Goal: Task Accomplishment & Management: Manage account settings

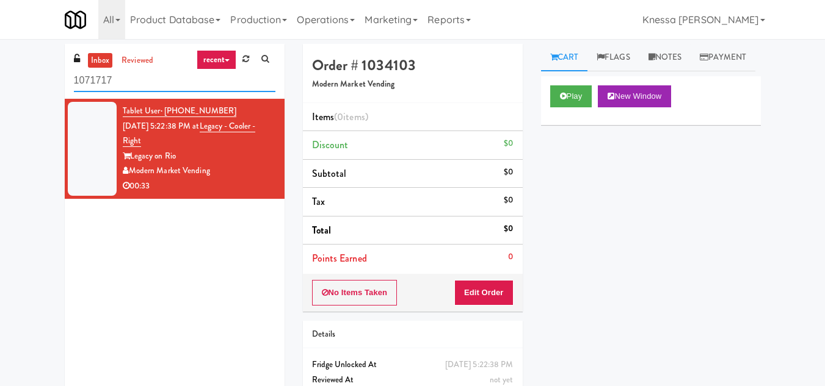
drag, startPoint x: 132, startPoint y: 88, endPoint x: 8, endPoint y: 93, distance: 124.0
click at [8, 93] on div "inbox reviewed recent all unclear take inventory issue suspicious failed recent…" at bounding box center [412, 240] width 825 height 393
paste input "Phase II - Combo Cooler"
type input "Phase II - Combo Cooler"
click at [217, 182] on div "00:14" at bounding box center [199, 186] width 153 height 15
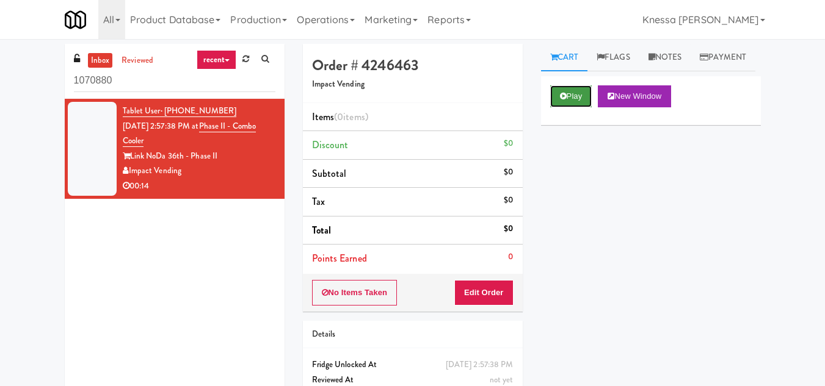
click at [559, 107] on button "Play" at bounding box center [571, 96] width 42 height 22
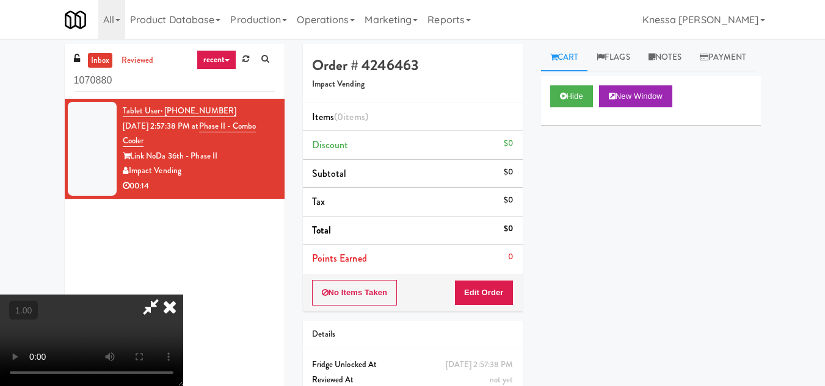
click at [171, 310] on icon at bounding box center [169, 307] width 27 height 24
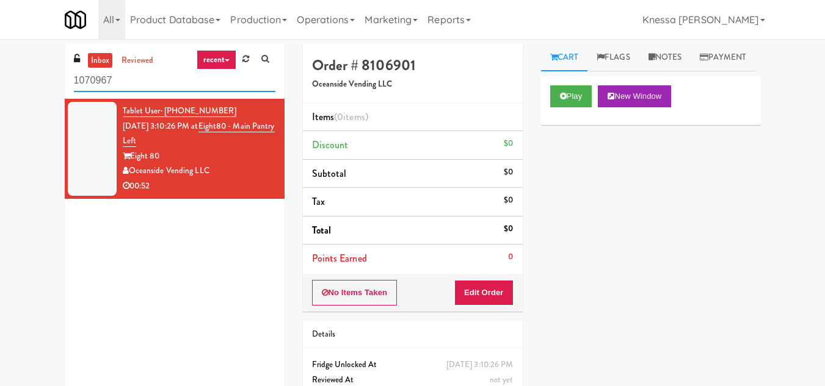
drag, startPoint x: 129, startPoint y: 77, endPoint x: 57, endPoint y: 76, distance: 72.0
click at [57, 76] on div "inbox reviewed recent all unclear take inventory issue suspicious failed recent…" at bounding box center [175, 228] width 238 height 369
paste input "27 Atlantic"
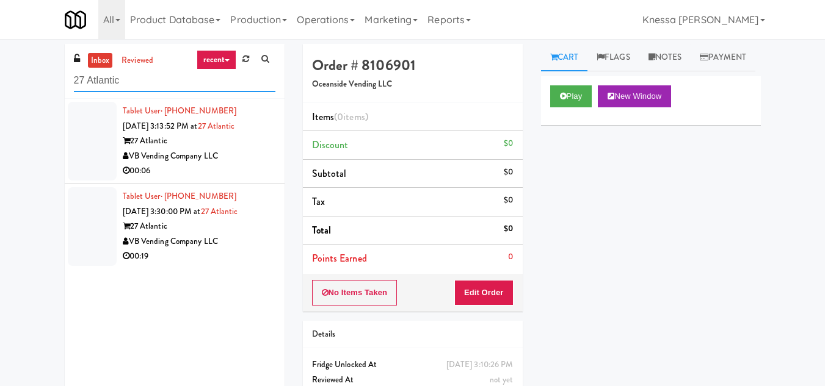
type input "27 Atlantic"
click at [243, 161] on div "VB Vending Company LLC" at bounding box center [199, 156] width 153 height 15
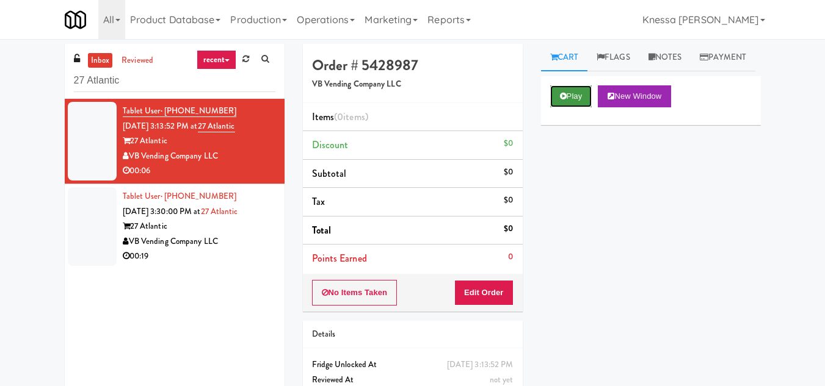
click at [559, 107] on button "Play" at bounding box center [571, 96] width 42 height 22
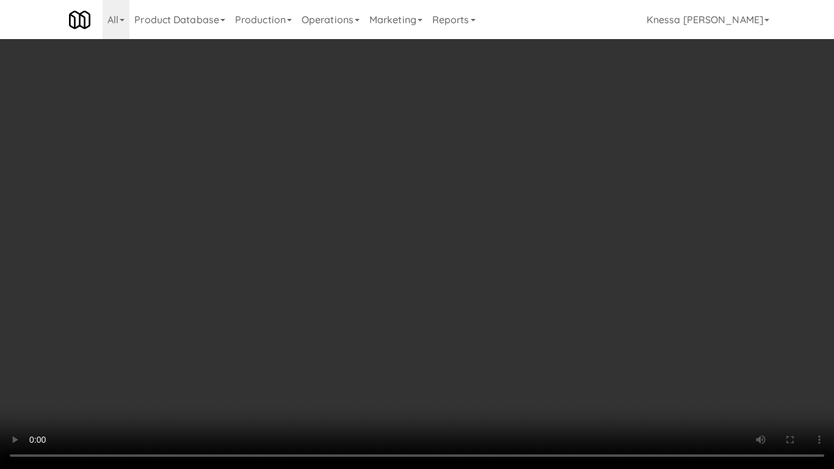
click at [419, 308] on video at bounding box center [417, 234] width 834 height 469
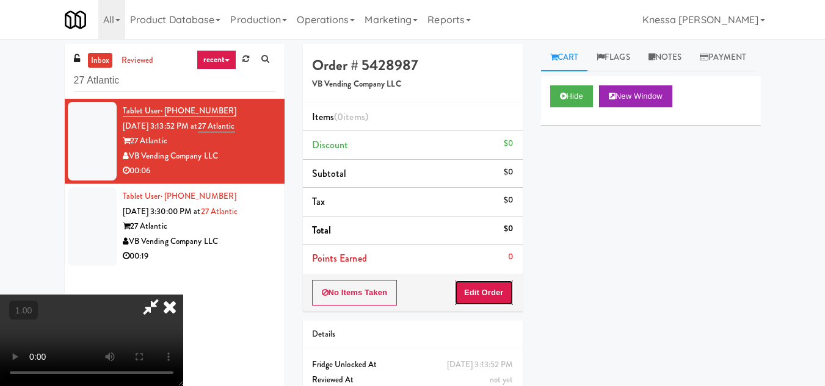
click at [504, 291] on button "Edit Order" at bounding box center [483, 293] width 59 height 26
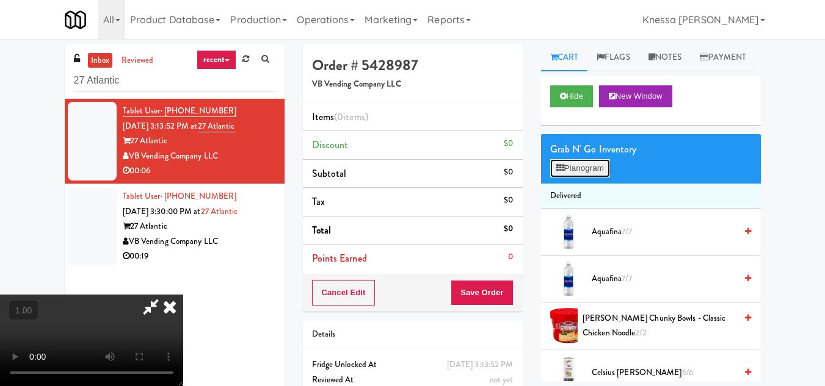
click at [587, 178] on button "Planogram" at bounding box center [580, 168] width 60 height 18
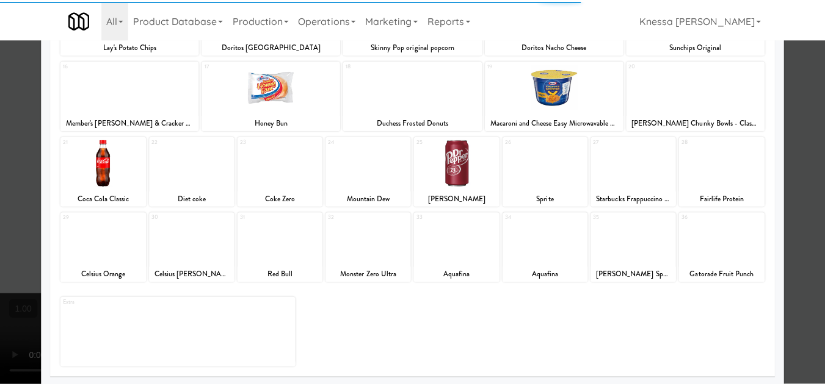
scroll to position [213, 0]
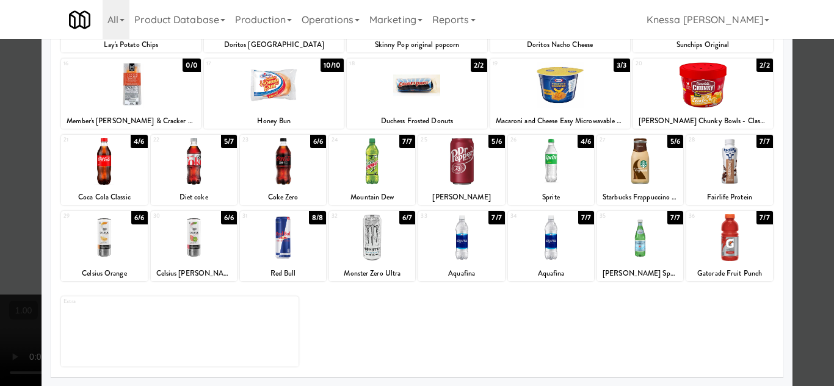
click at [107, 171] on div at bounding box center [104, 161] width 86 height 47
click at [806, 276] on div at bounding box center [417, 193] width 834 height 386
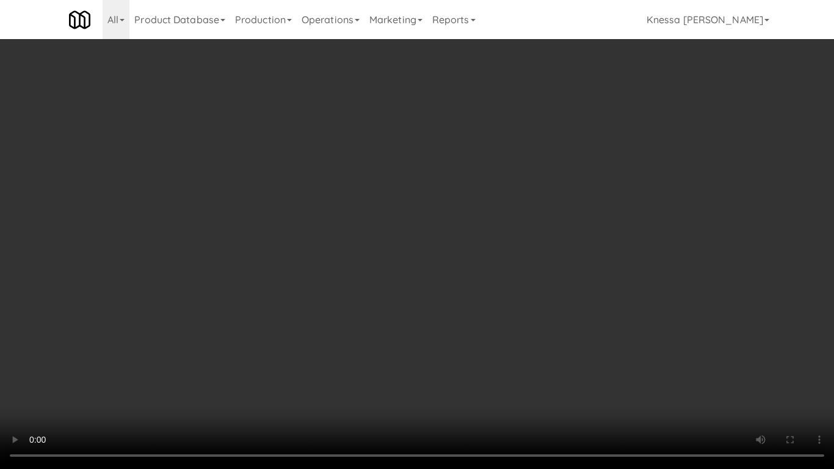
click at [434, 277] on video at bounding box center [417, 234] width 834 height 469
click at [434, 276] on video at bounding box center [417, 234] width 834 height 469
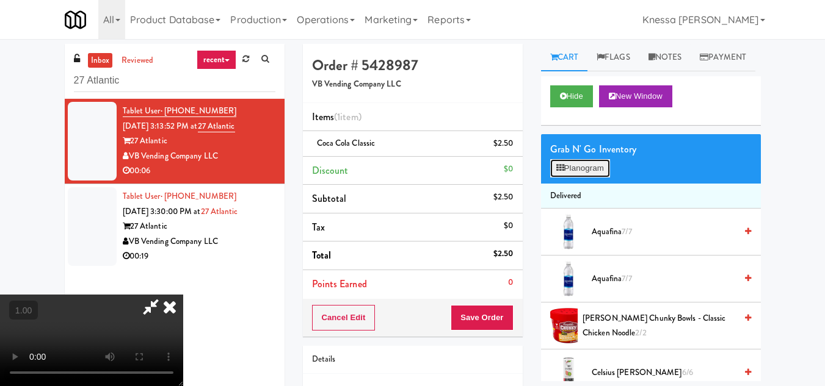
click at [580, 178] on button "Planogram" at bounding box center [580, 168] width 60 height 18
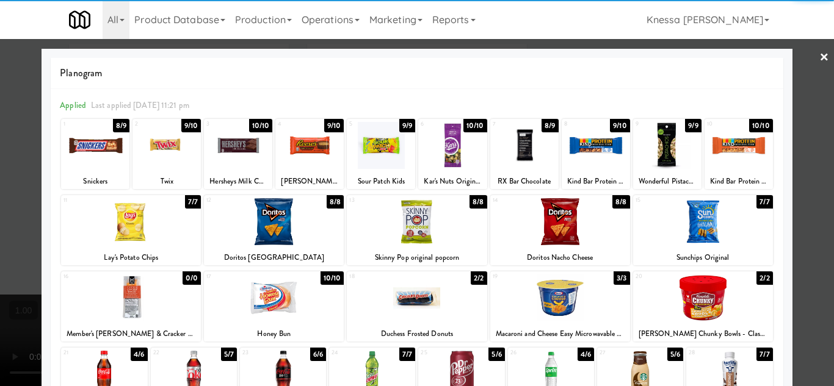
scroll to position [183, 0]
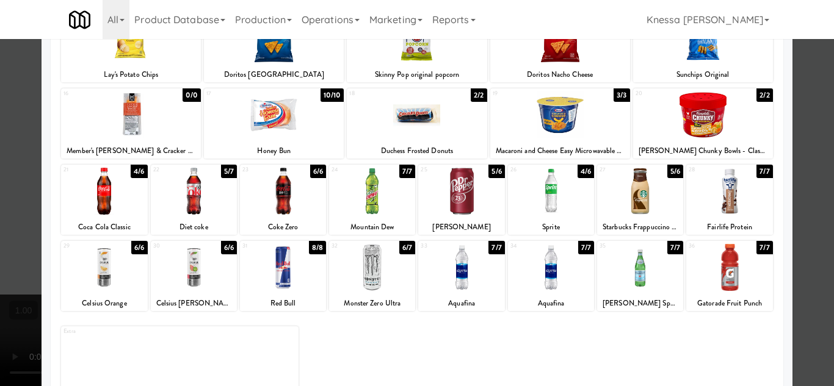
click at [458, 183] on div at bounding box center [461, 191] width 86 height 47
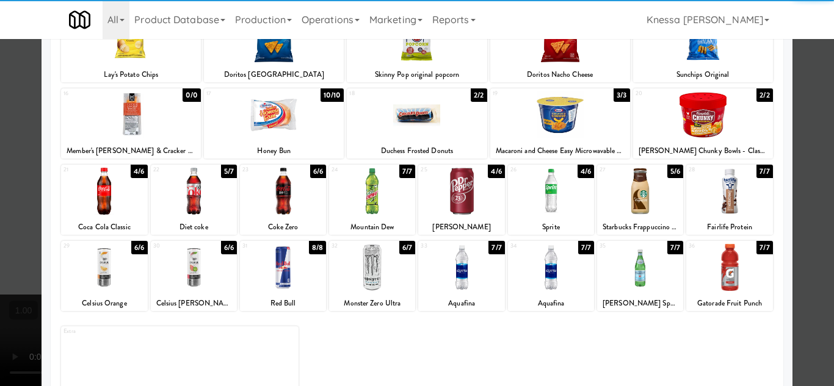
click at [813, 317] on div at bounding box center [417, 193] width 834 height 386
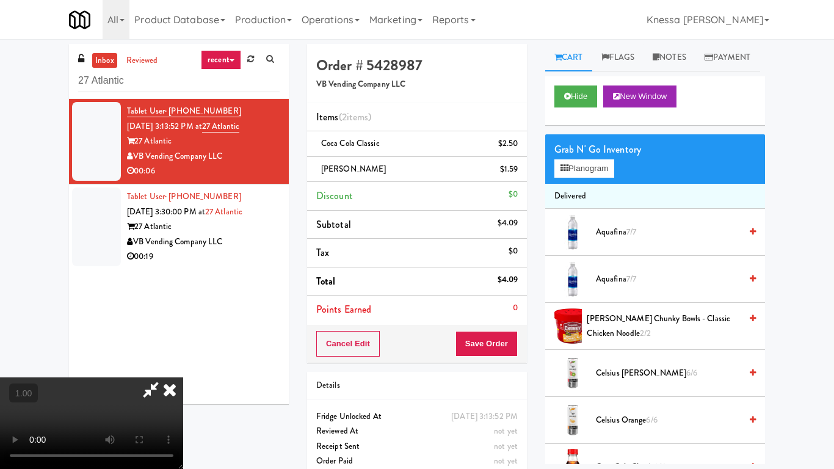
click at [183, 377] on video at bounding box center [91, 423] width 183 height 92
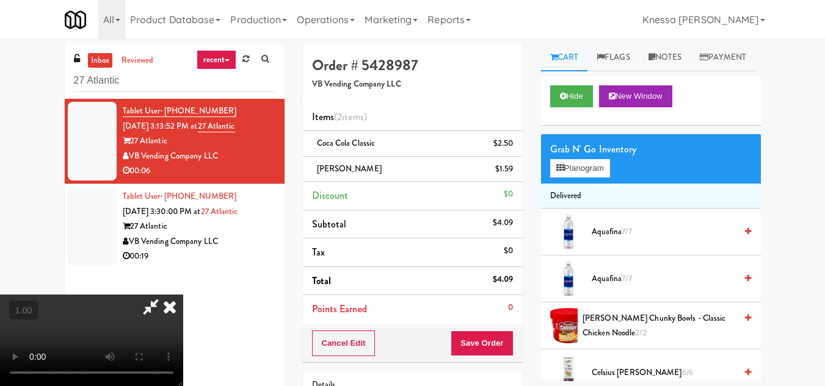
click at [183, 295] on icon at bounding box center [169, 307] width 27 height 24
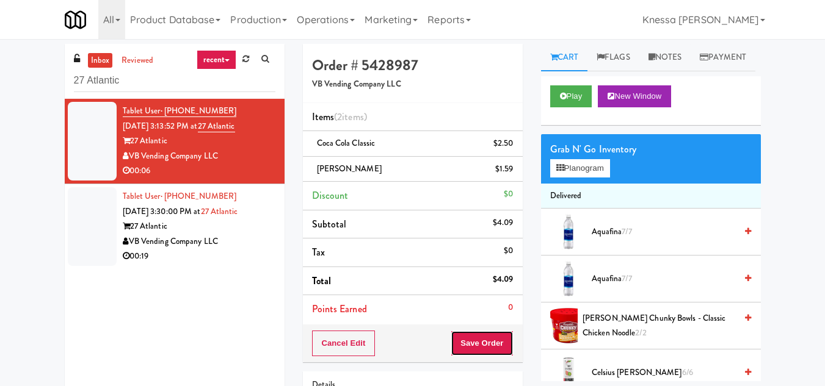
click at [479, 343] on button "Save Order" at bounding box center [482, 344] width 62 height 26
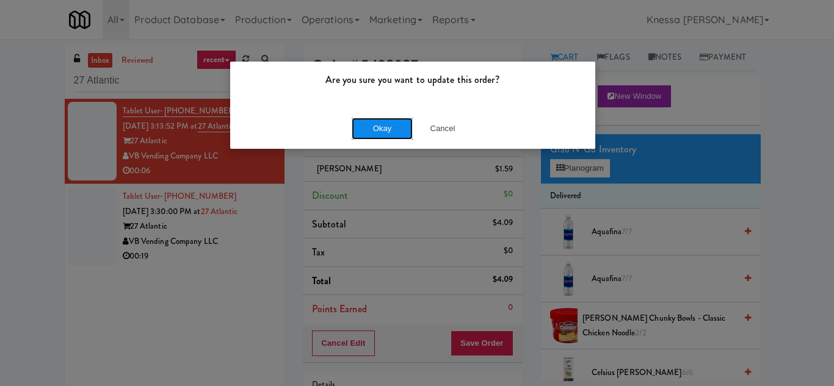
click at [393, 131] on button "Okay" at bounding box center [382, 129] width 61 height 22
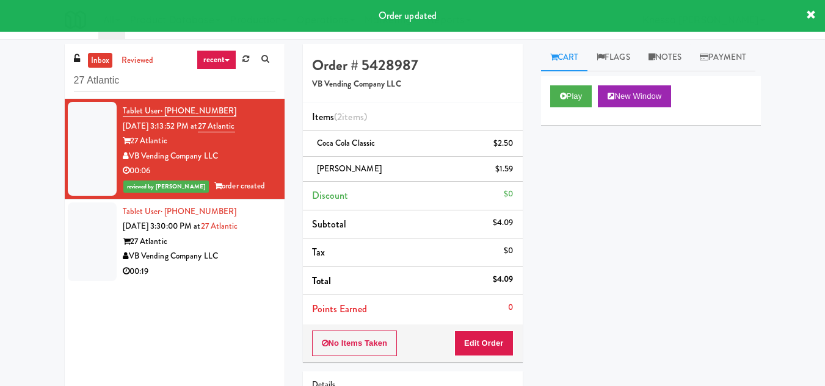
click at [230, 250] on div "VB Vending Company LLC" at bounding box center [199, 256] width 153 height 15
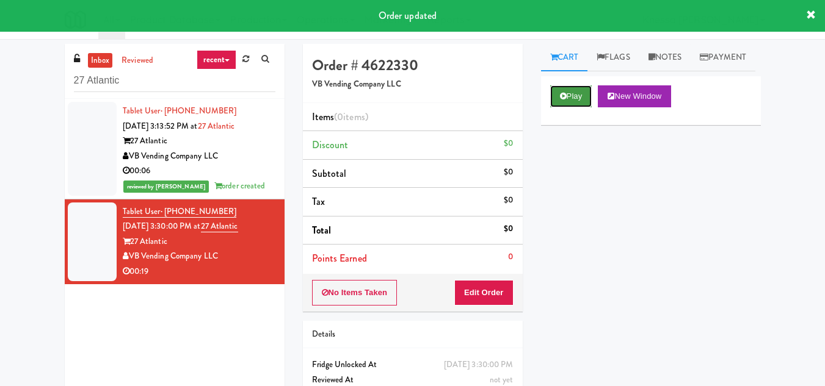
click at [571, 107] on button "Play" at bounding box center [571, 96] width 42 height 22
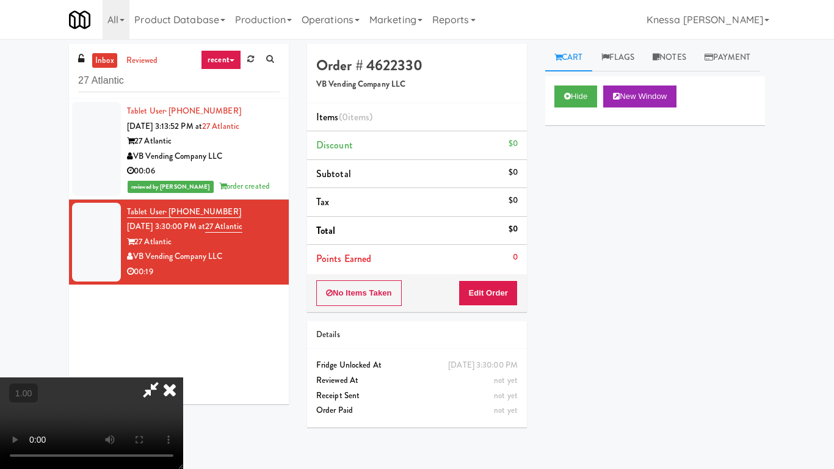
click at [183, 377] on video at bounding box center [91, 423] width 183 height 92
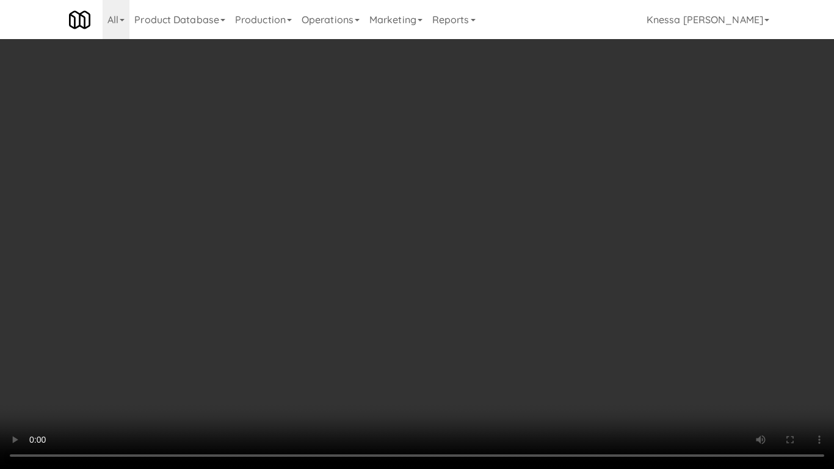
click at [402, 302] on video at bounding box center [417, 234] width 834 height 469
click at [402, 301] on video at bounding box center [417, 234] width 834 height 469
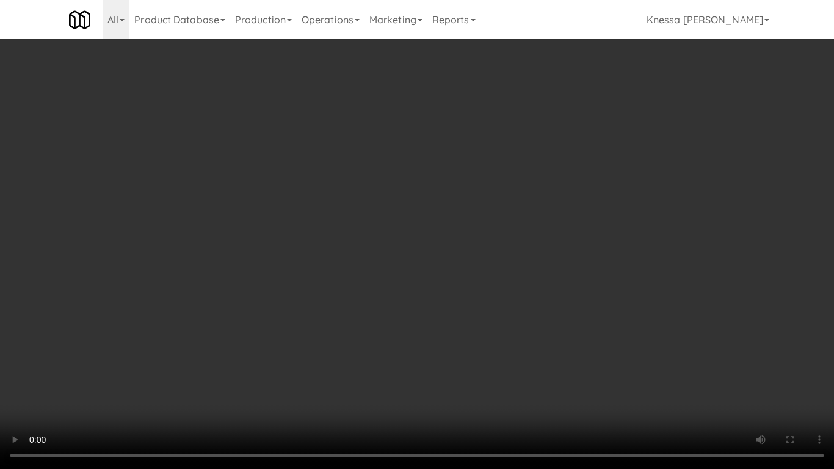
click at [391, 256] on video at bounding box center [417, 234] width 834 height 469
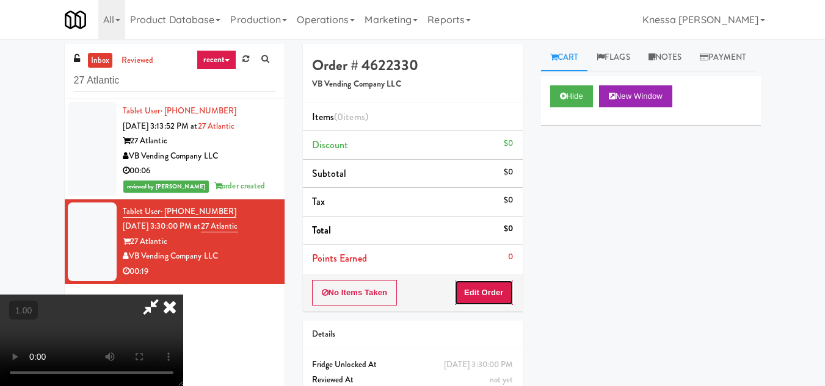
click at [503, 295] on button "Edit Order" at bounding box center [483, 293] width 59 height 26
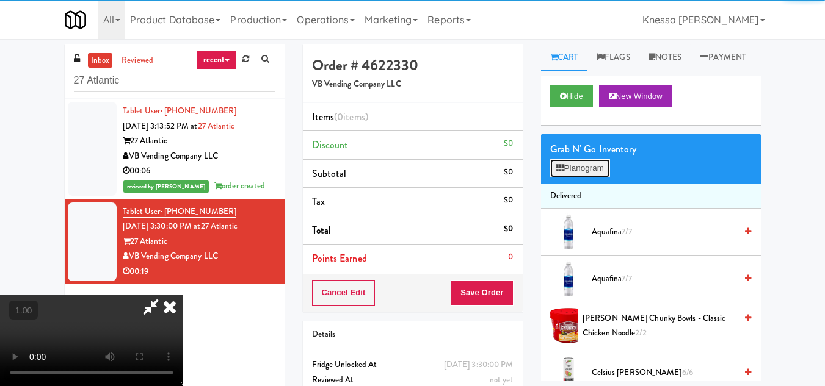
click at [582, 178] on button "Planogram" at bounding box center [580, 168] width 60 height 18
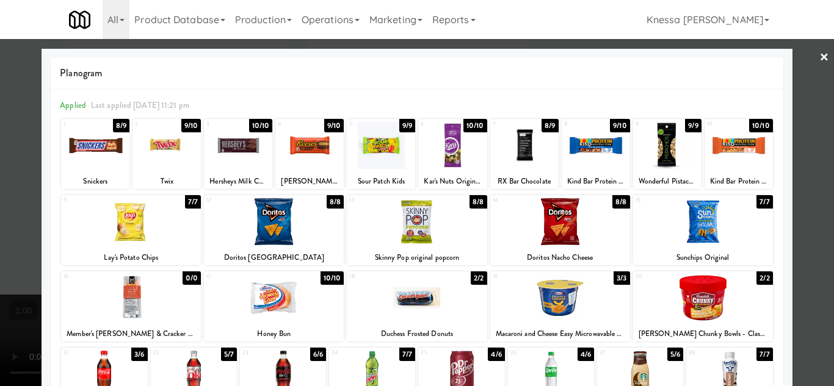
click at [413, 224] on div at bounding box center [417, 221] width 140 height 47
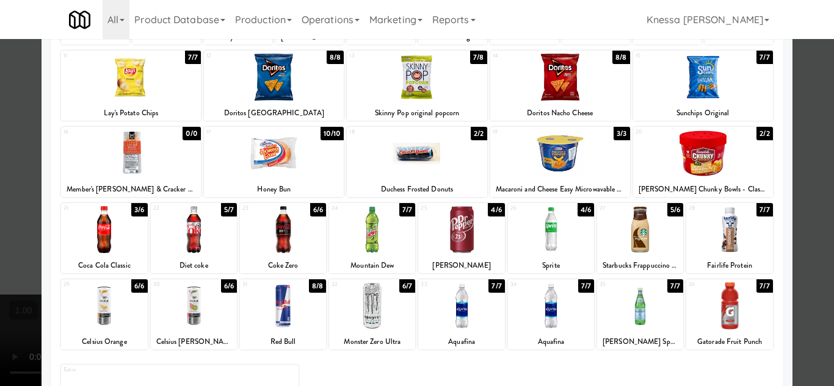
scroll to position [213, 0]
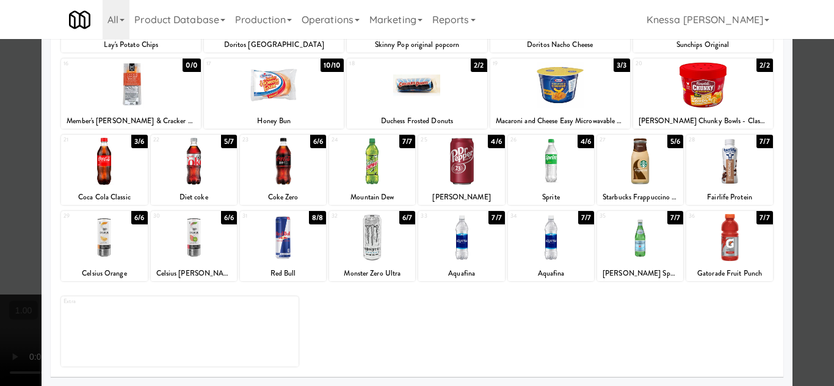
click at [106, 176] on div at bounding box center [104, 161] width 86 height 47
click at [795, 273] on div at bounding box center [417, 193] width 834 height 386
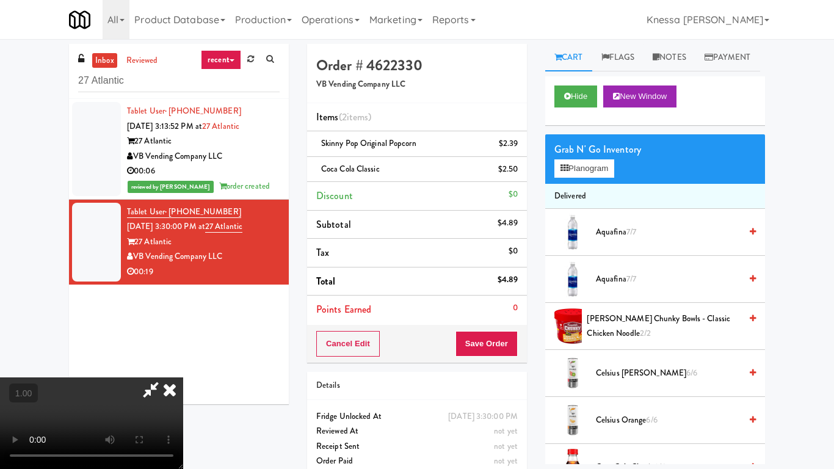
click at [183, 377] on video at bounding box center [91, 423] width 183 height 92
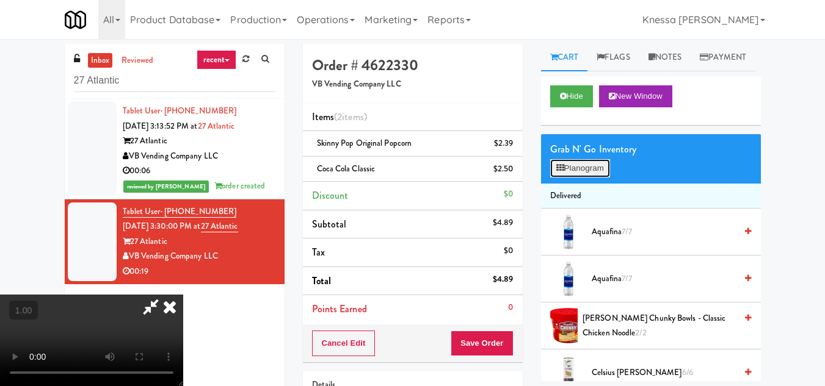
click at [585, 178] on button "Planogram" at bounding box center [580, 168] width 60 height 18
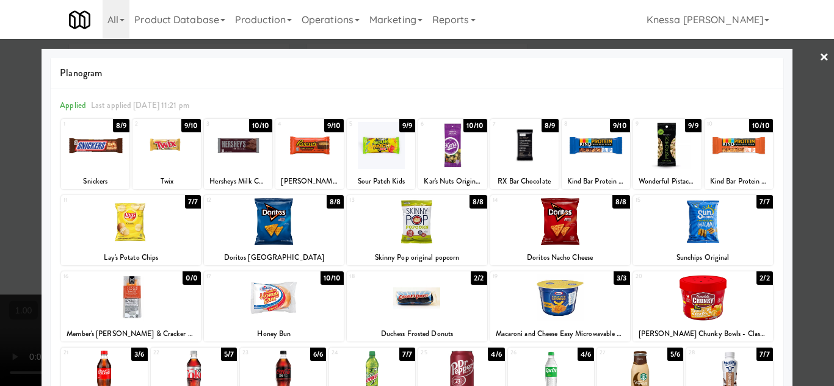
click at [435, 233] on div at bounding box center [417, 221] width 140 height 47
click at [808, 269] on div at bounding box center [417, 193] width 834 height 386
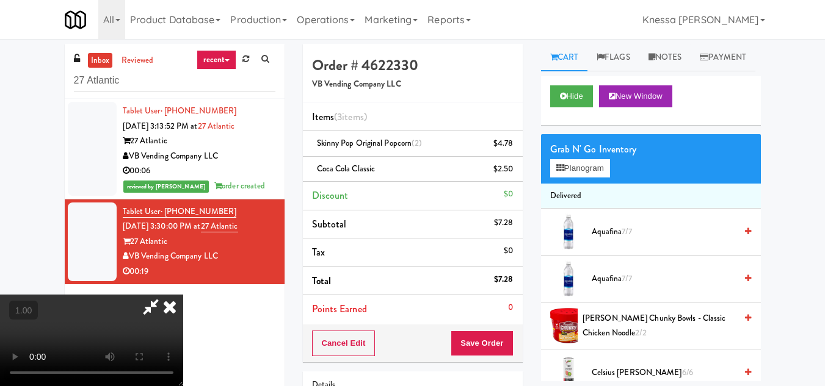
click at [165, 295] on icon at bounding box center [151, 307] width 28 height 24
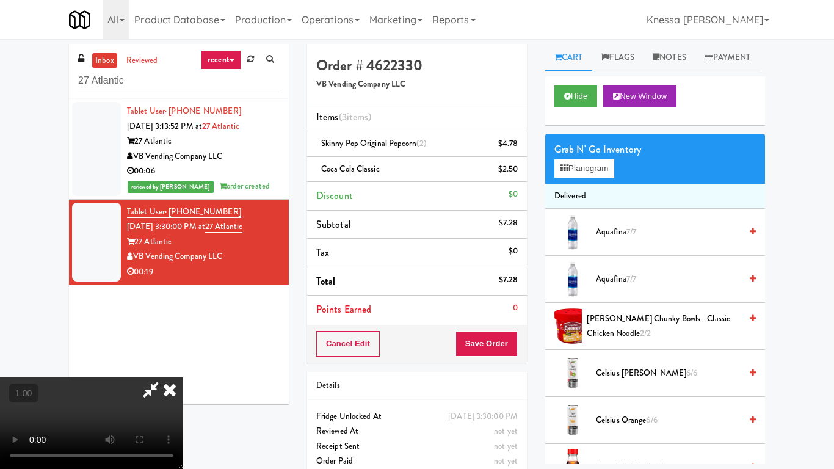
click at [183, 377] on video at bounding box center [91, 423] width 183 height 92
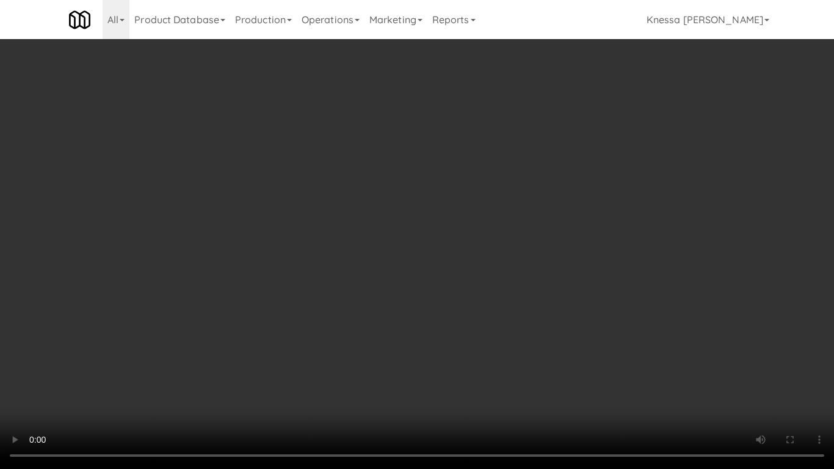
click at [388, 228] on video at bounding box center [417, 234] width 834 height 469
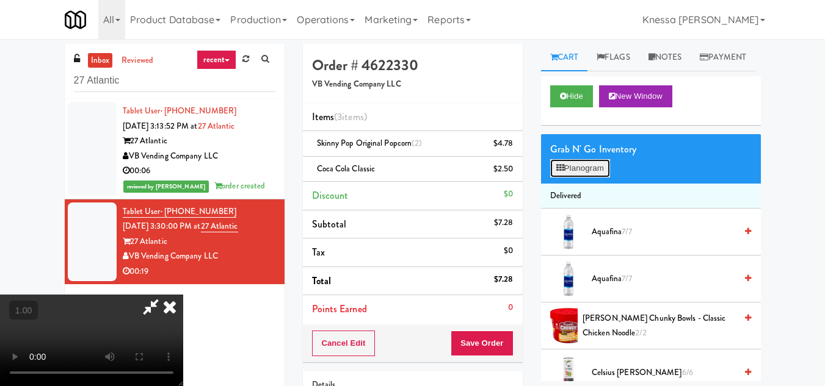
click at [587, 178] on button "Planogram" at bounding box center [580, 168] width 60 height 18
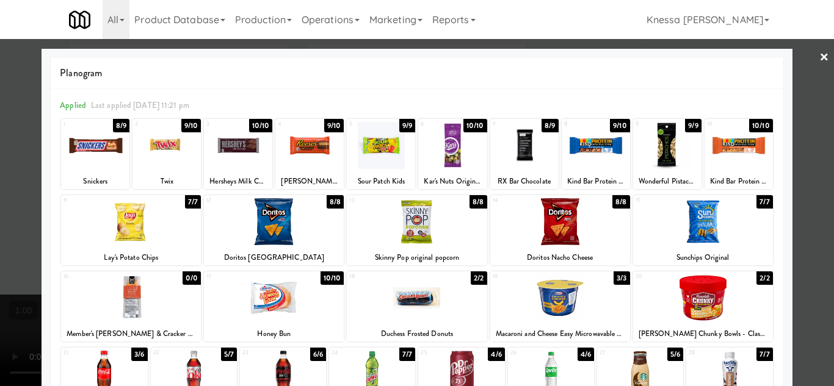
click at [383, 153] on div at bounding box center [381, 145] width 68 height 47
click at [810, 268] on div at bounding box center [417, 193] width 834 height 386
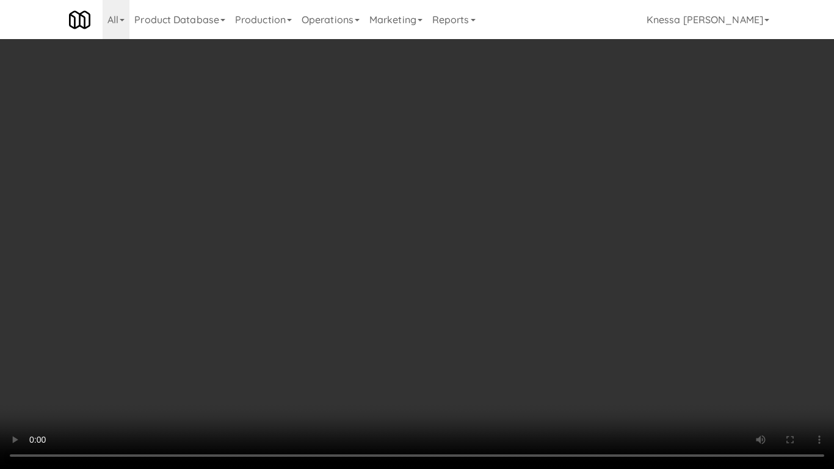
click at [374, 272] on video at bounding box center [417, 234] width 834 height 469
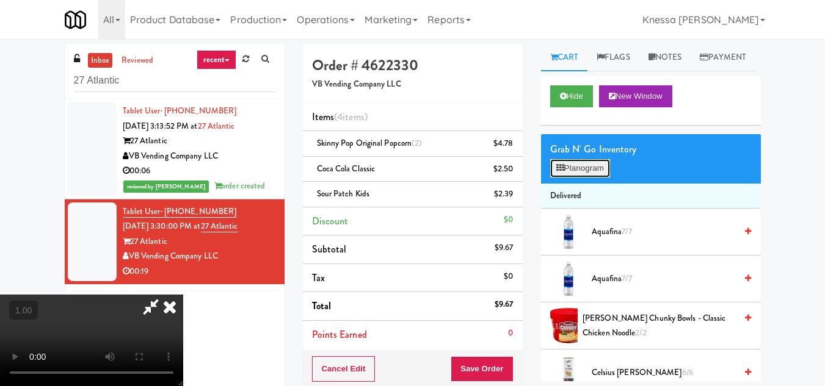
click at [578, 178] on button "Planogram" at bounding box center [580, 168] width 60 height 18
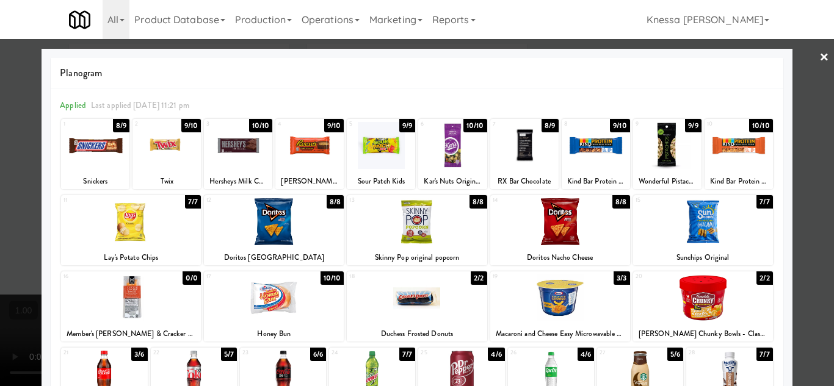
drag, startPoint x: 815, startPoint y: 281, endPoint x: 755, endPoint y: 280, distance: 59.8
click at [813, 280] on div at bounding box center [417, 193] width 834 height 386
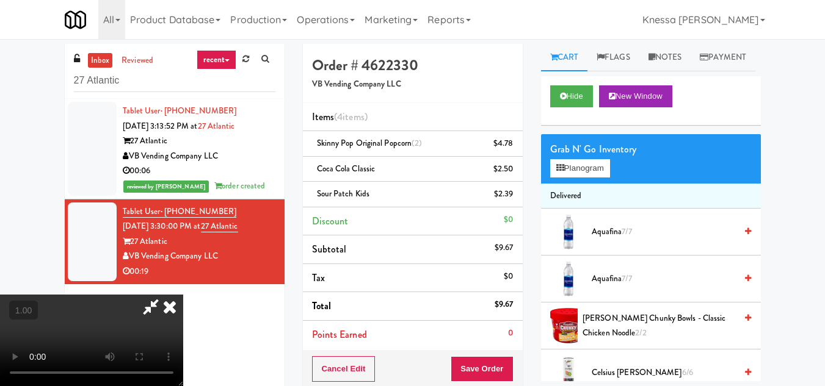
click at [183, 295] on icon at bounding box center [169, 307] width 27 height 24
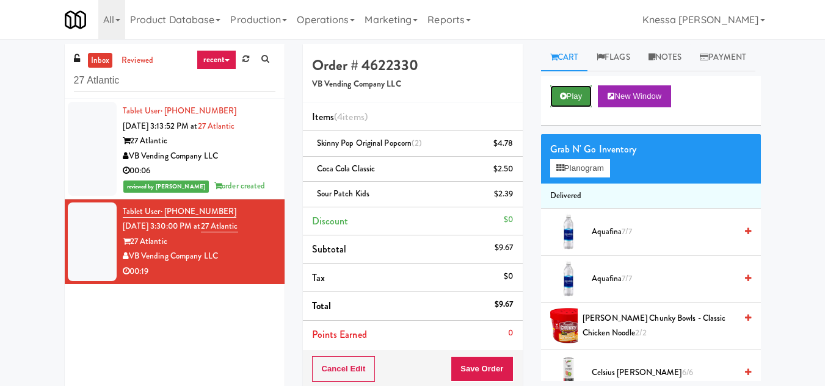
click at [572, 107] on button "Play" at bounding box center [571, 96] width 42 height 22
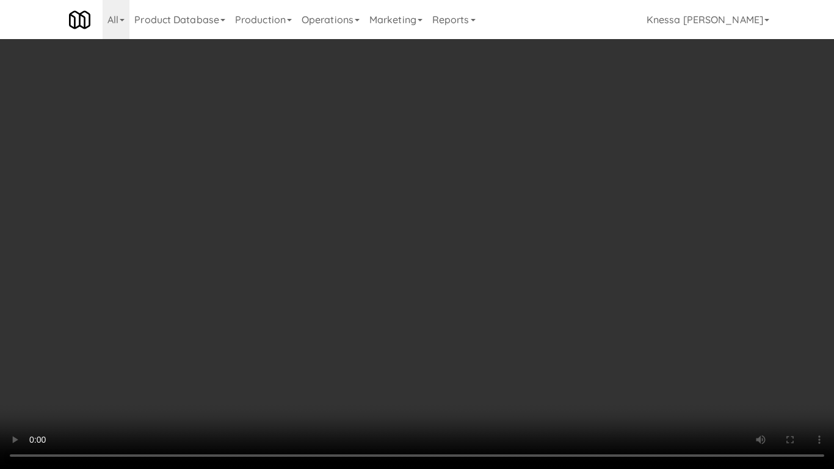
click at [277, 314] on video at bounding box center [417, 234] width 834 height 469
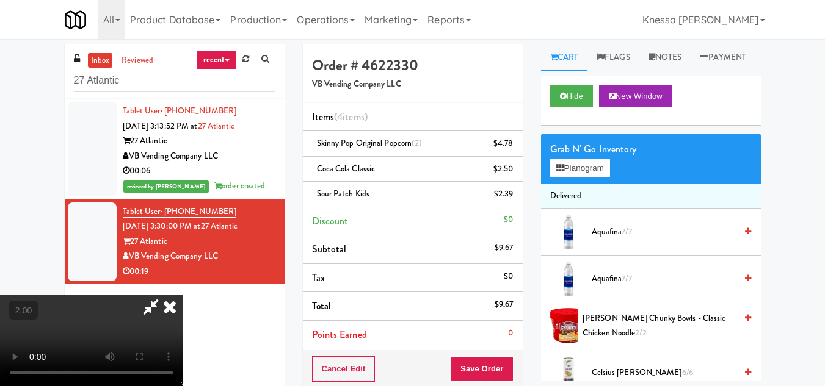
click at [183, 295] on icon at bounding box center [169, 307] width 27 height 24
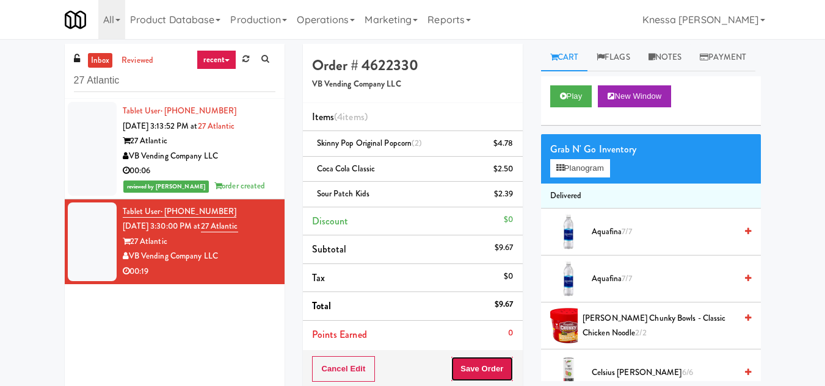
click at [489, 367] on button "Save Order" at bounding box center [482, 370] width 62 height 26
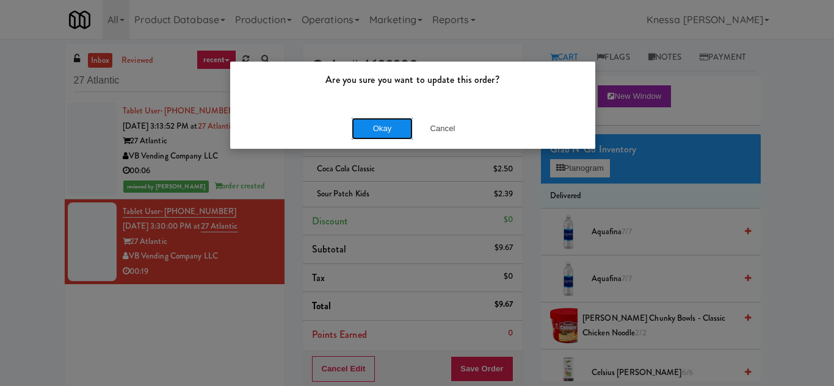
click at [378, 125] on button "Okay" at bounding box center [382, 129] width 61 height 22
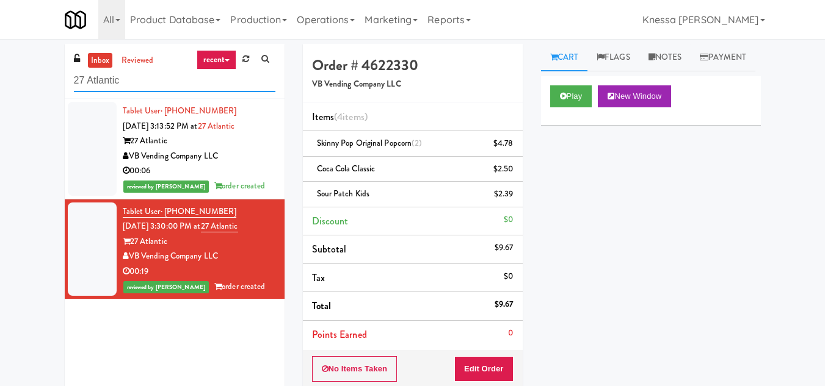
drag, startPoint x: 95, startPoint y: 82, endPoint x: 82, endPoint y: 83, distance: 13.4
click at [82, 83] on input "27 Atlantic" at bounding box center [174, 81] width 201 height 23
click at [123, 82] on input "27 Atlantic" at bounding box center [174, 81] width 201 height 23
paste input "Spaces Kettner :white_check_mark: 1"
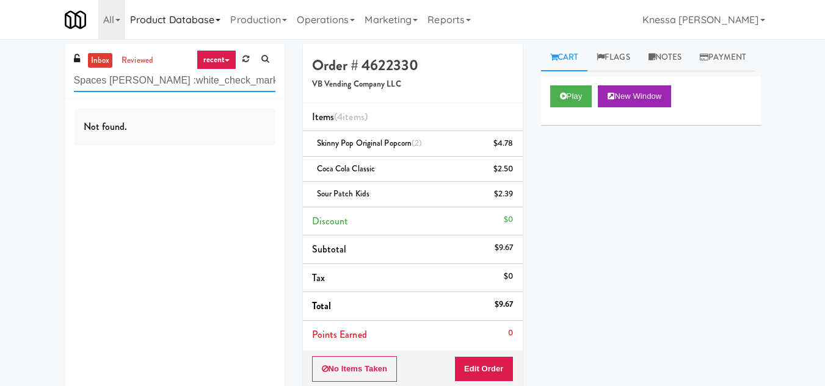
type input "Spaces Kettner :white_check_mark: 1"
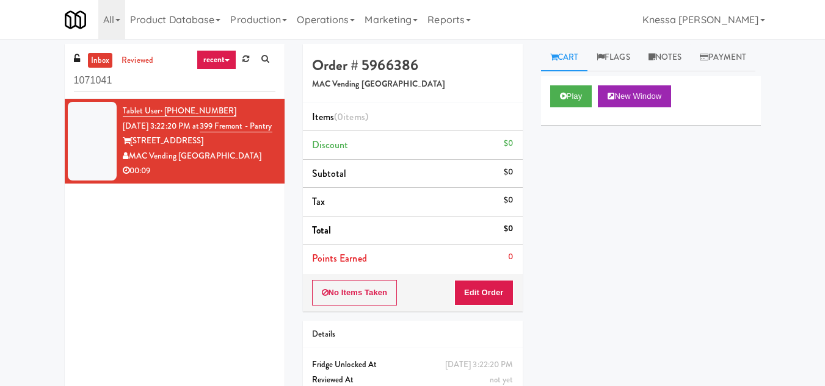
drag, startPoint x: 122, startPoint y: 82, endPoint x: 38, endPoint y: 81, distance: 83.7
click at [38, 81] on div "inbox reviewed recent all unclear take inventory issue suspicious failed recent…" at bounding box center [412, 240] width 825 height 393
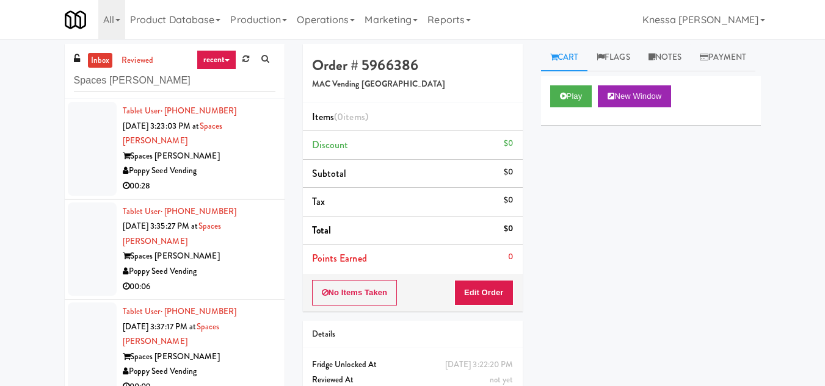
type input "Spaces [PERSON_NAME]"
click at [215, 151] on div "Spaces [PERSON_NAME]" at bounding box center [199, 156] width 153 height 15
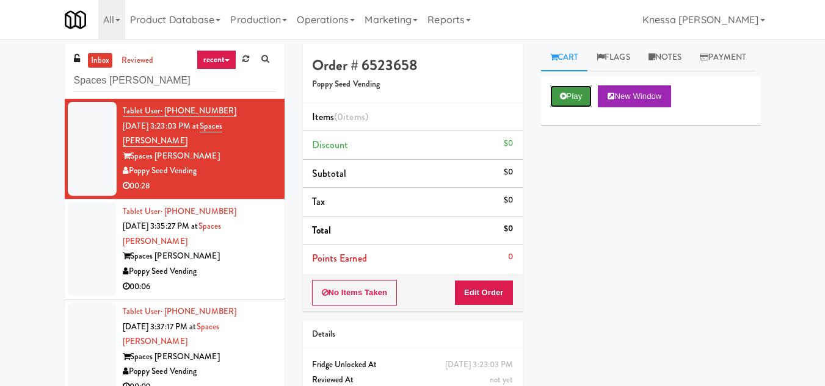
click at [577, 107] on button "Play" at bounding box center [571, 96] width 42 height 22
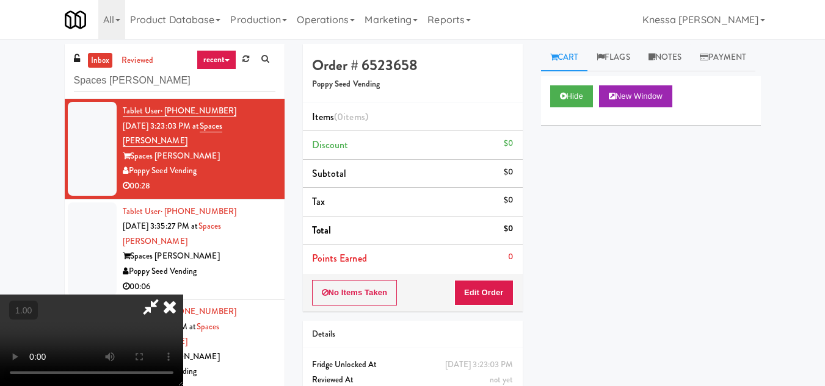
click at [183, 295] on video at bounding box center [91, 341] width 183 height 92
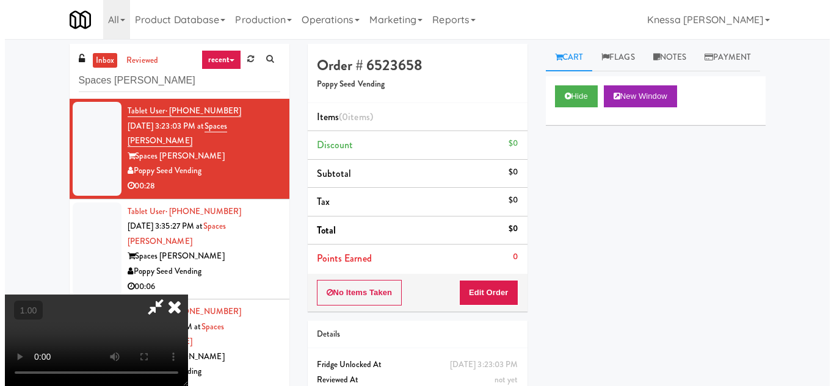
scroll to position [25, 0]
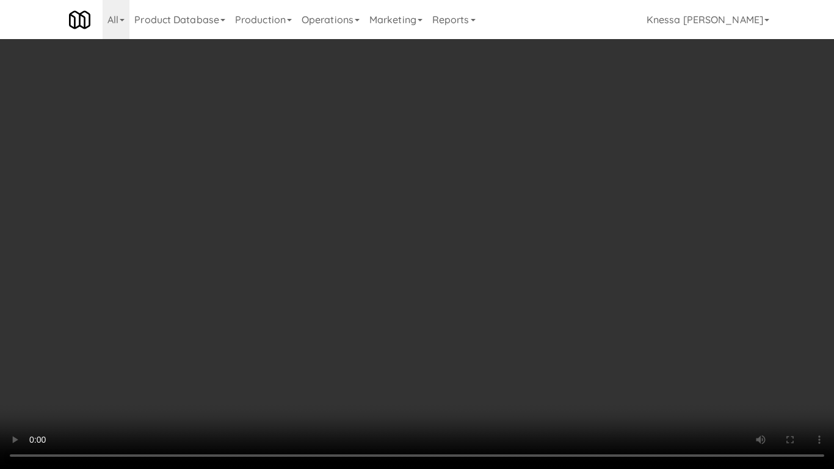
click at [411, 302] on video at bounding box center [417, 234] width 834 height 469
click at [419, 307] on video at bounding box center [417, 234] width 834 height 469
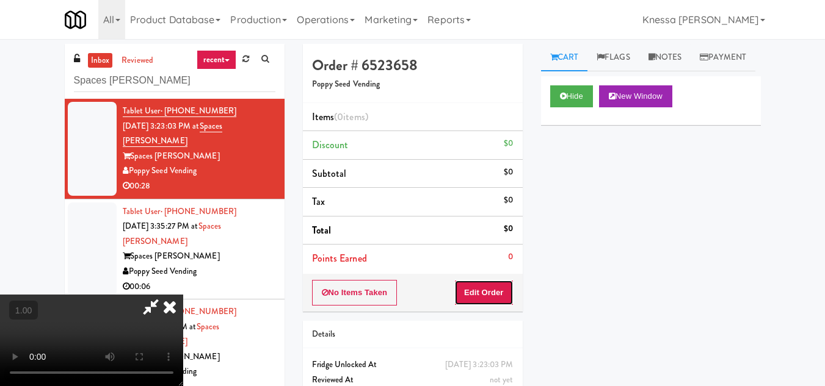
click at [506, 293] on button "Edit Order" at bounding box center [483, 293] width 59 height 26
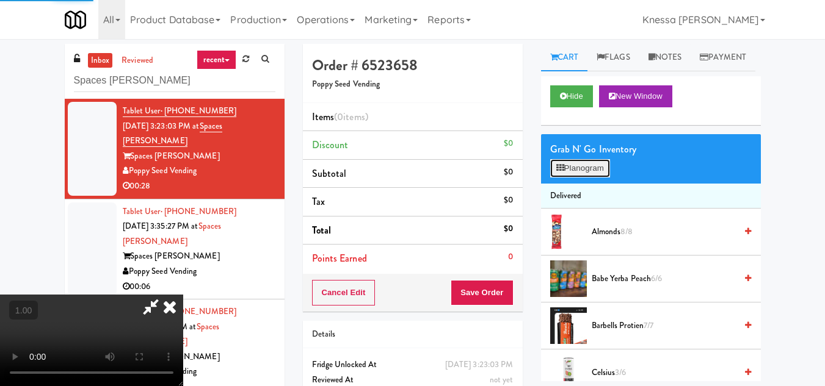
click at [576, 178] on button "Planogram" at bounding box center [580, 168] width 60 height 18
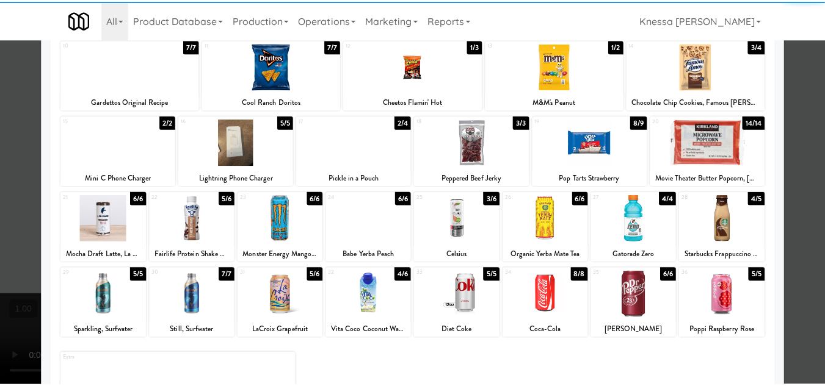
scroll to position [213, 0]
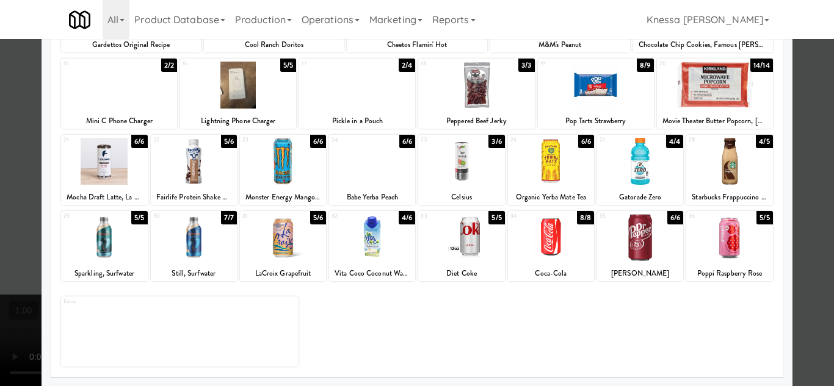
click at [734, 244] on div at bounding box center [729, 237] width 86 height 47
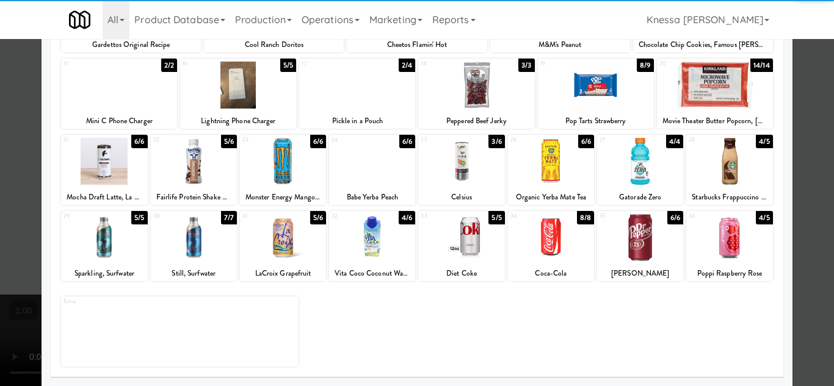
click at [805, 258] on div at bounding box center [417, 193] width 834 height 386
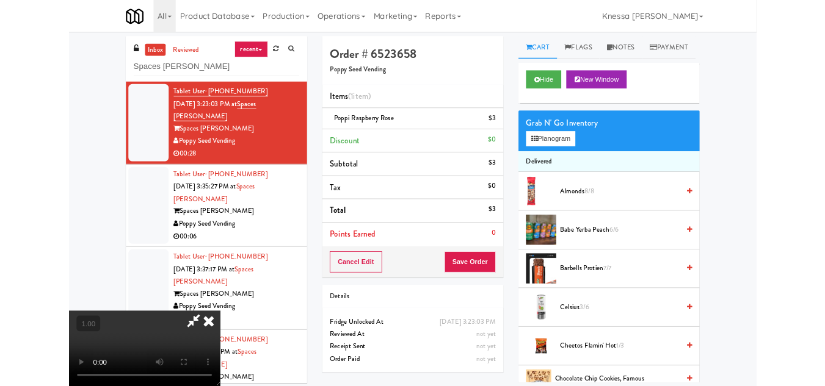
scroll to position [25, 0]
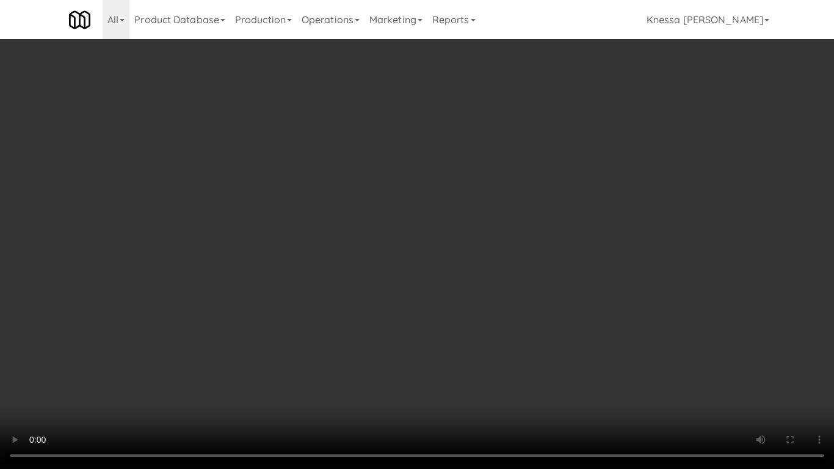
click at [396, 324] on video at bounding box center [417, 234] width 834 height 469
click at [413, 272] on video at bounding box center [417, 234] width 834 height 469
click at [487, 273] on video at bounding box center [417, 234] width 834 height 469
click at [344, 284] on video at bounding box center [417, 234] width 834 height 469
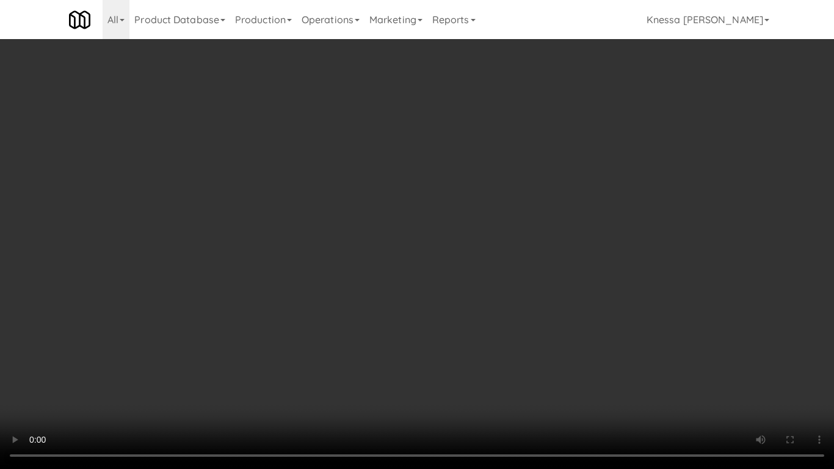
click at [344, 284] on video at bounding box center [417, 234] width 834 height 469
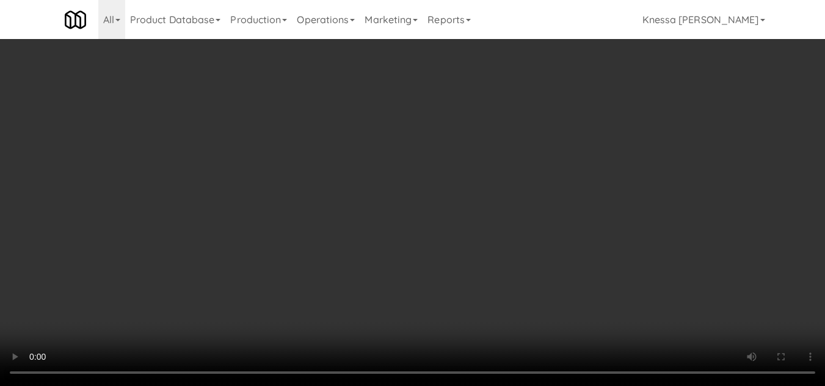
scroll to position [0, 0]
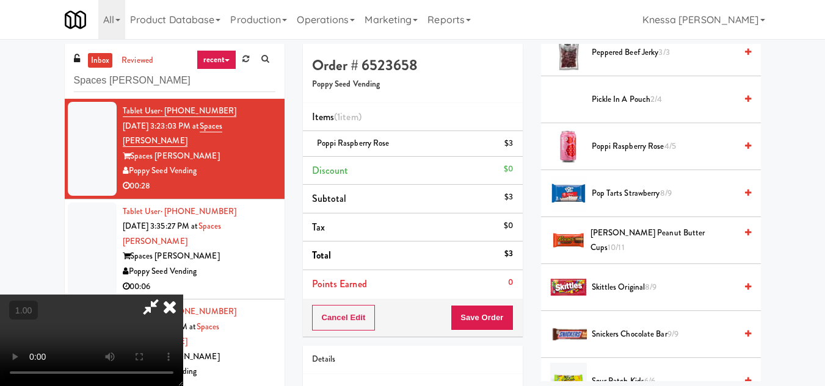
click at [165, 295] on icon at bounding box center [151, 307] width 28 height 24
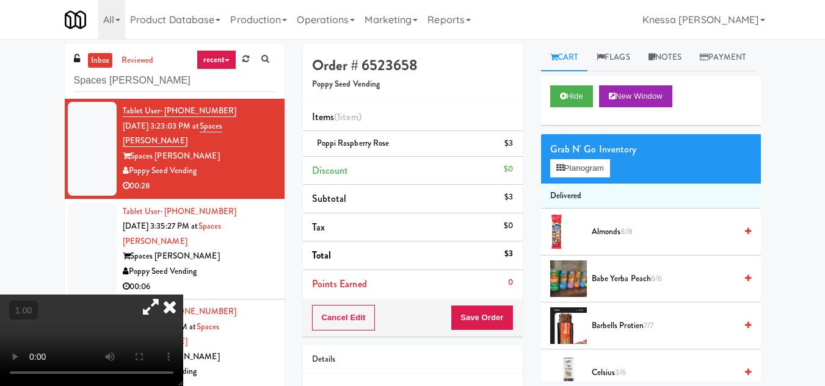
drag, startPoint x: 659, startPoint y: 58, endPoint x: 639, endPoint y: 101, distance: 48.1
click at [659, 57] on link "Notes" at bounding box center [665, 57] width 52 height 27
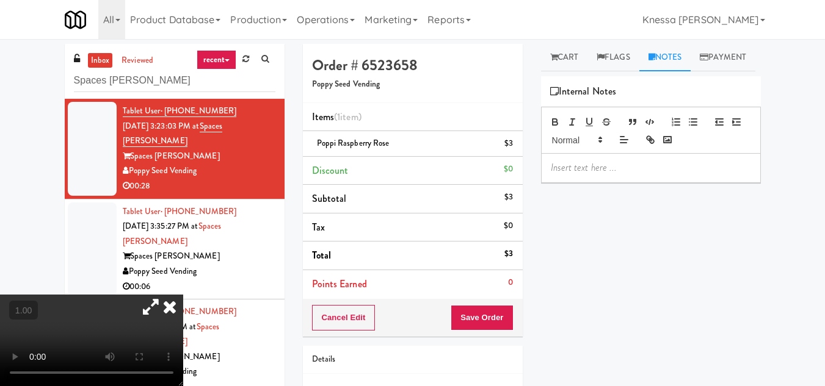
click at [603, 175] on p at bounding box center [651, 167] width 200 height 13
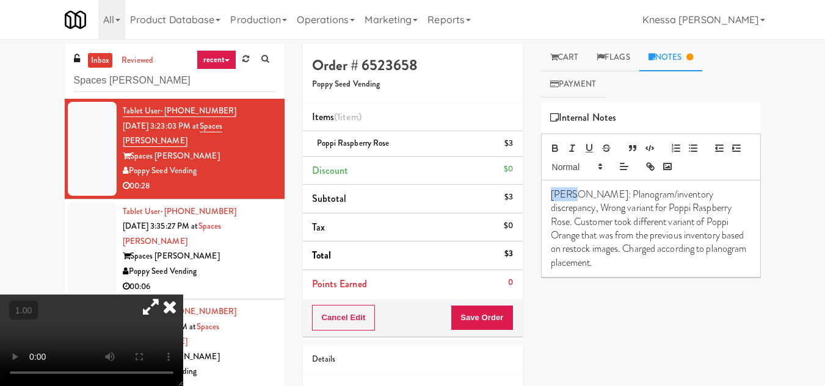
drag, startPoint x: 574, startPoint y: 195, endPoint x: 528, endPoint y: 195, distance: 45.8
click at [528, 195] on div "Order # 6523658 Poppy Seed Vending Items (1 item ) Poppi Raspberry Rose $3 Disc…" at bounding box center [532, 253] width 476 height 418
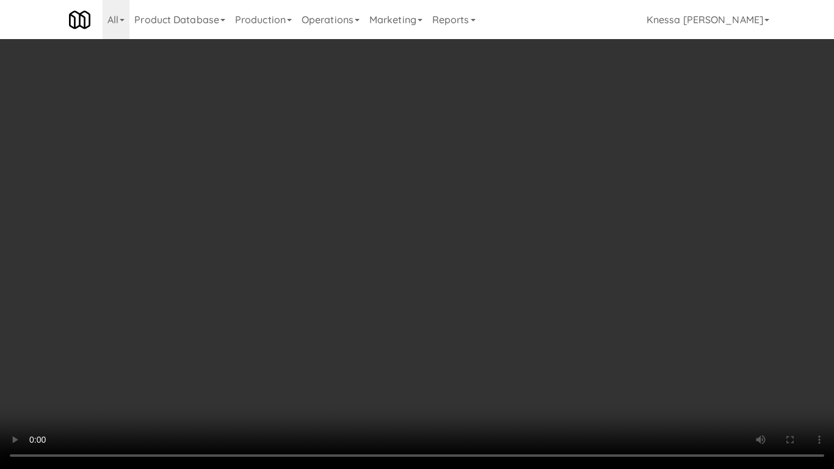
click at [344, 303] on video at bounding box center [417, 234] width 834 height 469
click at [330, 354] on video at bounding box center [417, 234] width 834 height 469
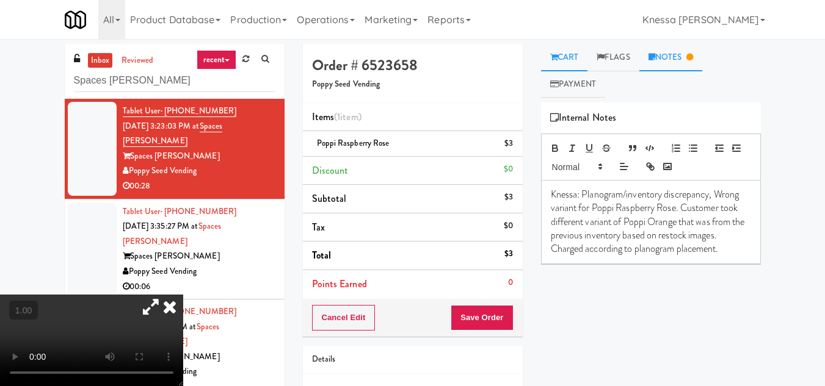
click at [575, 51] on link "Cart" at bounding box center [564, 57] width 47 height 27
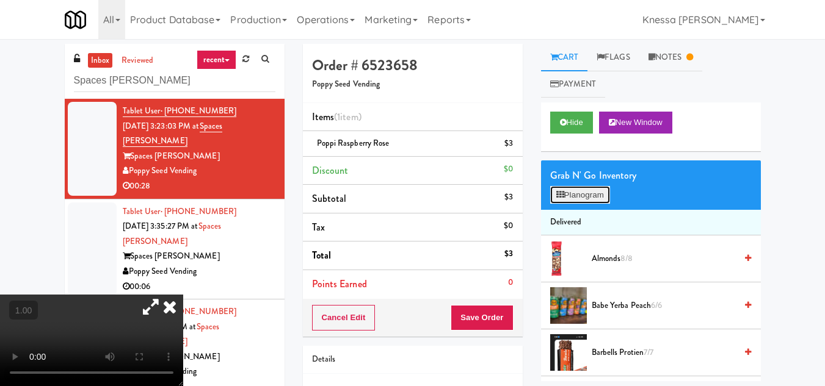
click at [586, 192] on button "Planogram" at bounding box center [580, 195] width 60 height 18
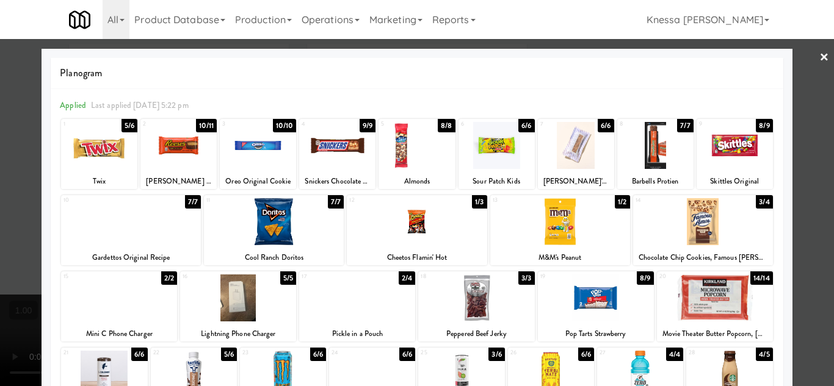
drag, startPoint x: 811, startPoint y: 51, endPoint x: 734, endPoint y: 78, distance: 80.7
click at [819, 52] on link "×" at bounding box center [824, 58] width 10 height 38
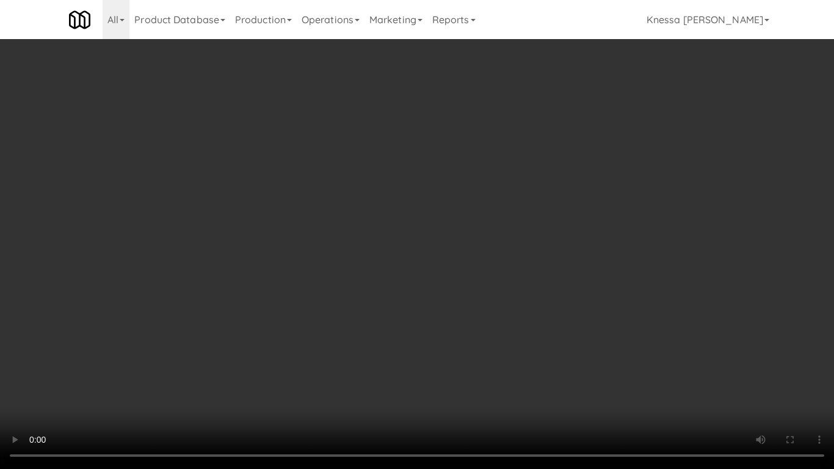
click at [449, 338] on video at bounding box center [417, 234] width 834 height 469
click at [454, 338] on video at bounding box center [417, 234] width 834 height 469
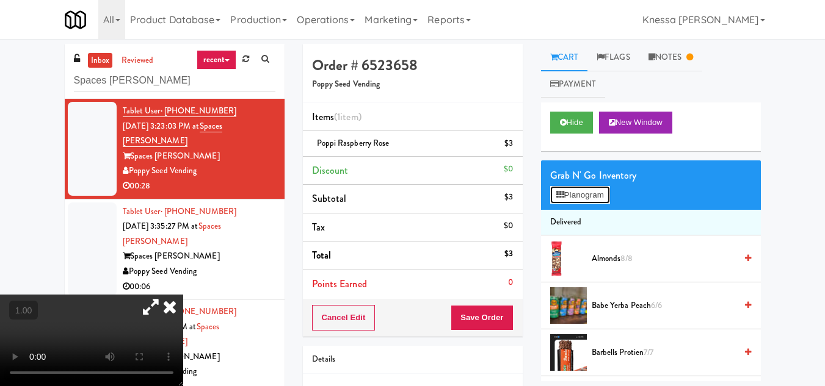
click at [573, 198] on button "Planogram" at bounding box center [580, 195] width 60 height 18
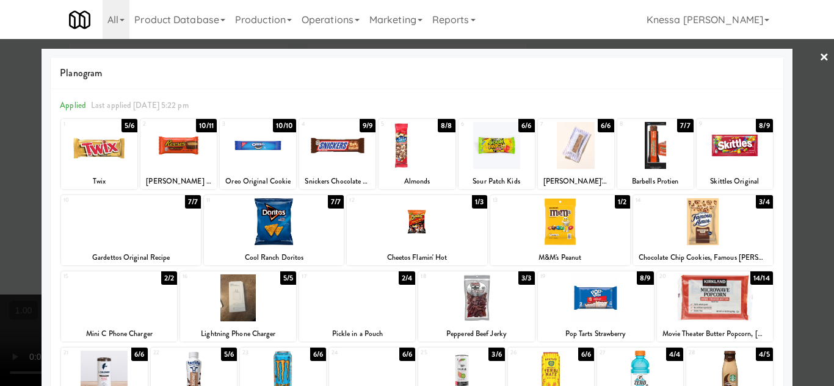
click at [819, 54] on link "×" at bounding box center [824, 58] width 10 height 38
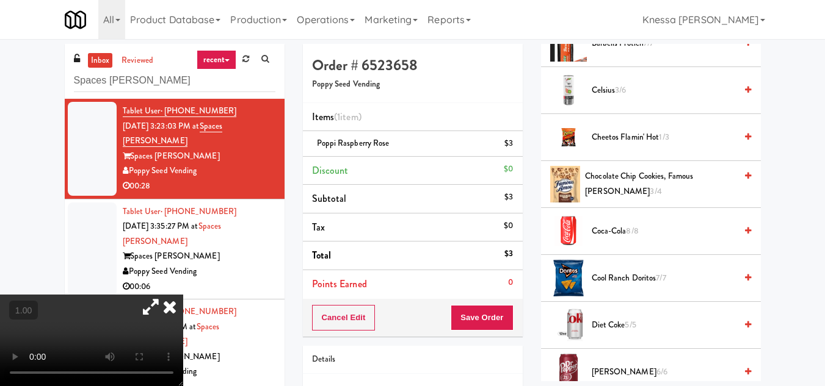
scroll to position [61, 0]
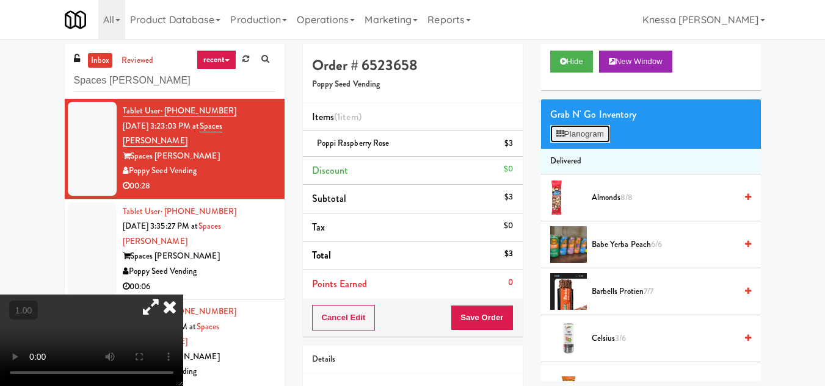
click at [603, 132] on button "Planogram" at bounding box center [580, 134] width 60 height 18
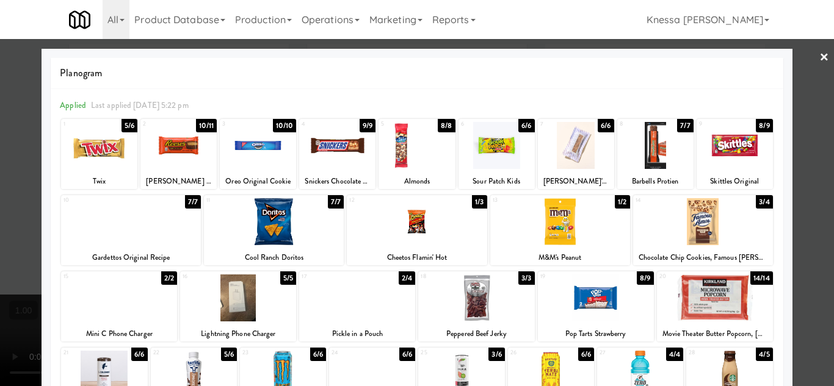
click at [808, 60] on div at bounding box center [417, 193] width 834 height 386
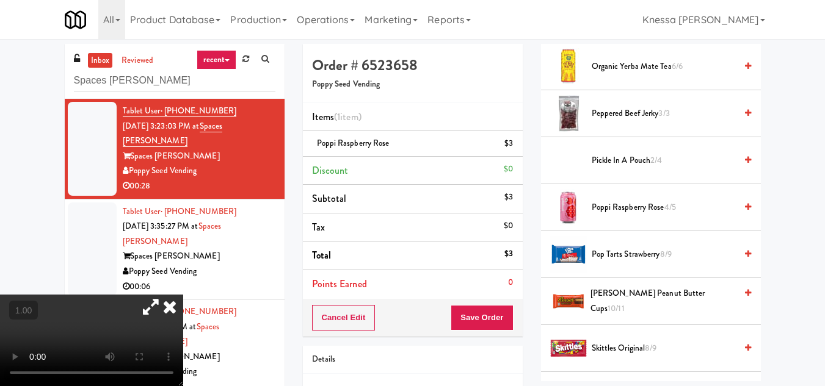
scroll to position [1221, 0]
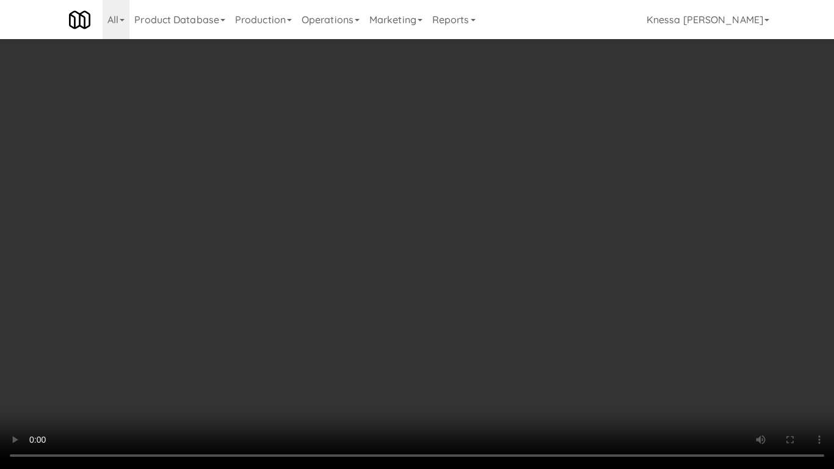
click at [425, 184] on video at bounding box center [417, 234] width 834 height 469
click at [385, 165] on video at bounding box center [417, 234] width 834 height 469
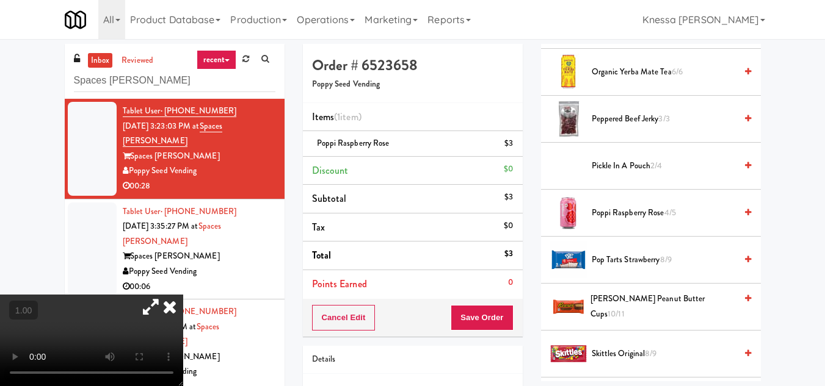
click at [183, 295] on icon at bounding box center [169, 307] width 27 height 24
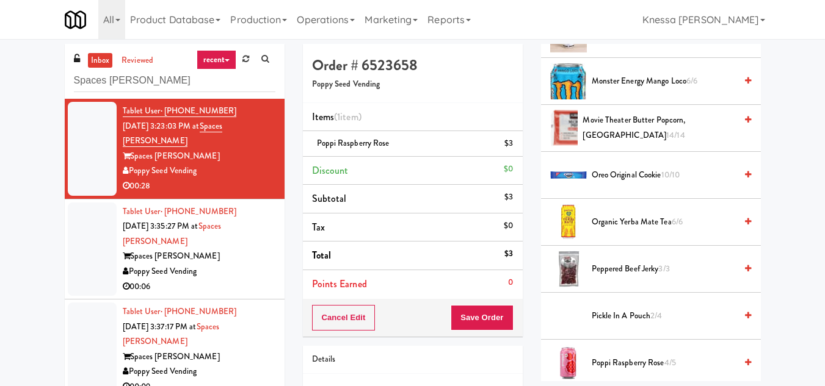
scroll to position [1099, 0]
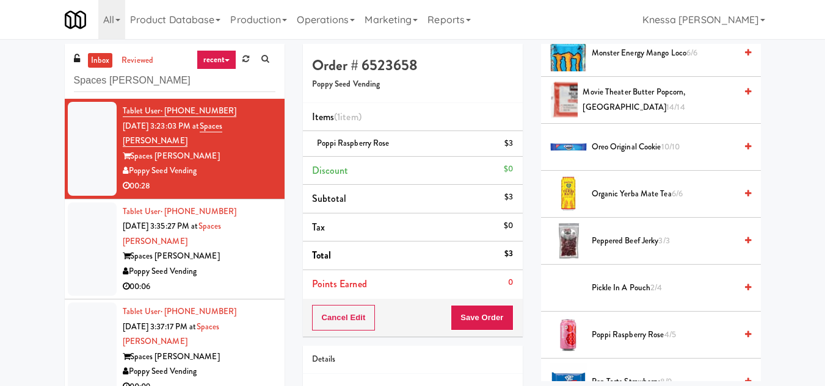
click at [745, 287] on icon at bounding box center [748, 288] width 6 height 8
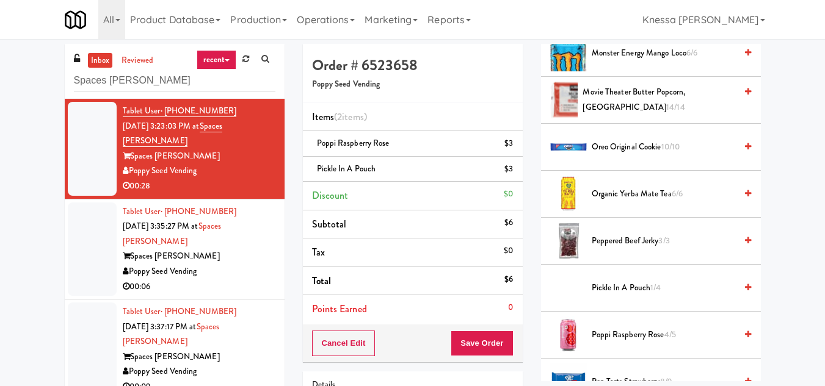
click at [745, 335] on icon at bounding box center [748, 335] width 6 height 8
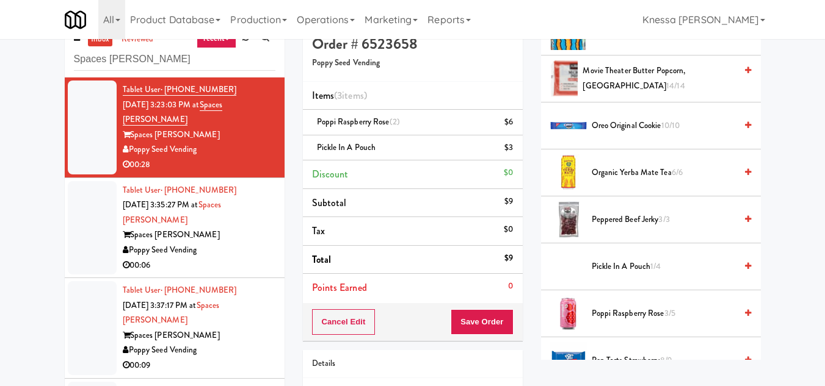
scroll to position [0, 0]
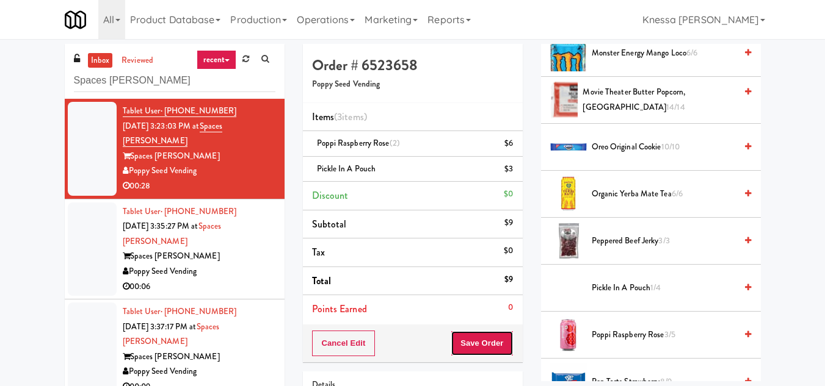
click at [484, 342] on button "Save Order" at bounding box center [482, 344] width 62 height 26
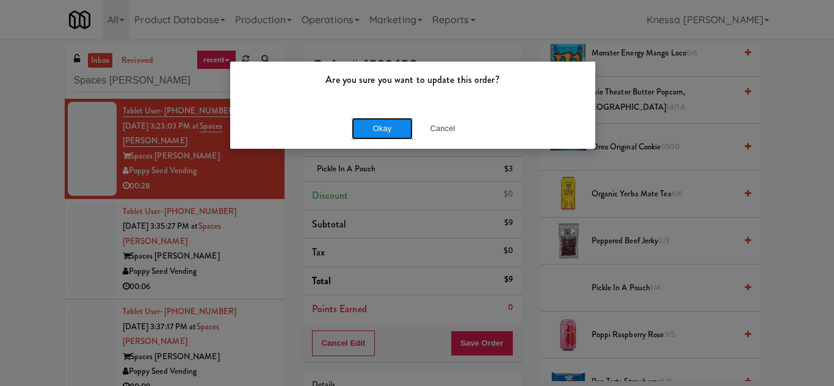
click at [375, 126] on button "Okay" at bounding box center [382, 129] width 61 height 22
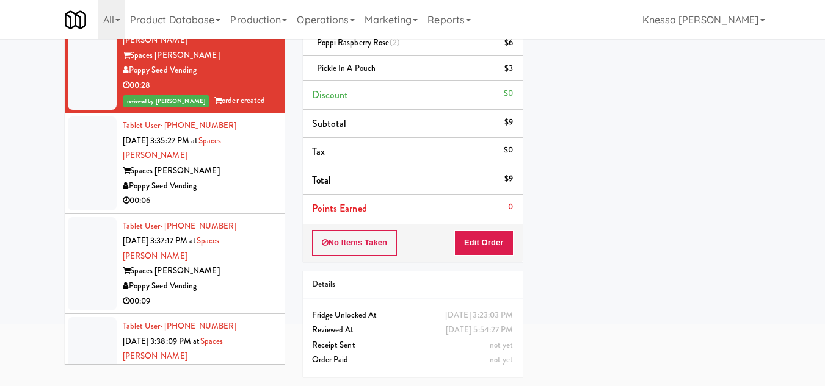
click at [192, 164] on div "Spaces [PERSON_NAME]" at bounding box center [199, 171] width 153 height 15
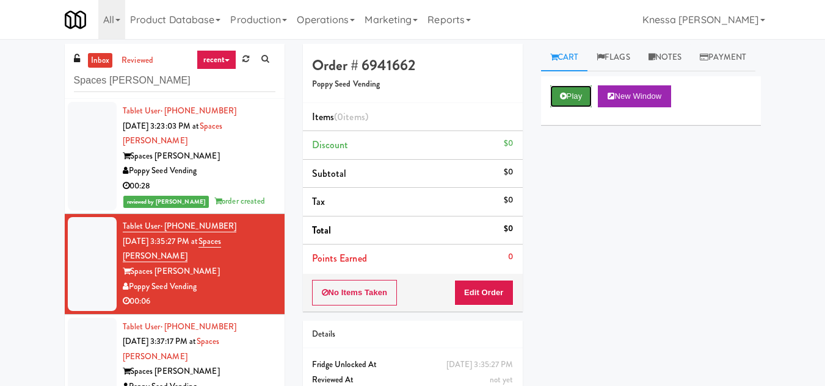
click at [563, 100] on icon at bounding box center [563, 96] width 7 height 8
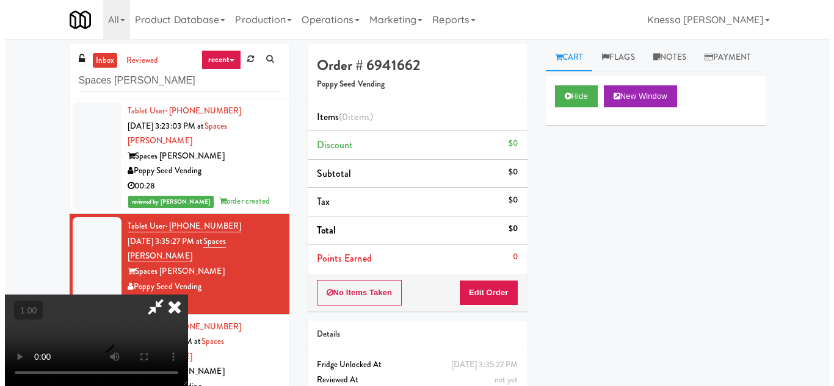
scroll to position [25, 0]
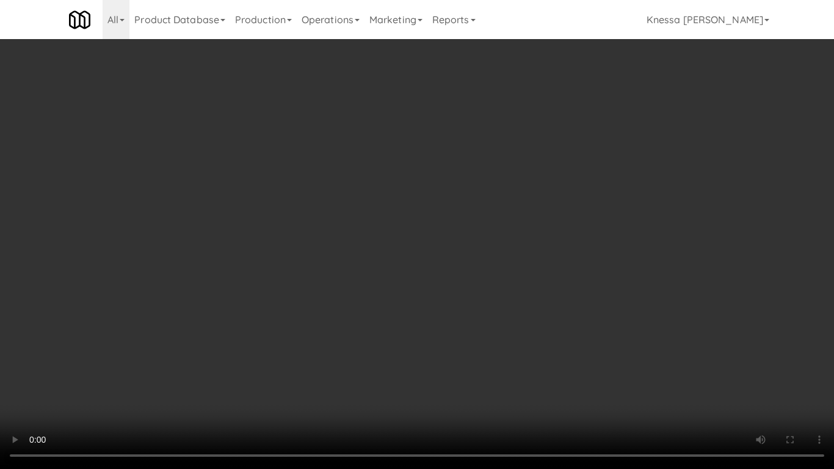
click at [354, 233] on video at bounding box center [417, 234] width 834 height 469
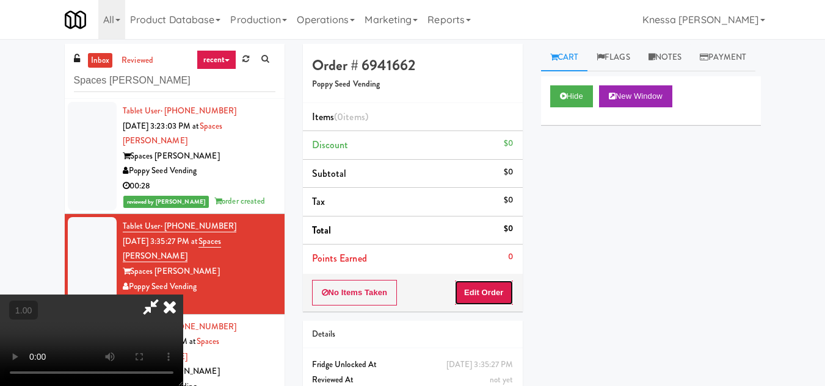
click at [505, 289] on button "Edit Order" at bounding box center [483, 293] width 59 height 26
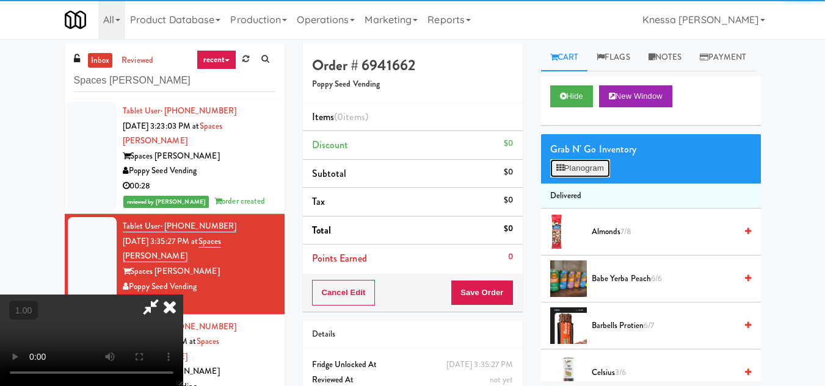
click at [576, 178] on button "Planogram" at bounding box center [580, 168] width 60 height 18
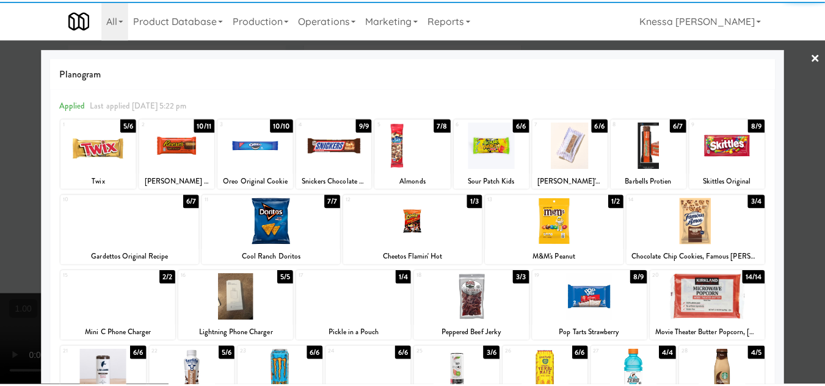
scroll to position [183, 0]
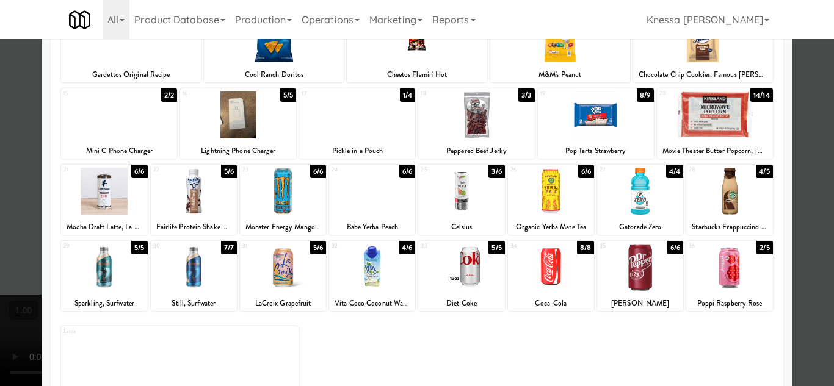
click at [455, 194] on div at bounding box center [461, 191] width 86 height 47
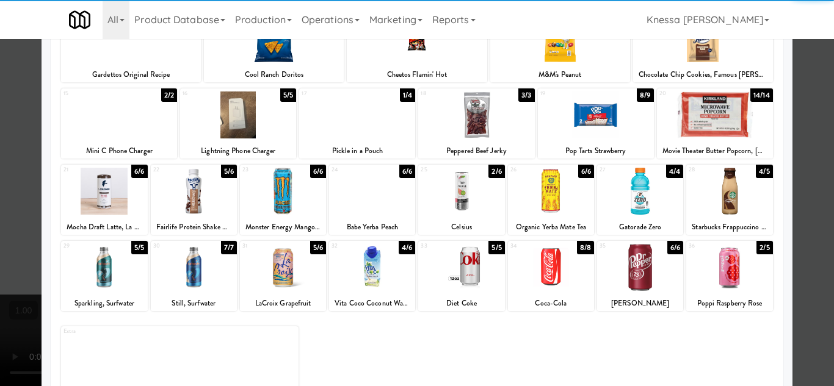
drag, startPoint x: 802, startPoint y: 327, endPoint x: 781, endPoint y: 325, distance: 21.5
click at [802, 327] on div at bounding box center [417, 193] width 834 height 386
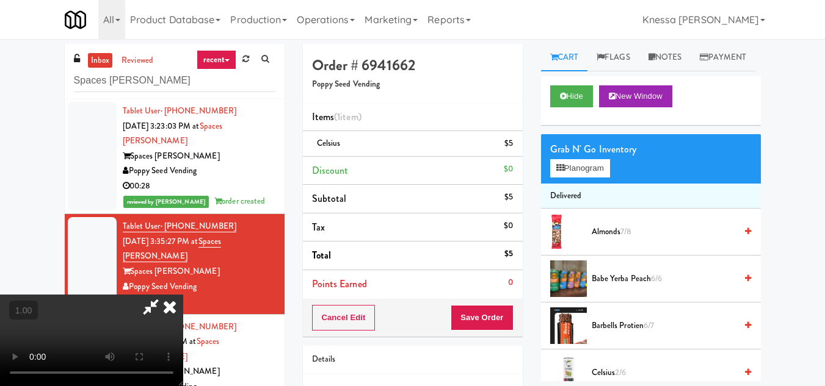
scroll to position [25, 0]
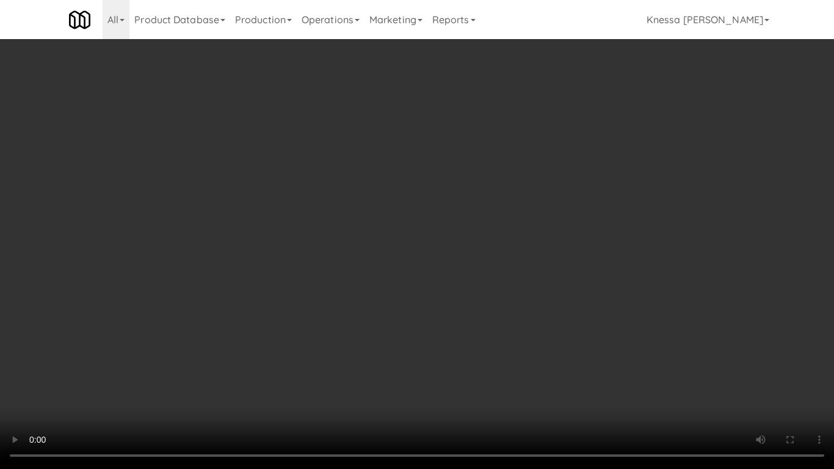
click at [290, 272] on video at bounding box center [417, 234] width 834 height 469
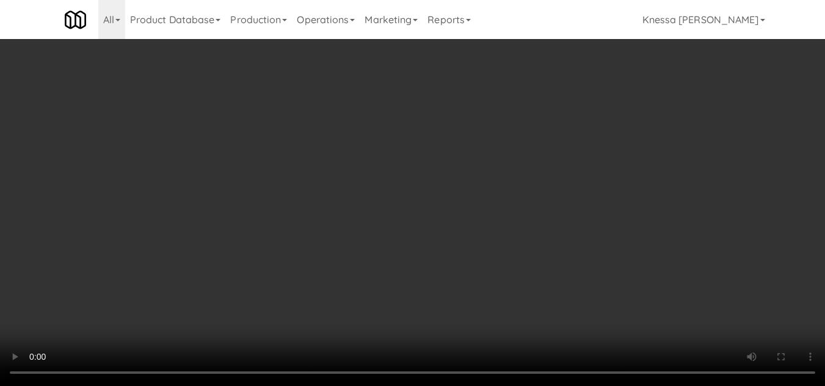
scroll to position [0, 0]
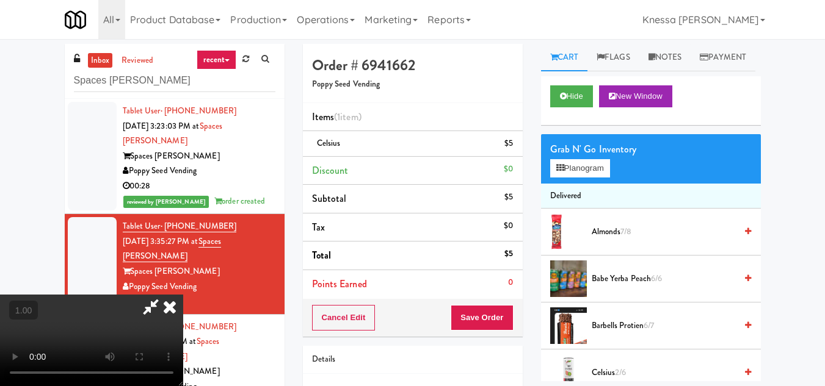
click at [183, 295] on icon at bounding box center [169, 307] width 27 height 24
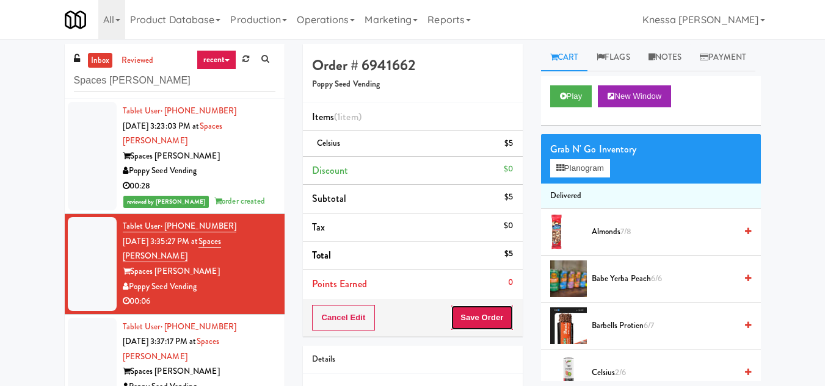
click at [485, 313] on button "Save Order" at bounding box center [482, 318] width 62 height 26
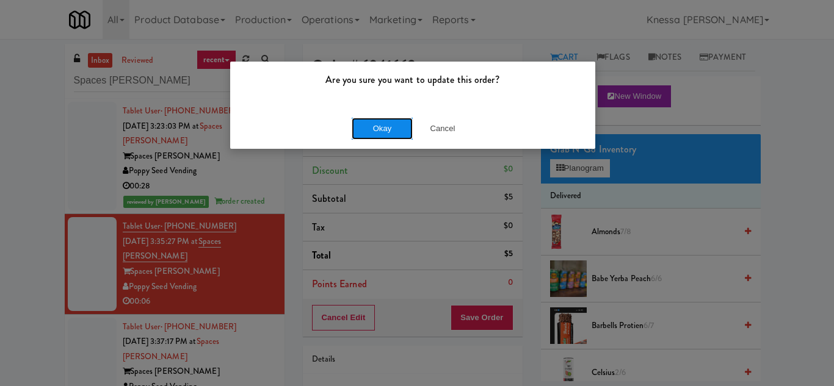
click at [377, 127] on button "Okay" at bounding box center [382, 129] width 61 height 22
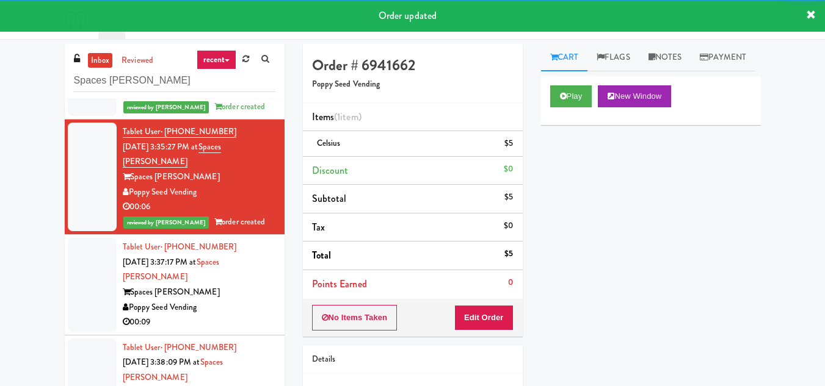
scroll to position [122, 0]
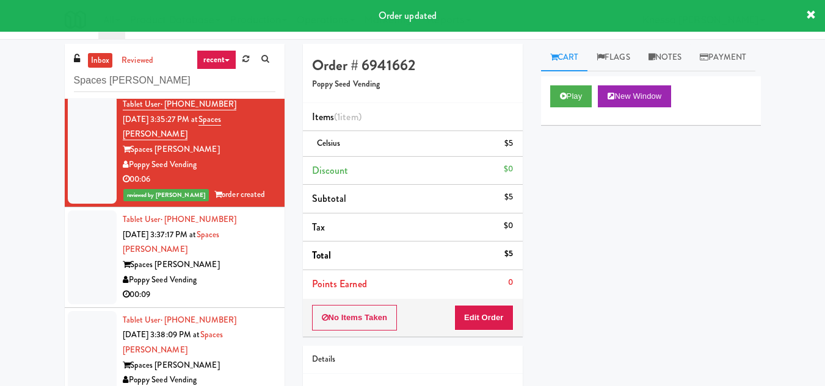
click at [220, 258] on div "Spaces [PERSON_NAME]" at bounding box center [199, 265] width 153 height 15
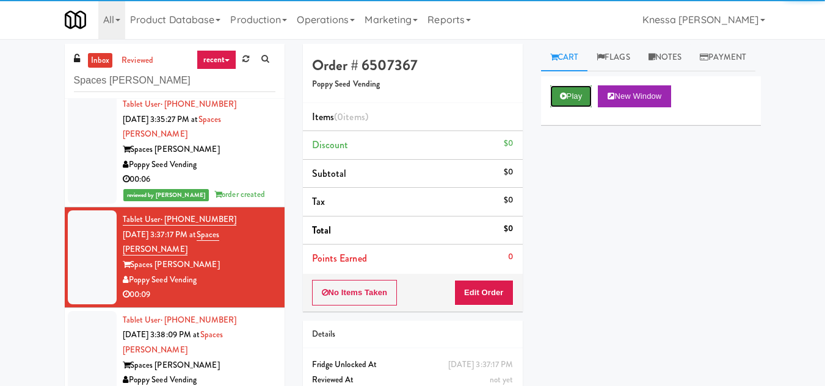
click at [573, 107] on button "Play" at bounding box center [571, 96] width 42 height 22
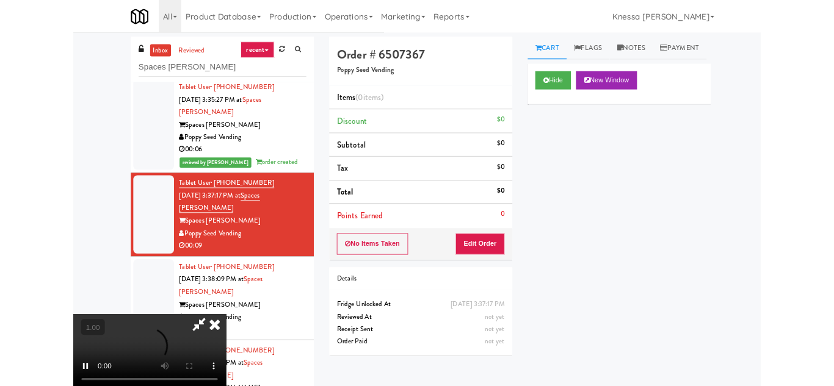
scroll to position [25, 0]
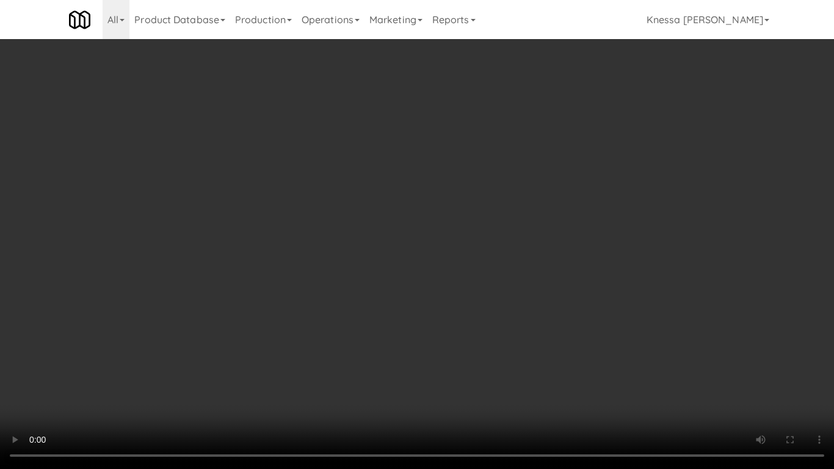
click at [354, 260] on video at bounding box center [417, 234] width 834 height 469
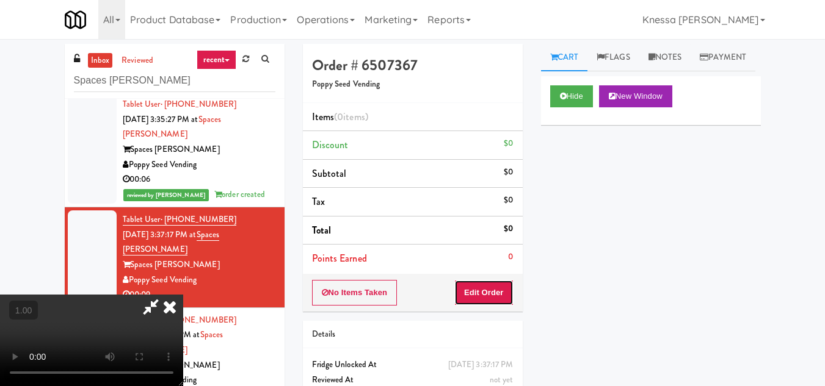
click at [499, 291] on button "Edit Order" at bounding box center [483, 293] width 59 height 26
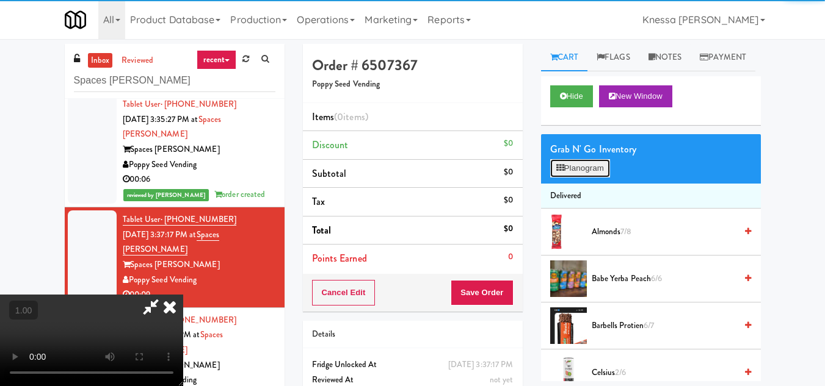
click at [589, 178] on button "Planogram" at bounding box center [580, 168] width 60 height 18
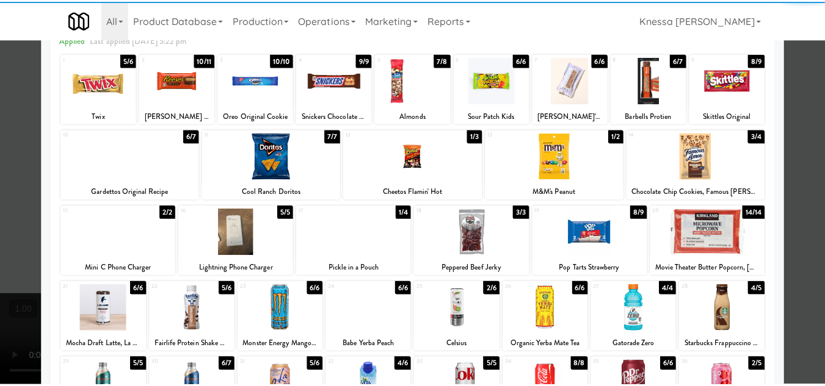
scroll to position [122, 0]
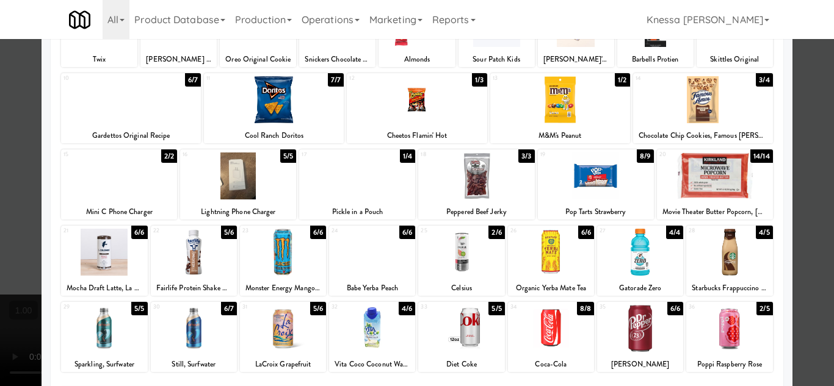
click at [380, 271] on div at bounding box center [372, 252] width 86 height 47
click at [802, 283] on div at bounding box center [417, 193] width 834 height 386
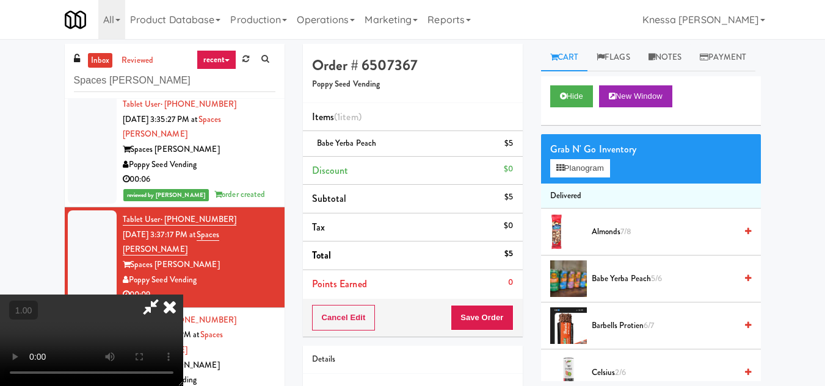
click at [165, 295] on icon at bounding box center [151, 307] width 28 height 24
copy span "Babe Yerba Peach"
drag, startPoint x: 382, startPoint y: 143, endPoint x: 315, endPoint y: 143, distance: 67.2
click at [315, 143] on div "Babe Yerba Peach $5" at bounding box center [412, 143] width 201 height 15
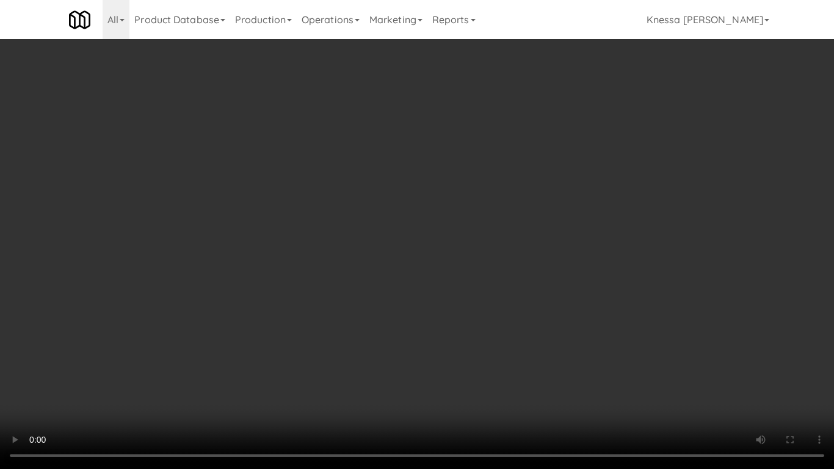
click at [337, 267] on video at bounding box center [417, 234] width 834 height 469
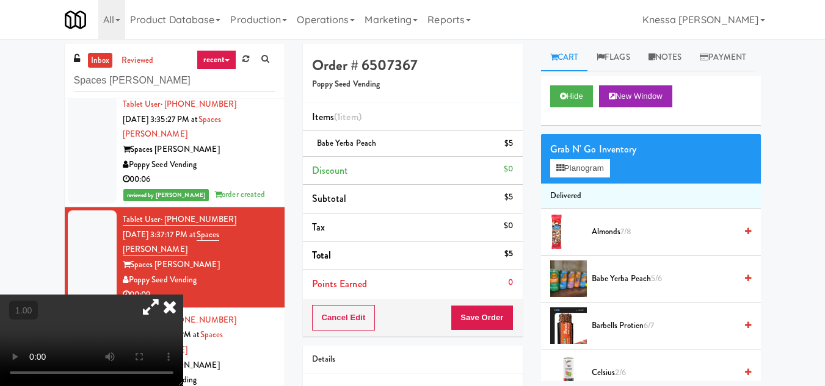
click at [165, 295] on icon at bounding box center [151, 307] width 28 height 24
click at [183, 295] on icon at bounding box center [169, 307] width 27 height 24
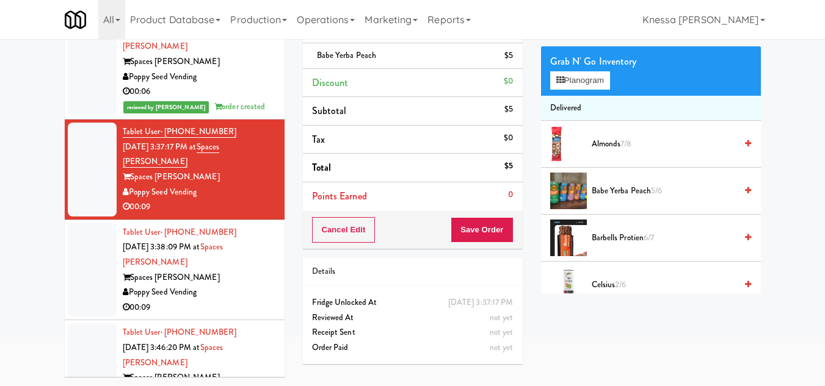
scroll to position [90, 0]
click at [479, 223] on button "Save Order" at bounding box center [482, 230] width 62 height 26
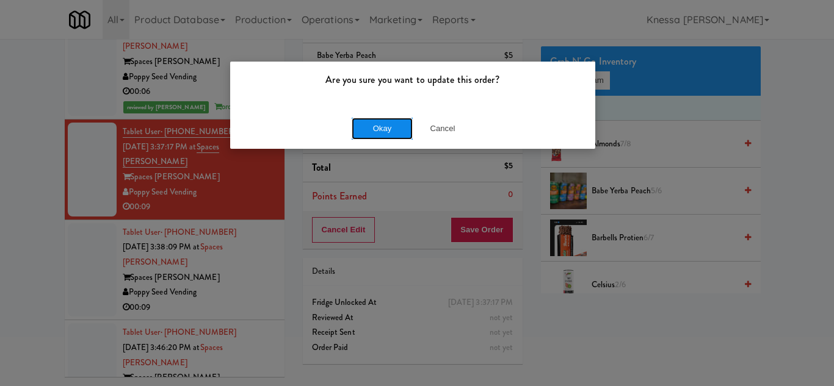
click at [382, 127] on button "Okay" at bounding box center [382, 129] width 61 height 22
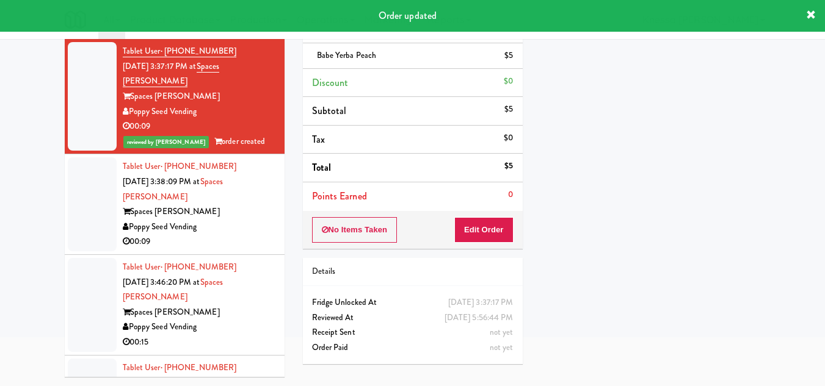
scroll to position [305, 0]
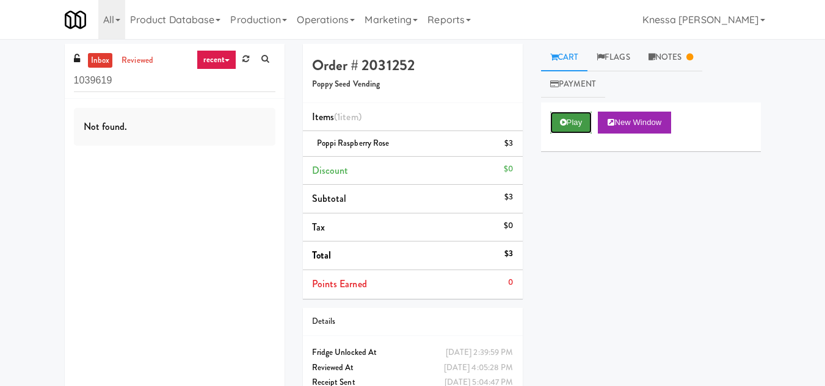
click at [566, 118] on icon at bounding box center [563, 122] width 7 height 8
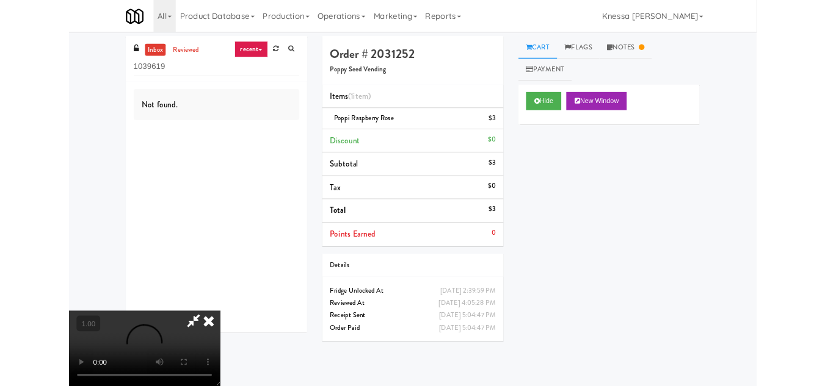
scroll to position [25, 0]
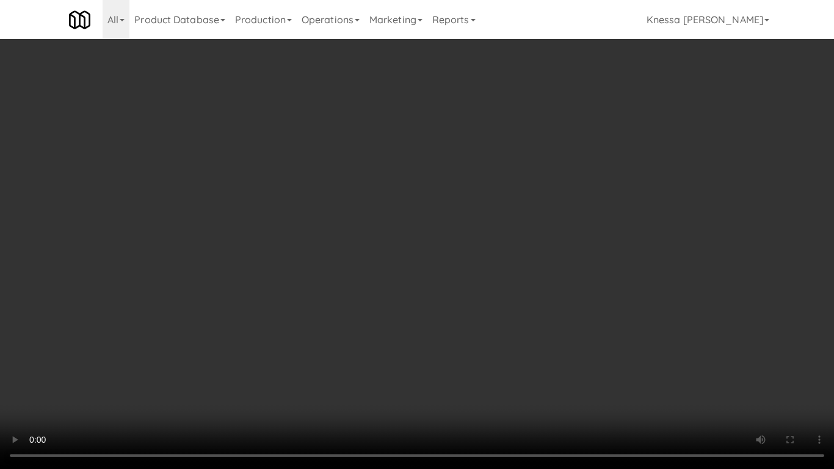
click at [405, 291] on video at bounding box center [417, 234] width 834 height 469
click at [405, 292] on video at bounding box center [417, 234] width 834 height 469
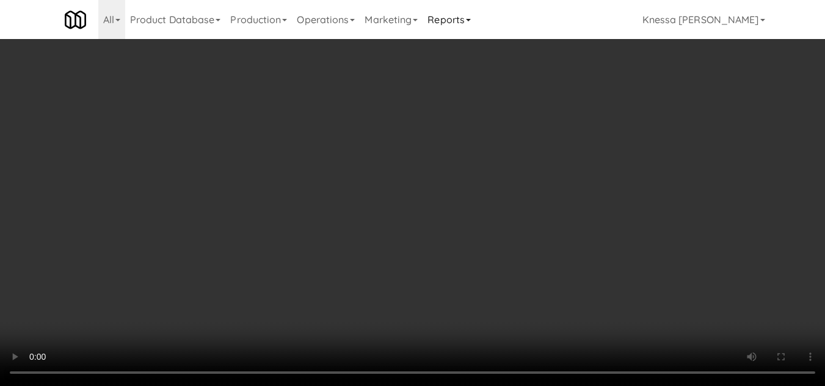
scroll to position [0, 0]
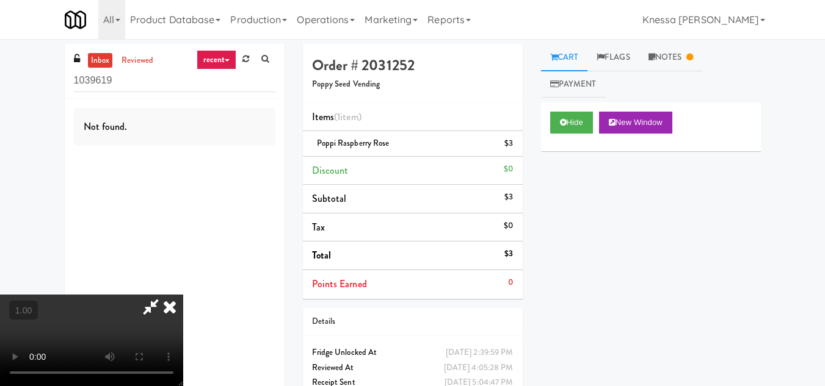
click at [183, 295] on icon at bounding box center [169, 307] width 27 height 24
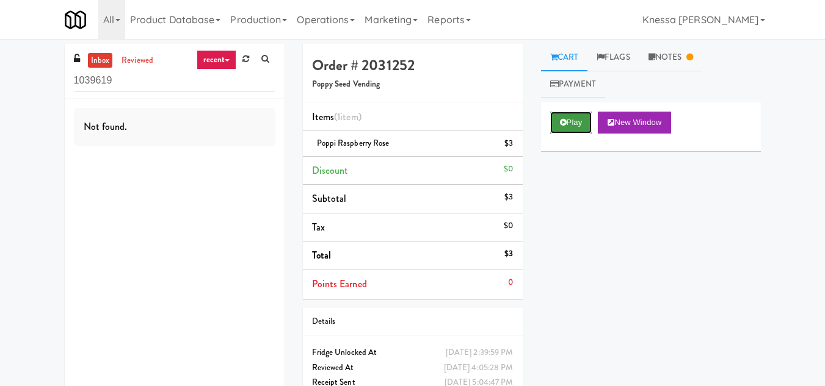
click at [573, 116] on button "Play" at bounding box center [571, 123] width 42 height 22
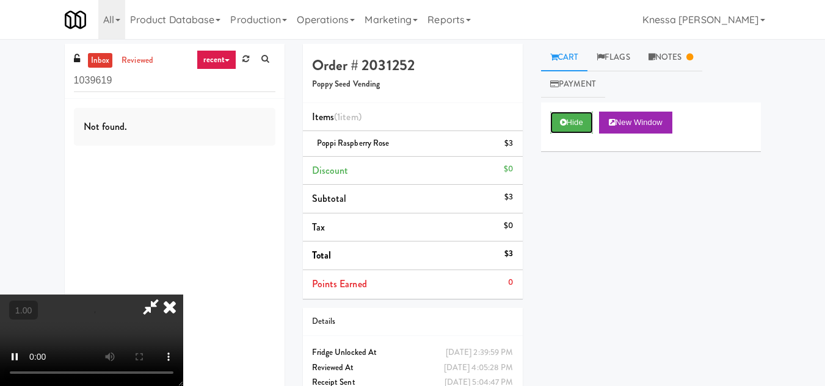
scroll to position [122, 0]
click at [183, 295] on video at bounding box center [91, 341] width 183 height 92
click at [165, 295] on icon at bounding box center [151, 307] width 28 height 24
click at [183, 295] on video at bounding box center [91, 341] width 183 height 92
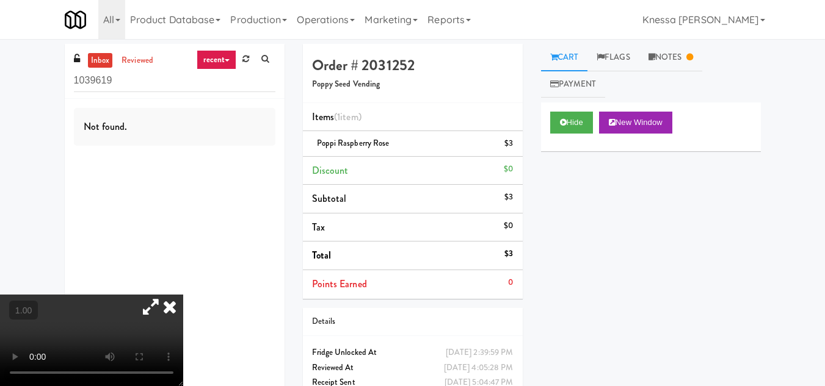
click at [163, 295] on video at bounding box center [91, 341] width 183 height 92
click at [666, 54] on link "Notes" at bounding box center [670, 57] width 63 height 27
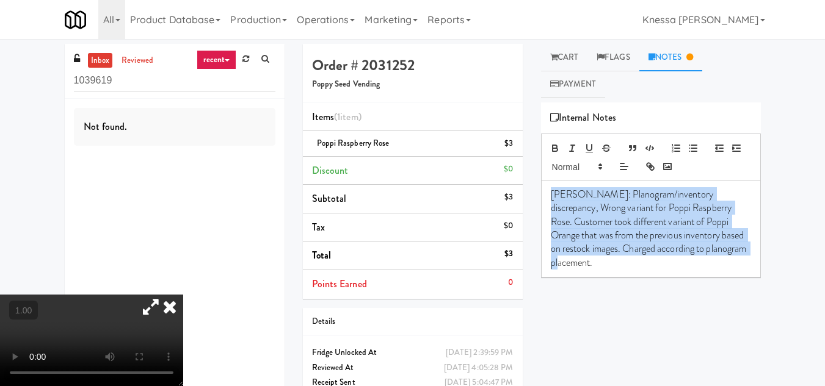
copy p "[PERSON_NAME]: Planogram/inventory discrepancy, Wrong variant for Poppi Raspber…"
drag, startPoint x: 726, startPoint y: 248, endPoint x: 544, endPoint y: 192, distance: 190.4
click at [544, 192] on div "[PERSON_NAME]: Planogram/inventory discrepancy, Wrong variant for Poppi Raspber…" at bounding box center [650, 229] width 219 height 96
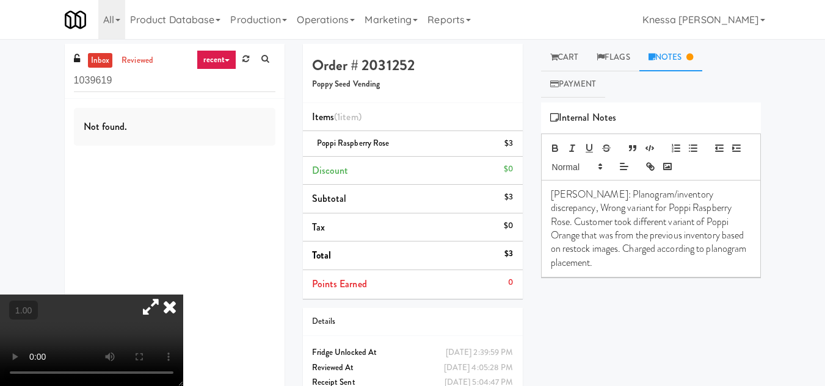
click at [183, 295] on icon at bounding box center [169, 307] width 27 height 24
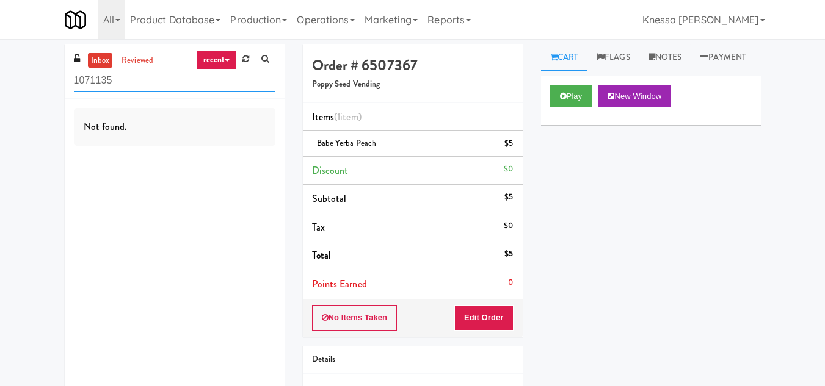
drag, startPoint x: 134, startPoint y: 75, endPoint x: 54, endPoint y: 78, distance: 80.0
click at [54, 78] on div "inbox reviewed recent all unclear take inventory issue suspicious failed recent…" at bounding box center [412, 253] width 825 height 418
paste input "Spaces [PERSON_NAME]"
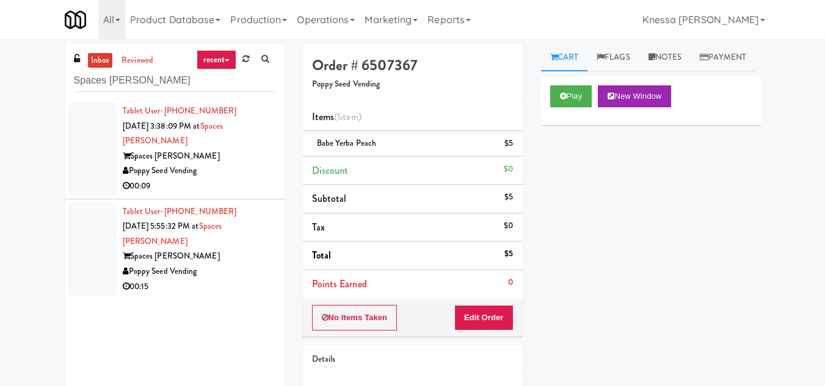
click at [213, 251] on div "Spaces [PERSON_NAME]" at bounding box center [199, 256] width 153 height 15
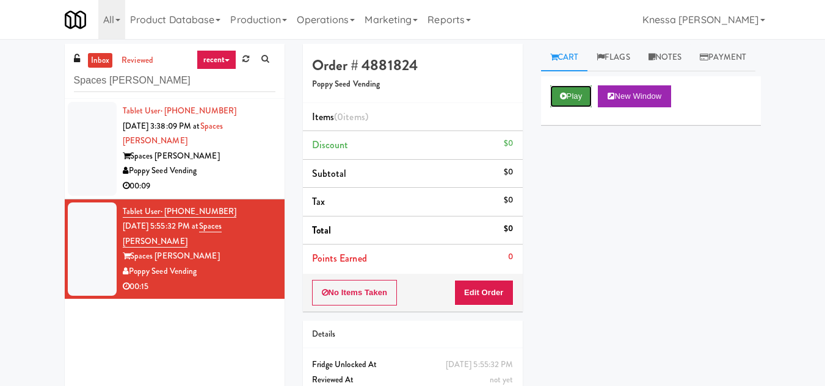
click at [576, 107] on button "Play" at bounding box center [571, 96] width 42 height 22
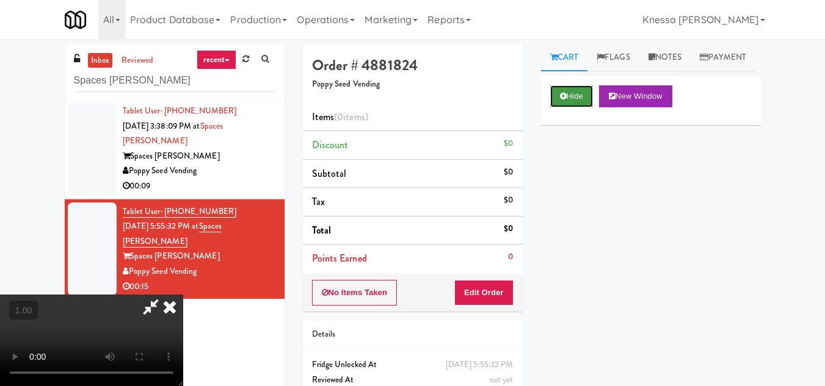
click at [560, 107] on button "Hide" at bounding box center [571, 96] width 43 height 22
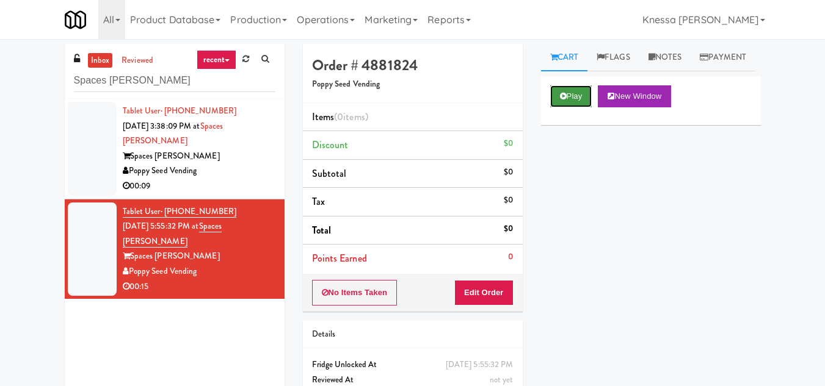
click at [564, 100] on icon at bounding box center [563, 96] width 7 height 8
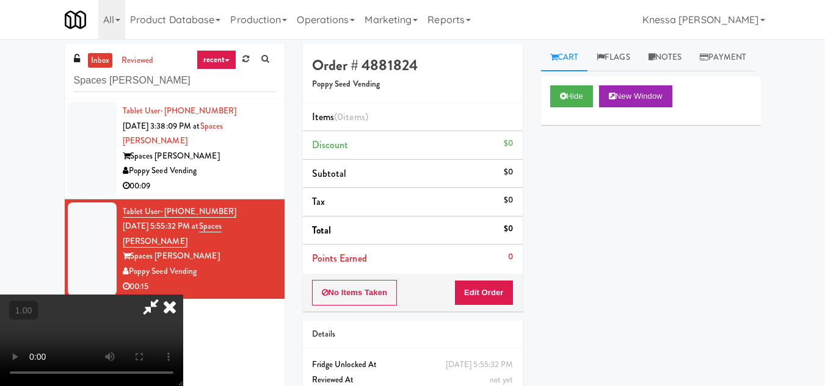
click at [183, 295] on video at bounding box center [91, 341] width 183 height 92
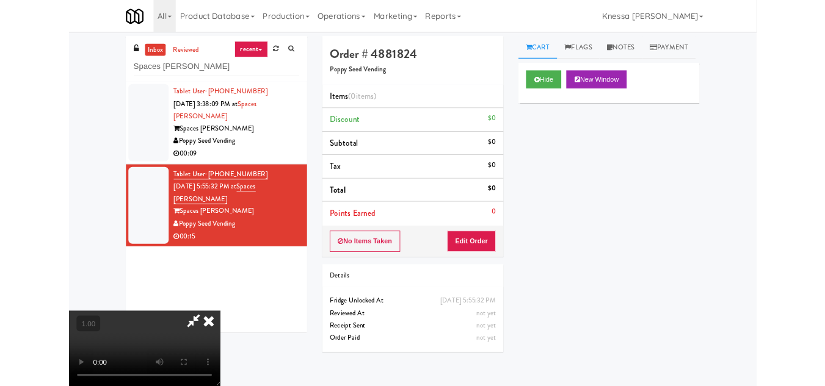
scroll to position [25, 0]
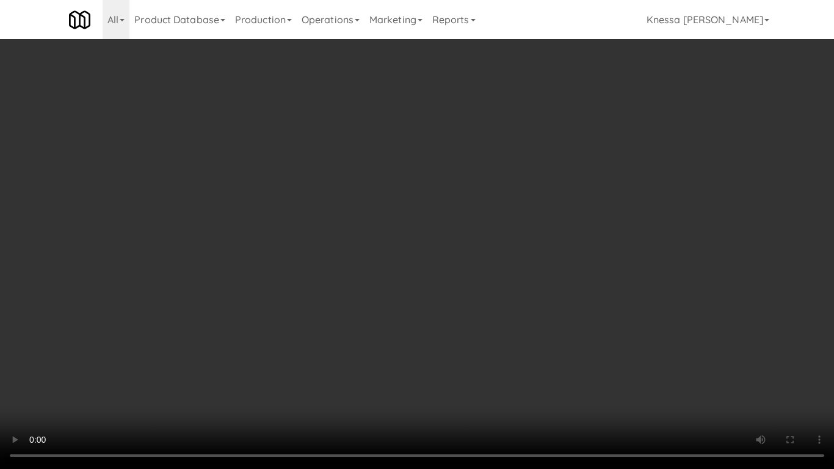
click at [365, 271] on video at bounding box center [417, 234] width 834 height 469
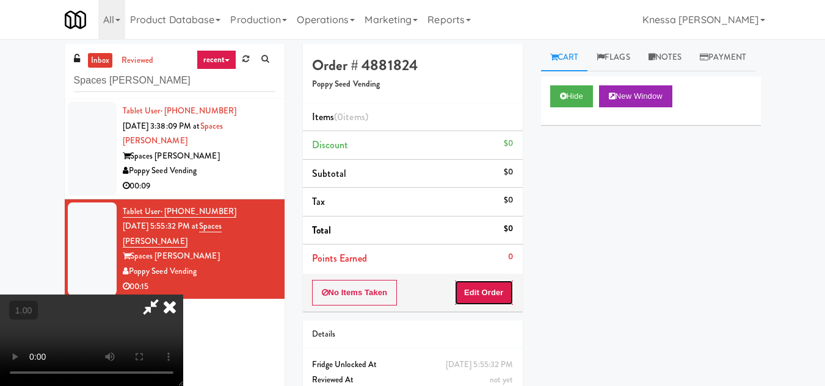
click at [503, 289] on button "Edit Order" at bounding box center [483, 293] width 59 height 26
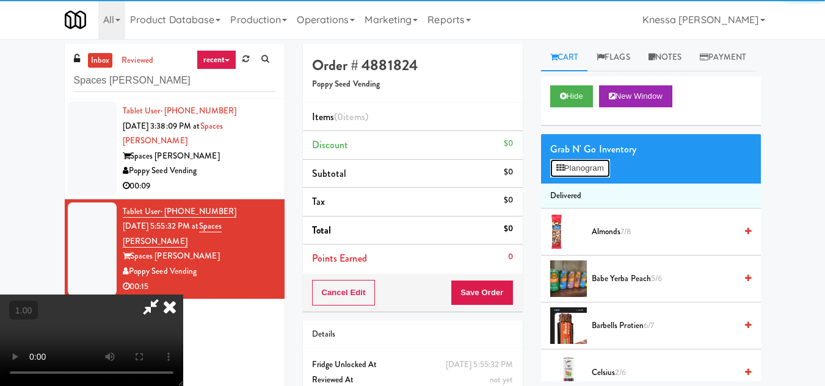
click at [571, 178] on button "Planogram" at bounding box center [580, 168] width 60 height 18
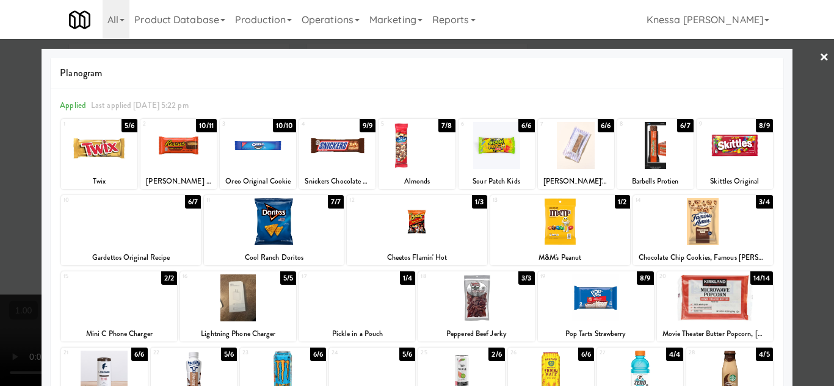
click at [280, 228] on div at bounding box center [274, 221] width 140 height 47
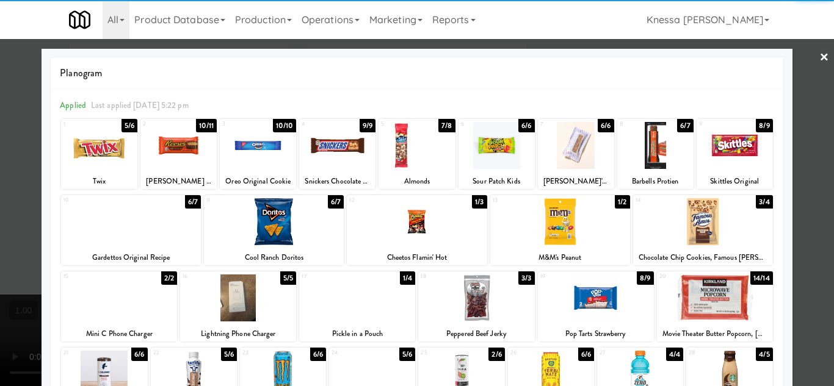
click at [805, 250] on div at bounding box center [417, 193] width 834 height 386
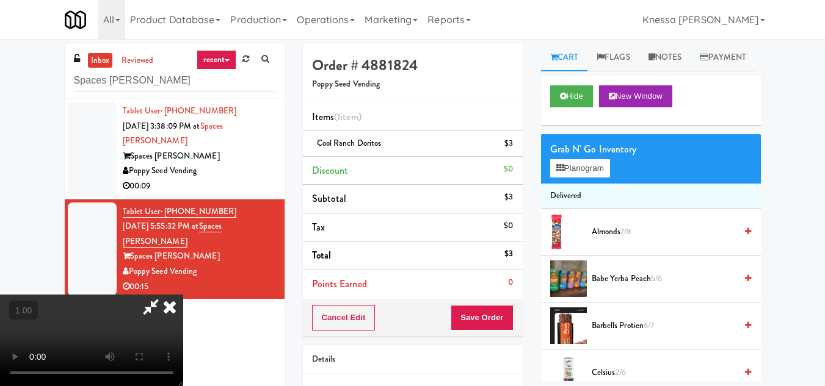
click at [183, 295] on icon at bounding box center [169, 307] width 27 height 24
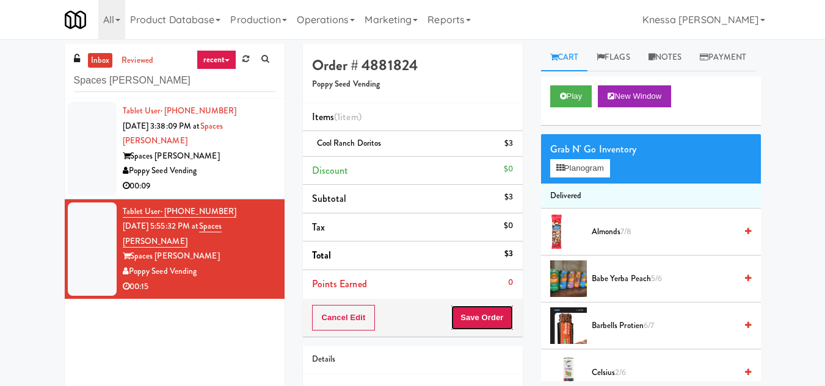
click at [479, 322] on button "Save Order" at bounding box center [482, 318] width 62 height 26
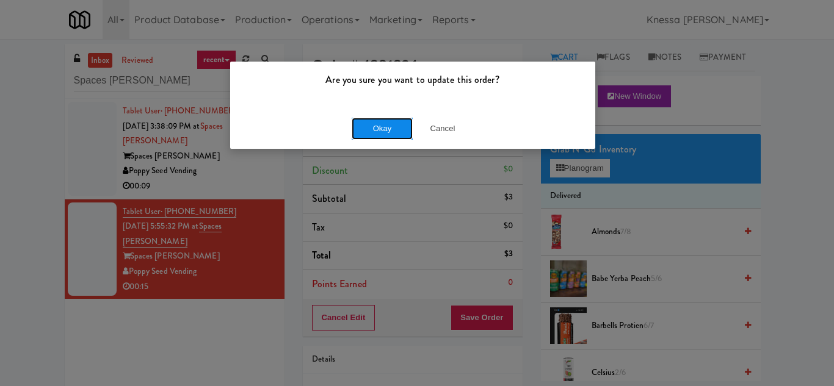
click at [384, 123] on button "Okay" at bounding box center [382, 129] width 61 height 22
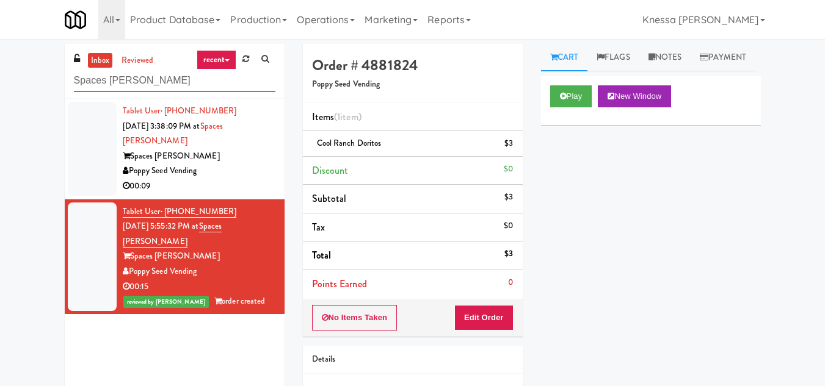
drag, startPoint x: 148, startPoint y: 82, endPoint x: 54, endPoint y: 83, distance: 94.0
click at [54, 83] on div "inbox reviewed recent all unclear take inventory issue suspicious failed recent…" at bounding box center [412, 253] width 825 height 418
paste input "IFS Softball - Cool"
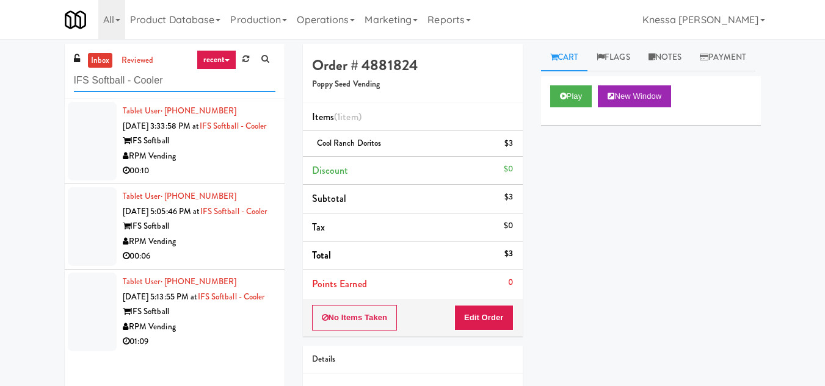
type input "IFS Softball - Cooler"
click at [223, 147] on div "Tablet User · (716) 713-8792 [DATE] 3:33:58 PM at IFS Softball - Cooler IFS Sof…" at bounding box center [199, 141] width 153 height 75
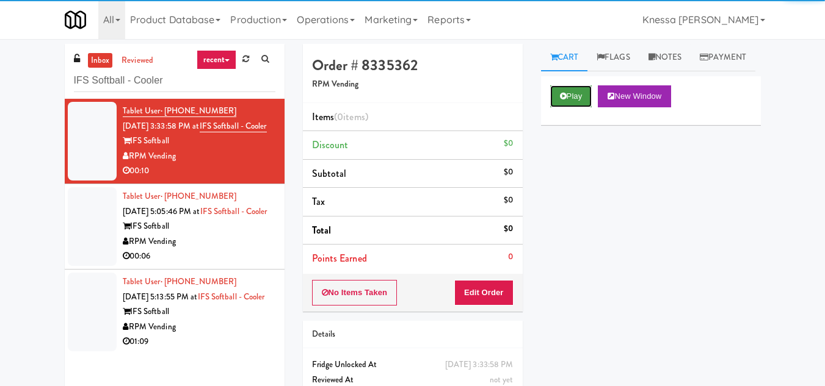
click at [574, 107] on button "Play" at bounding box center [571, 96] width 42 height 22
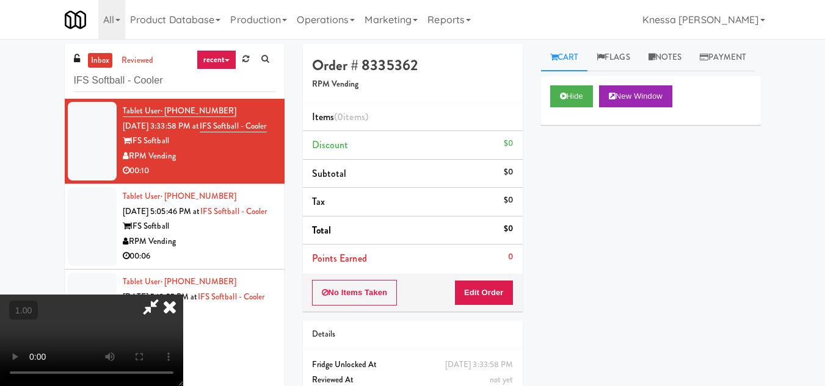
scroll to position [25, 0]
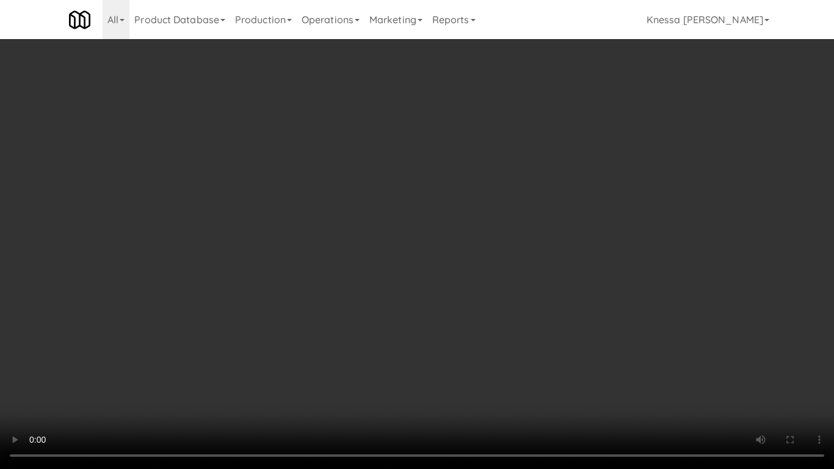
click at [386, 341] on video at bounding box center [417, 234] width 834 height 469
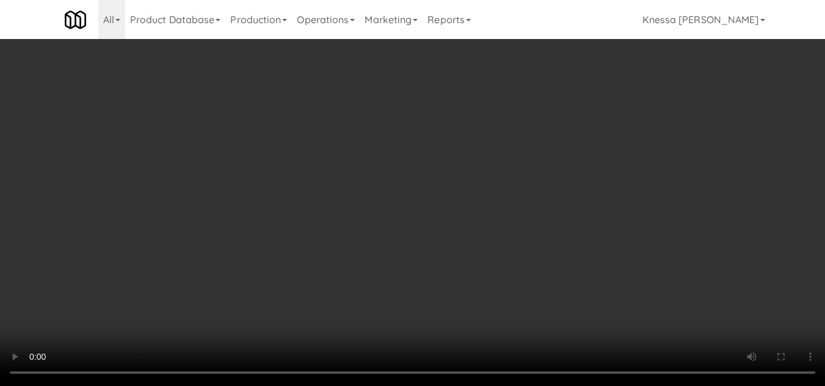
scroll to position [0, 0]
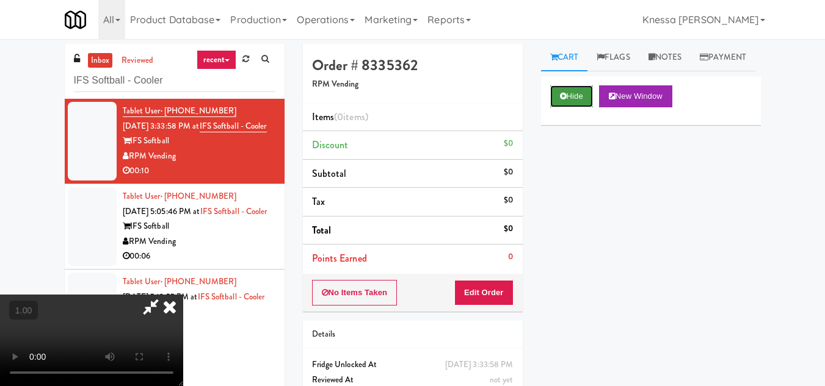
click at [574, 107] on button "Hide" at bounding box center [571, 96] width 43 height 22
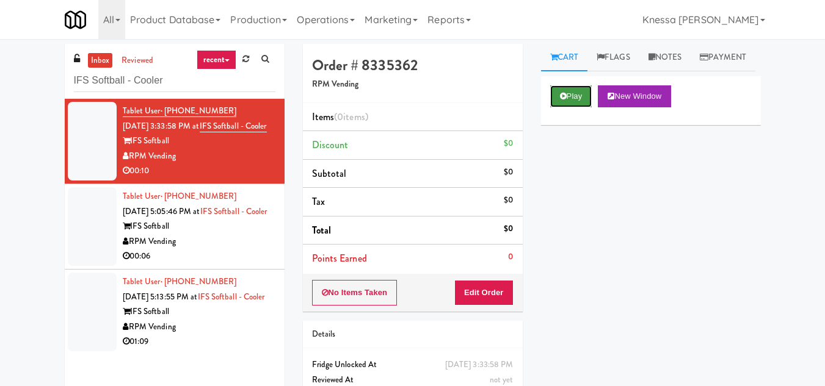
click at [573, 107] on button "Play" at bounding box center [571, 96] width 42 height 22
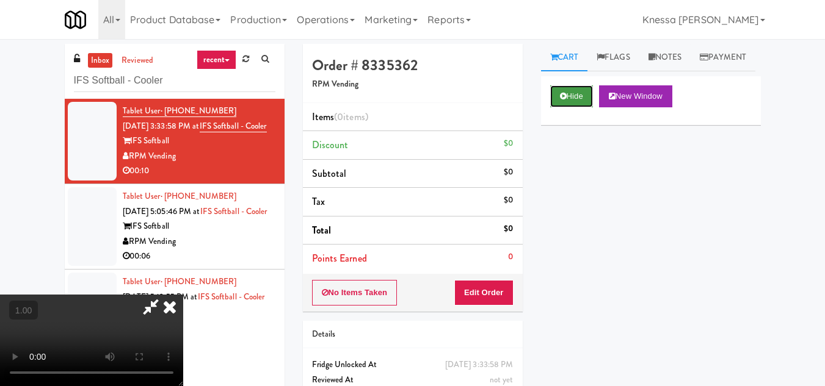
click at [568, 107] on button "Hide" at bounding box center [571, 96] width 43 height 22
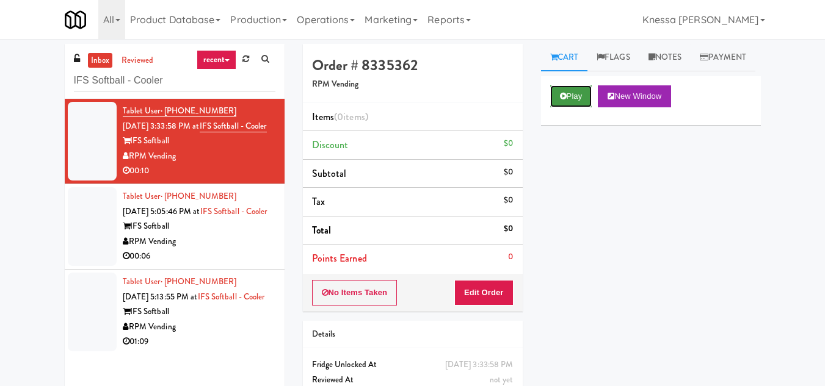
click at [565, 107] on button "Play" at bounding box center [571, 96] width 42 height 22
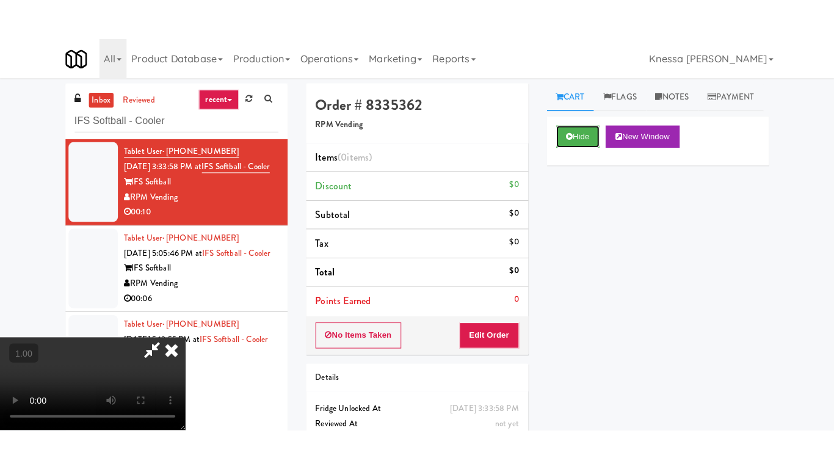
scroll to position [165, 0]
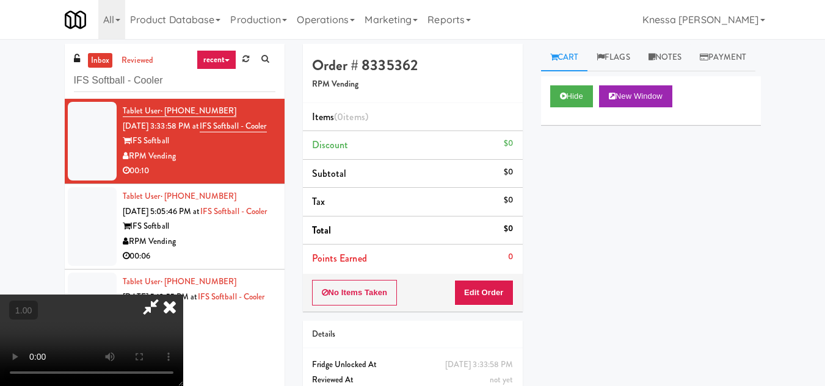
click at [183, 295] on video at bounding box center [91, 341] width 183 height 92
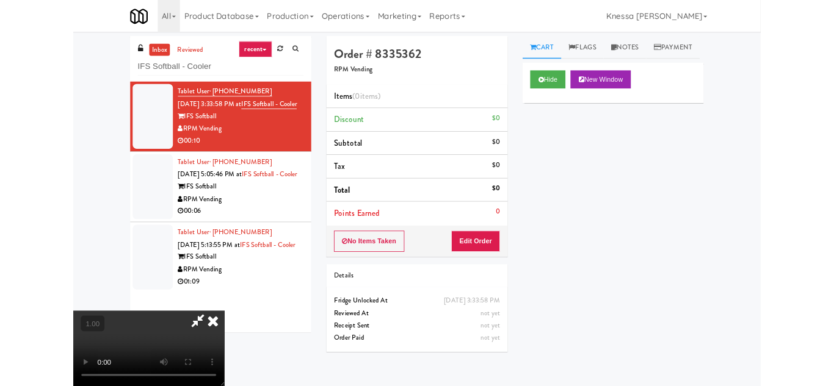
scroll to position [25, 0]
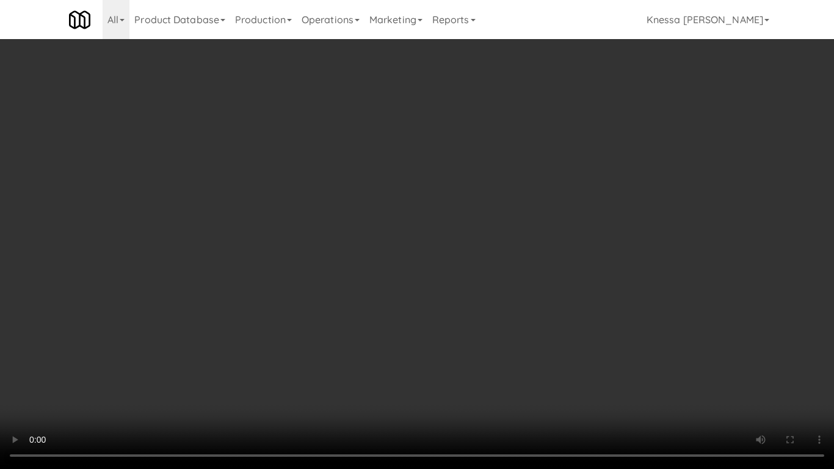
click at [421, 303] on video at bounding box center [417, 234] width 834 height 469
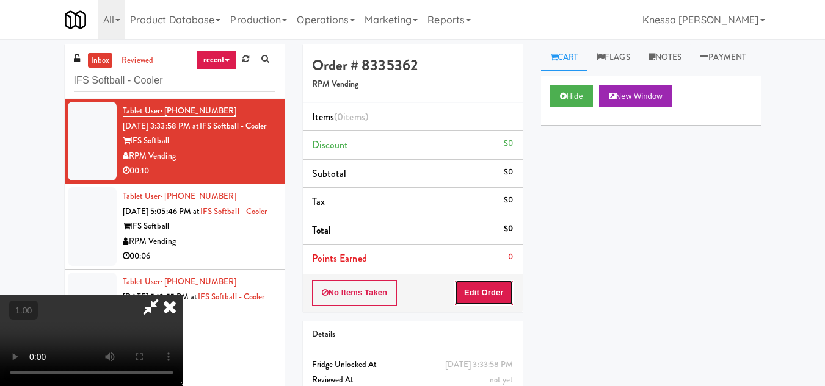
click at [505, 292] on button "Edit Order" at bounding box center [483, 293] width 59 height 26
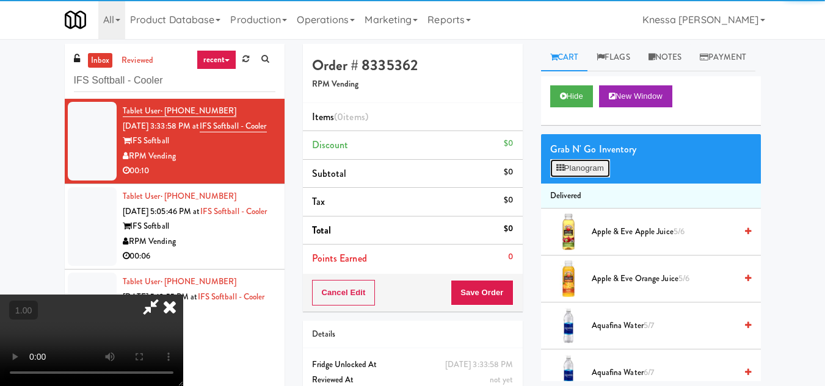
click at [597, 178] on button "Planogram" at bounding box center [580, 168] width 60 height 18
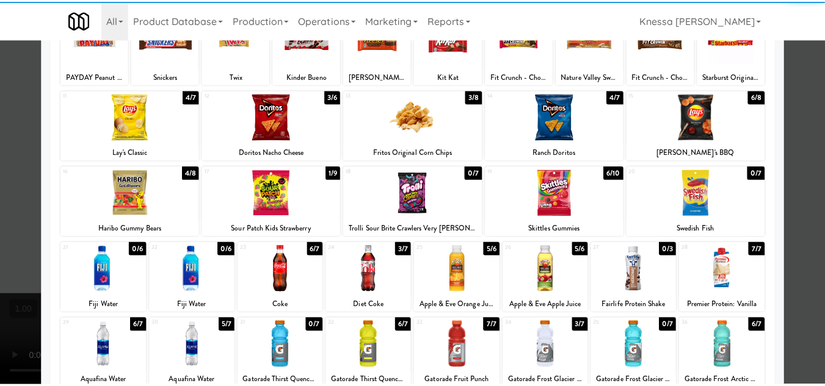
scroll to position [213, 0]
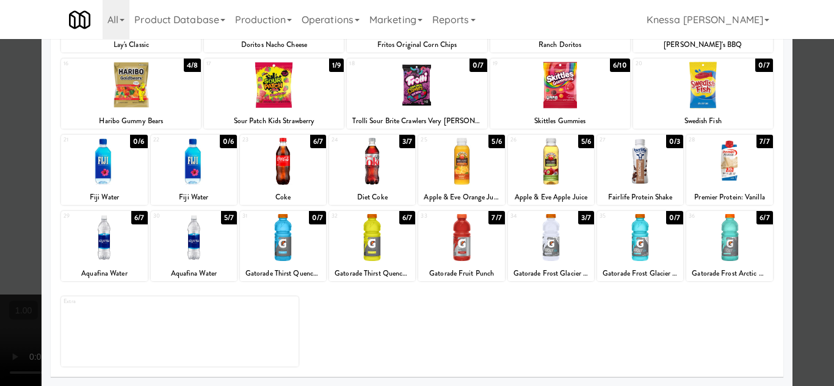
click at [723, 246] on div at bounding box center [729, 237] width 86 height 47
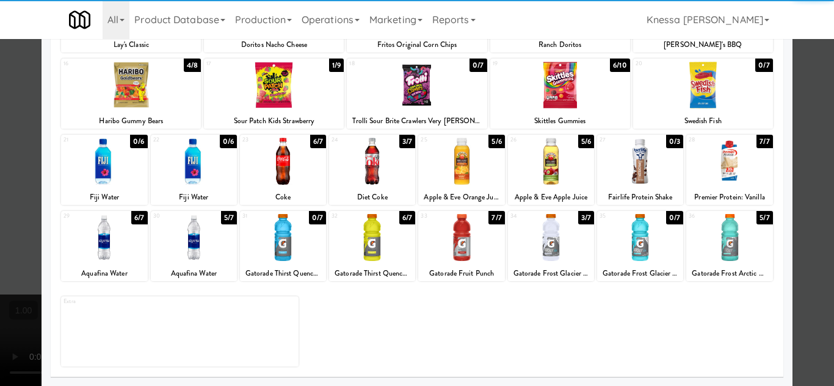
click at [810, 258] on div at bounding box center [417, 193] width 834 height 386
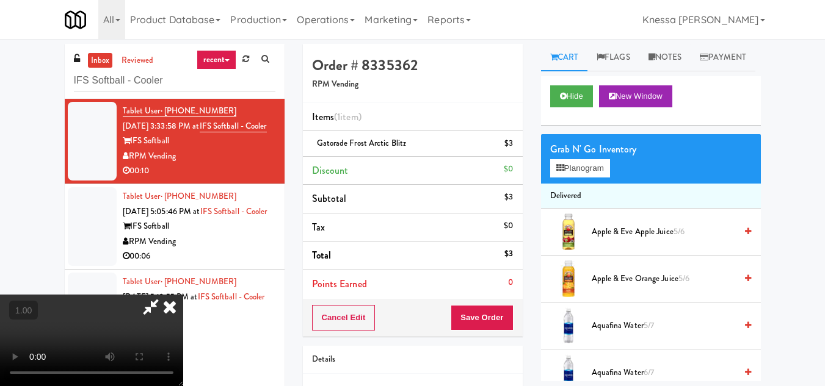
click at [183, 295] on video at bounding box center [91, 341] width 183 height 92
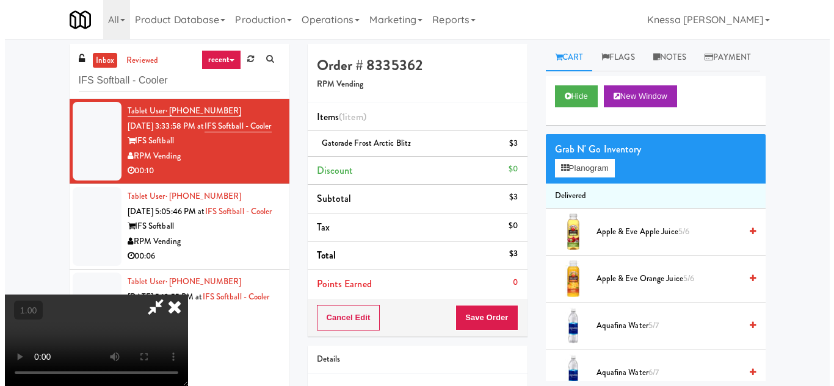
scroll to position [25, 0]
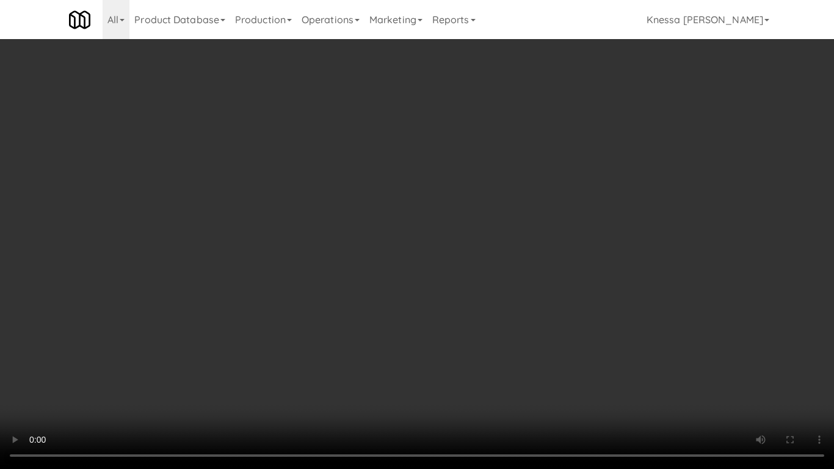
click at [446, 264] on video at bounding box center [417, 234] width 834 height 469
click at [442, 259] on video at bounding box center [417, 234] width 834 height 469
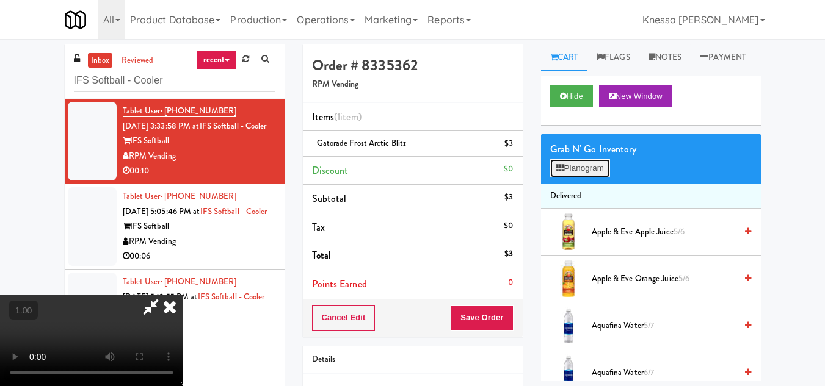
click at [571, 178] on button "Planogram" at bounding box center [580, 168] width 60 height 18
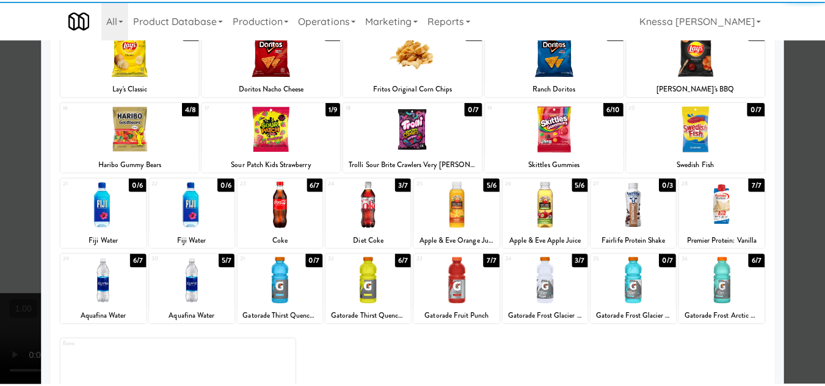
scroll to position [183, 0]
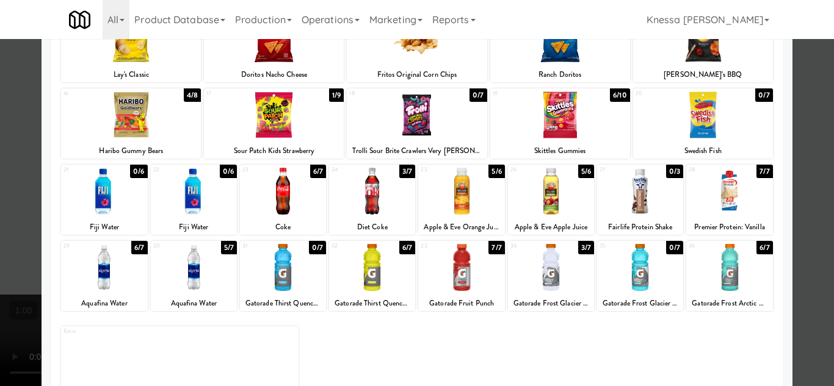
click at [476, 205] on div at bounding box center [461, 191] width 86 height 47
click at [821, 319] on div at bounding box center [417, 193] width 834 height 386
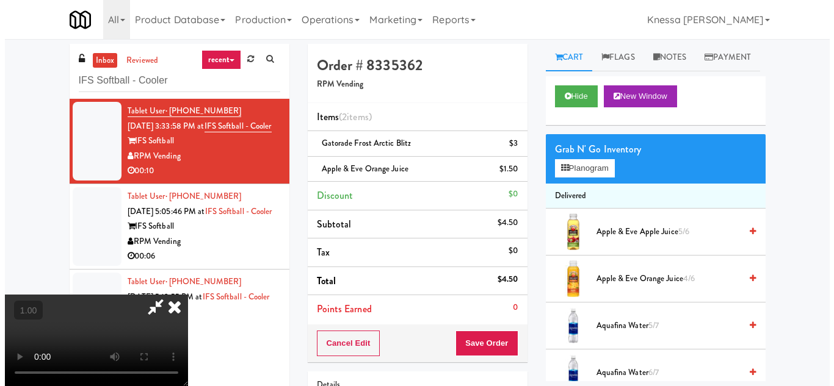
scroll to position [25, 0]
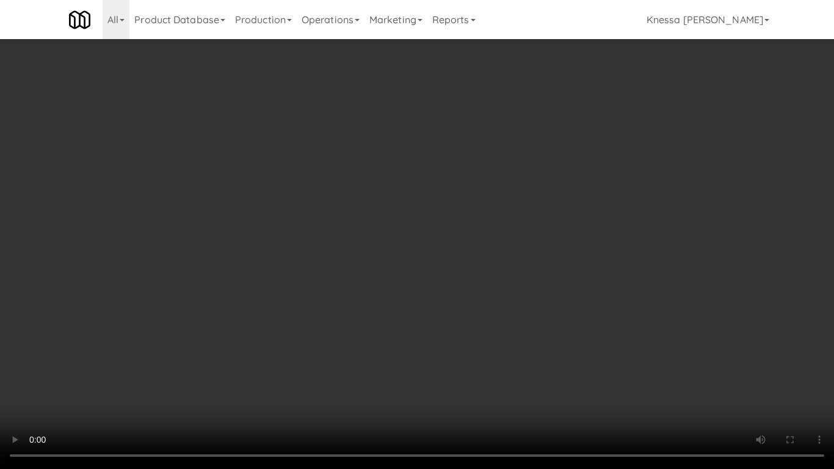
click at [378, 291] on video at bounding box center [417, 234] width 834 height 469
click at [380, 289] on video at bounding box center [417, 234] width 834 height 469
click at [487, 240] on video at bounding box center [417, 234] width 834 height 469
click at [416, 298] on video at bounding box center [417, 234] width 834 height 469
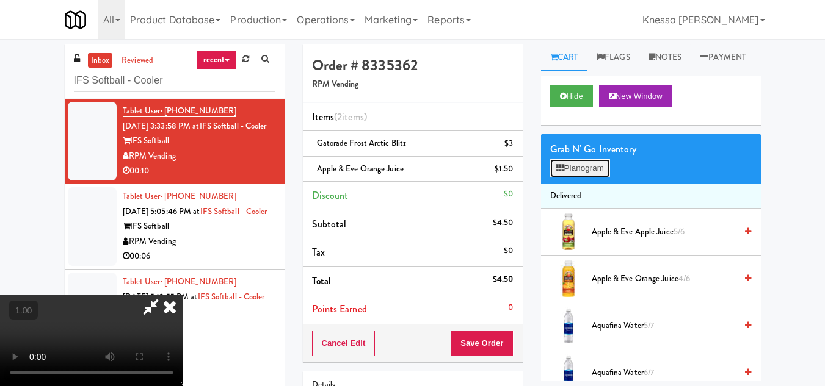
click at [584, 178] on button "Planogram" at bounding box center [580, 168] width 60 height 18
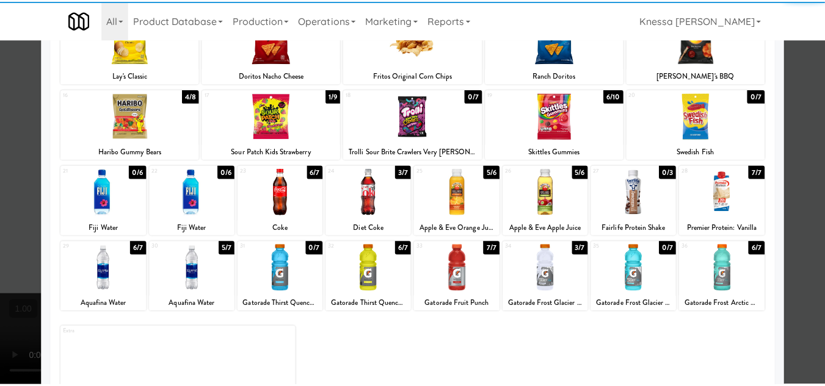
scroll to position [213, 0]
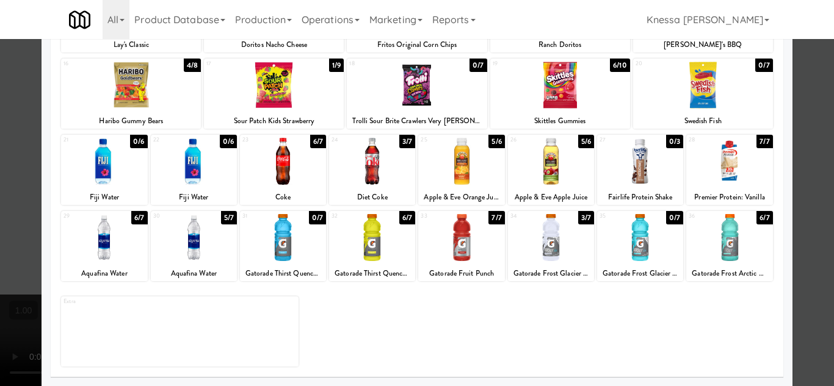
click at [817, 295] on div at bounding box center [417, 193] width 834 height 386
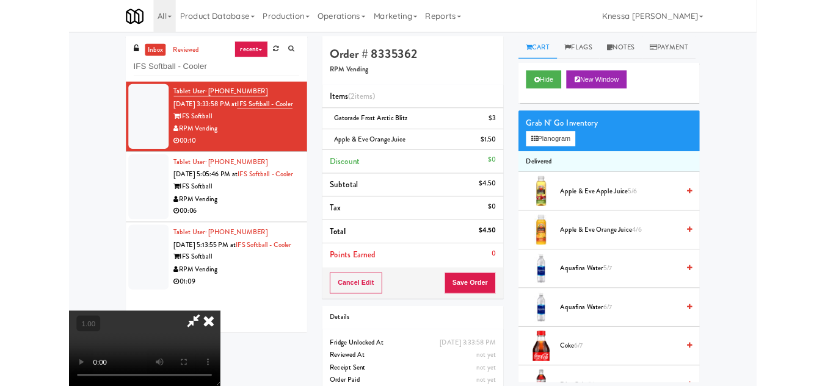
scroll to position [25, 0]
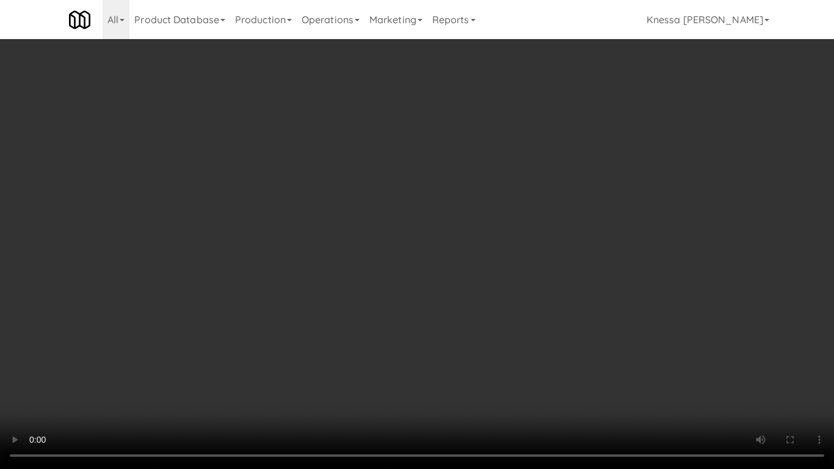
click at [361, 253] on video at bounding box center [417, 234] width 834 height 469
click at [366, 239] on video at bounding box center [417, 234] width 834 height 469
click at [407, 244] on video at bounding box center [417, 234] width 834 height 469
click at [539, 304] on video at bounding box center [417, 234] width 834 height 469
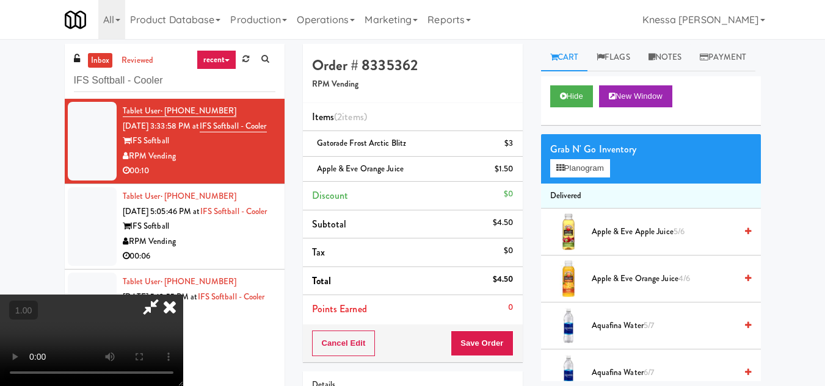
scroll to position [0, 0]
click at [165, 295] on icon at bounding box center [151, 307] width 28 height 24
drag, startPoint x: 179, startPoint y: 74, endPoint x: 72, endPoint y: 76, distance: 107.5
click at [72, 76] on div "inbox reviewed recent all unclear take inventory issue suspicious failed recent…" at bounding box center [175, 71] width 220 height 55
click at [577, 178] on button "Planogram" at bounding box center [580, 168] width 60 height 18
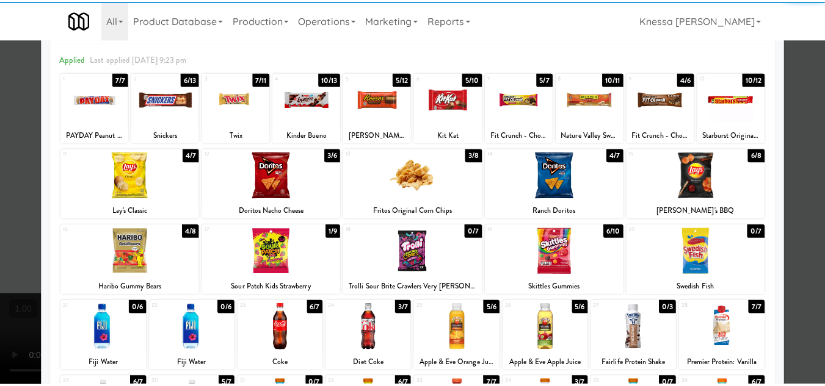
scroll to position [122, 0]
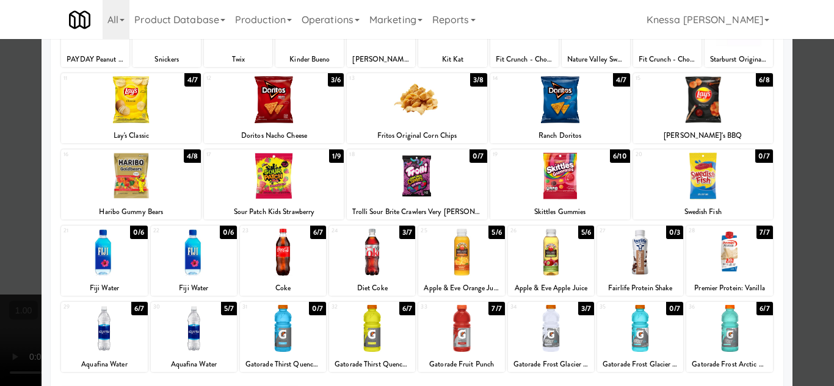
click at [808, 272] on div at bounding box center [417, 193] width 834 height 386
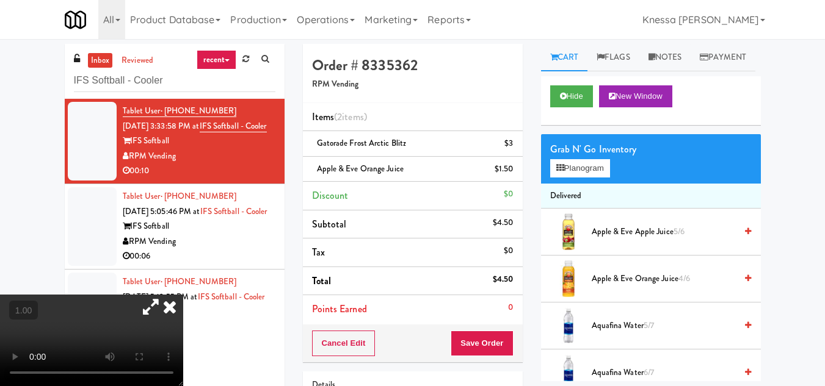
click at [183, 295] on icon at bounding box center [169, 307] width 27 height 24
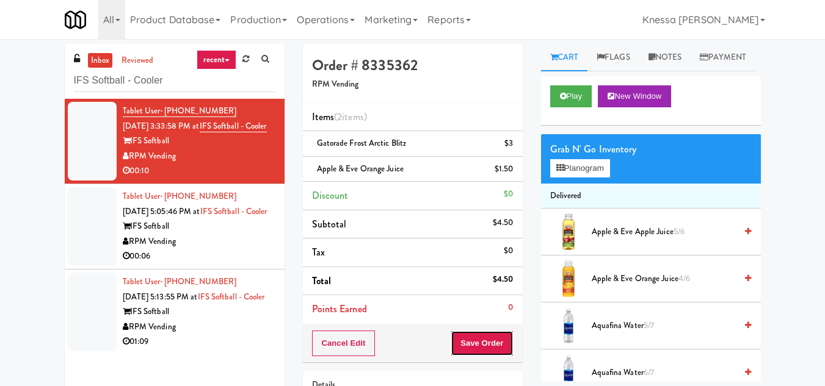
click at [483, 339] on button "Save Order" at bounding box center [482, 344] width 62 height 26
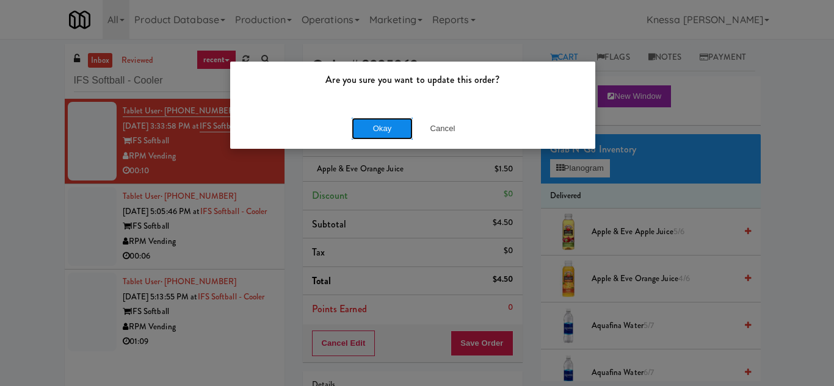
click at [357, 130] on button "Okay" at bounding box center [382, 129] width 61 height 22
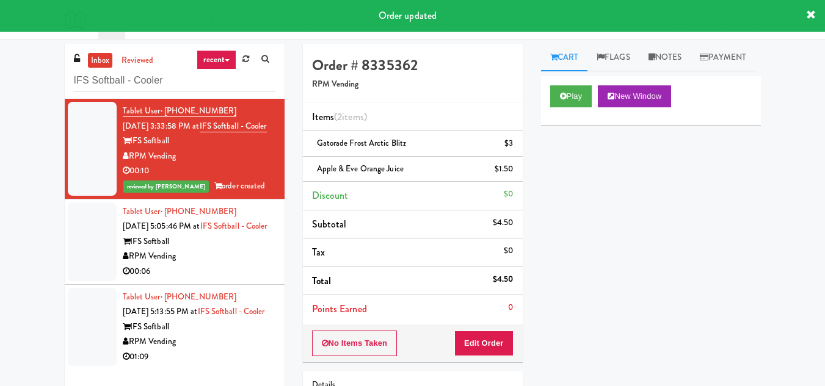
click at [194, 250] on div "IFS Softball" at bounding box center [199, 241] width 153 height 15
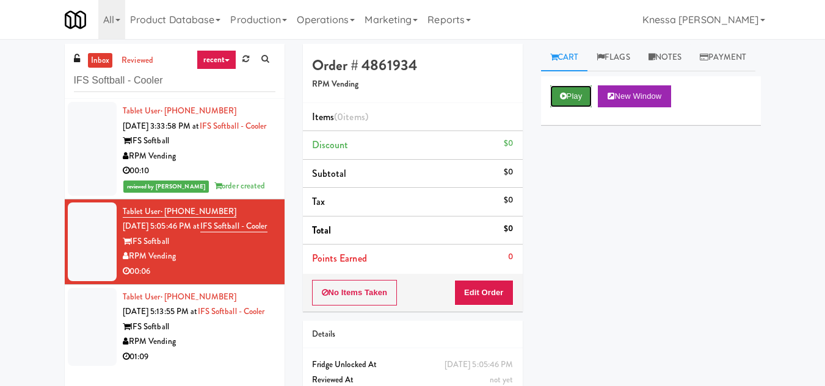
click at [573, 107] on button "Play" at bounding box center [571, 96] width 42 height 22
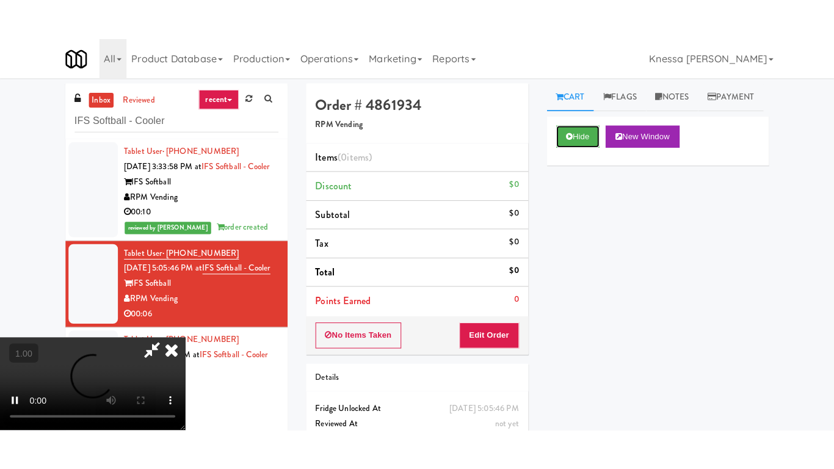
scroll to position [165, 0]
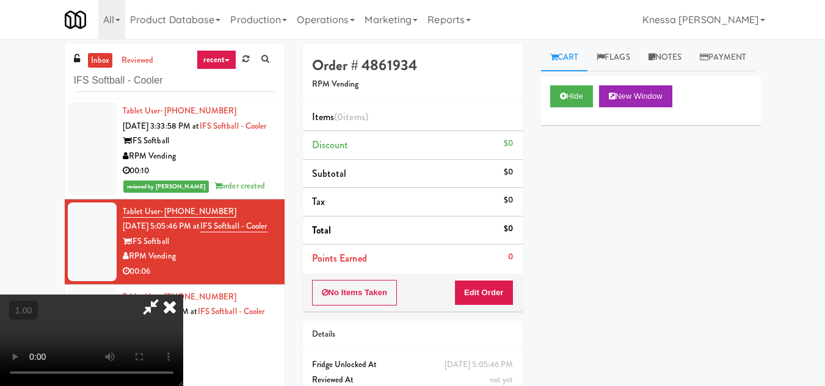
click at [183, 295] on video at bounding box center [91, 341] width 183 height 92
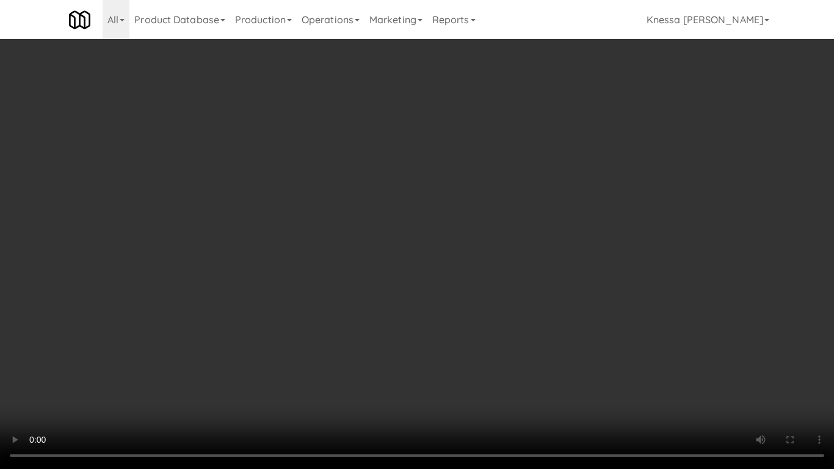
click at [319, 284] on video at bounding box center [417, 234] width 834 height 469
click at [395, 243] on video at bounding box center [417, 234] width 834 height 469
click at [337, 259] on video at bounding box center [417, 234] width 834 height 469
click at [388, 244] on video at bounding box center [417, 234] width 834 height 469
click at [346, 253] on video at bounding box center [417, 234] width 834 height 469
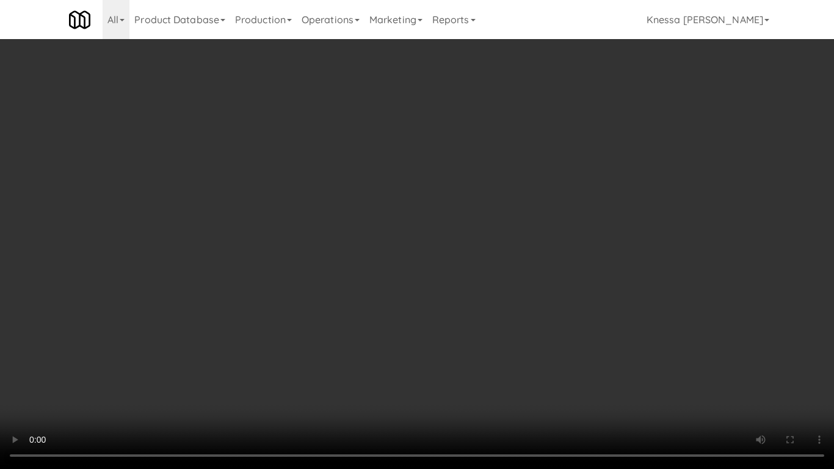
click at [454, 295] on video at bounding box center [417, 234] width 834 height 469
click at [423, 215] on video at bounding box center [417, 234] width 834 height 469
click at [369, 159] on video at bounding box center [417, 234] width 834 height 469
click at [466, 128] on video at bounding box center [417, 234] width 834 height 469
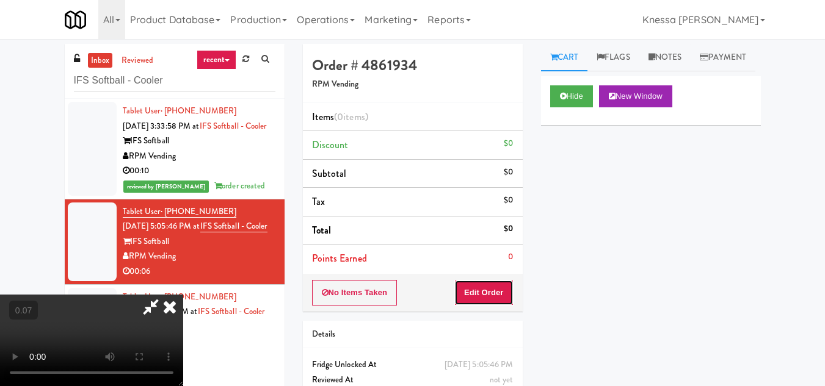
click at [505, 291] on button "Edit Order" at bounding box center [483, 293] width 59 height 26
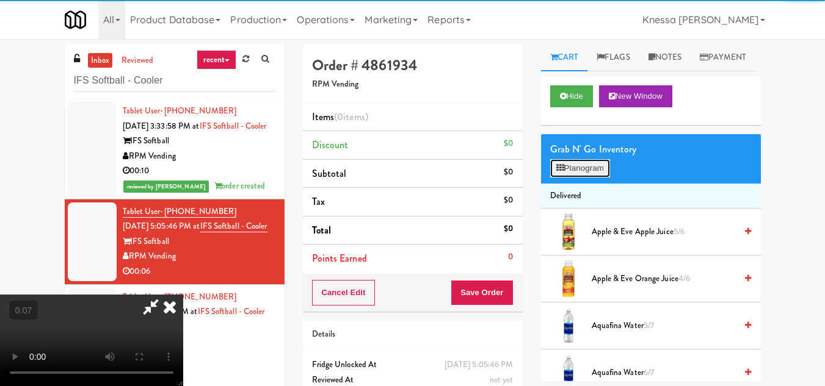
click at [574, 178] on button "Planogram" at bounding box center [580, 168] width 60 height 18
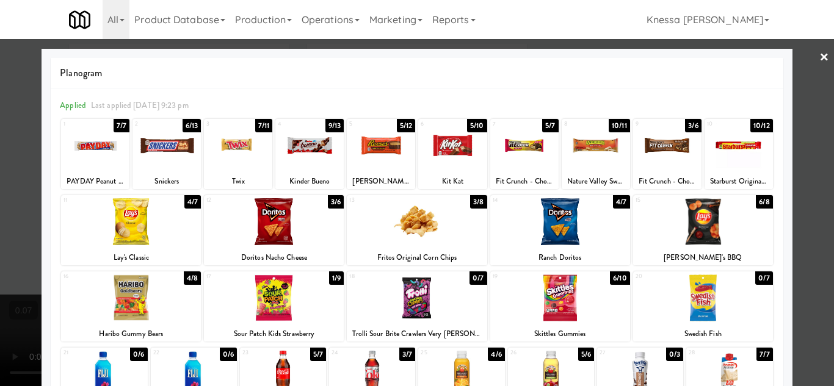
click at [152, 151] on div at bounding box center [166, 145] width 68 height 47
click at [805, 217] on div at bounding box center [417, 193] width 834 height 386
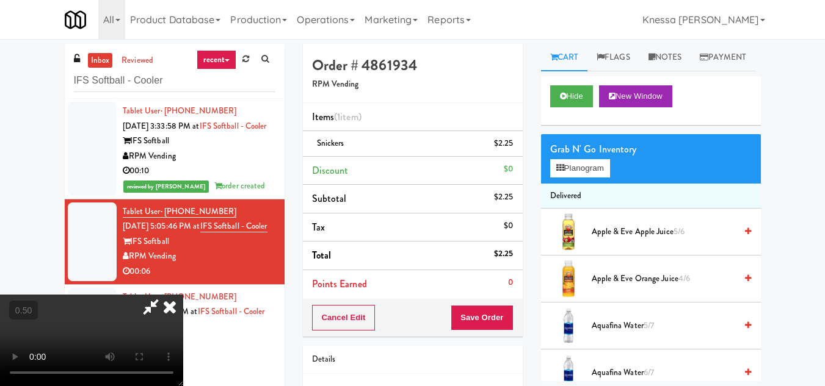
click at [183, 295] on icon at bounding box center [169, 307] width 27 height 24
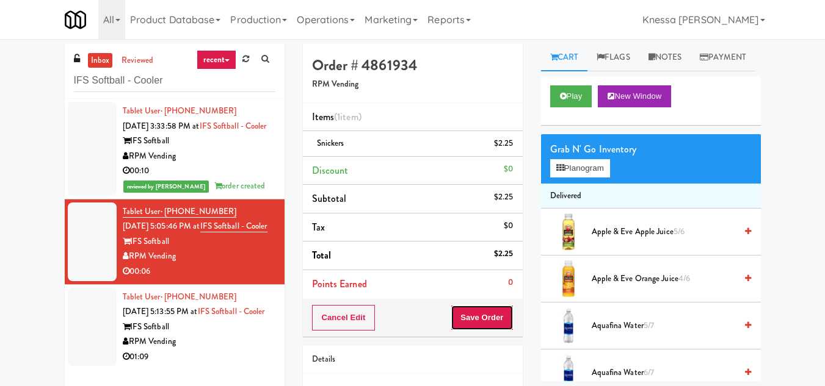
click at [477, 321] on button "Save Order" at bounding box center [482, 318] width 62 height 26
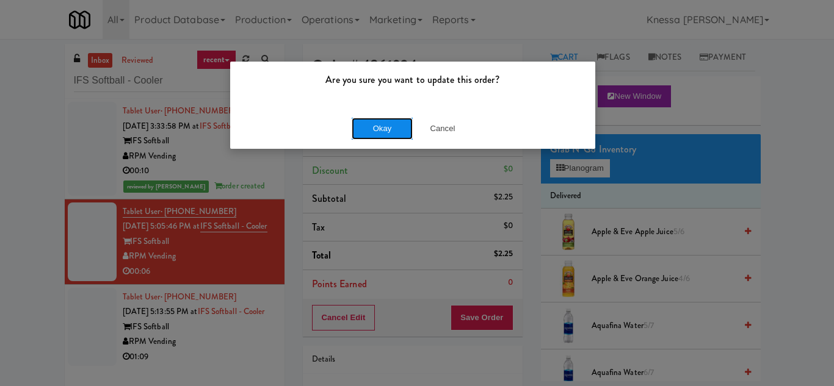
click at [387, 125] on button "Okay" at bounding box center [382, 129] width 61 height 22
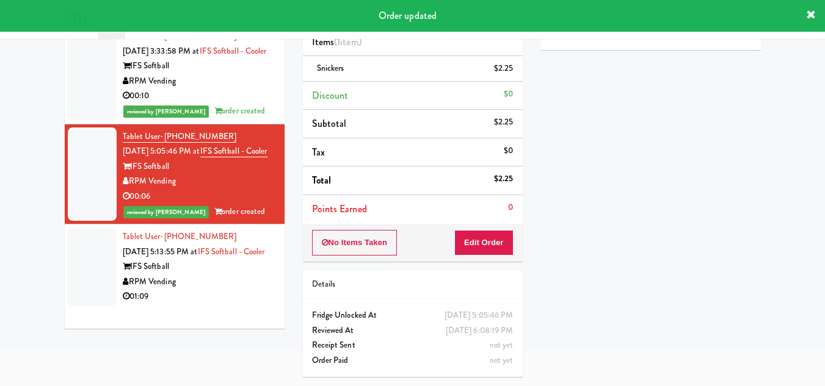
click at [196, 275] on div "IFS Softball" at bounding box center [199, 266] width 153 height 15
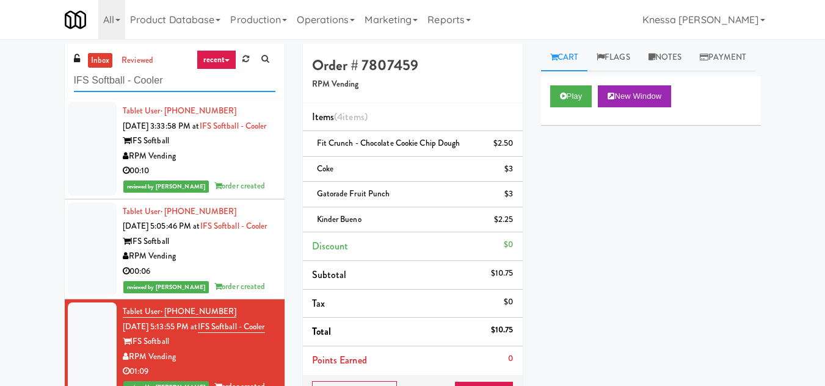
drag, startPoint x: 157, startPoint y: 81, endPoint x: 39, endPoint y: 81, distance: 118.4
click at [39, 81] on div "inbox reviewed recent all unclear take inventory issue suspicious failed recent…" at bounding box center [412, 291] width 825 height 494
paste input "Eleven10 Cooler - Right"
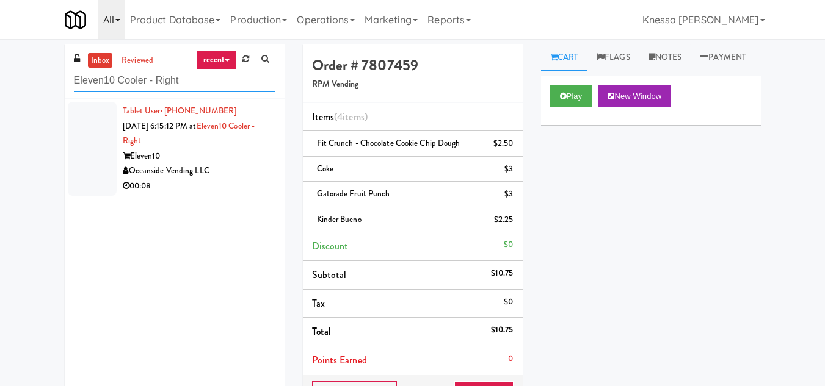
type input "Eleven10 Cooler - Right"
